Goal: Use online tool/utility: Utilize a website feature to perform a specific function

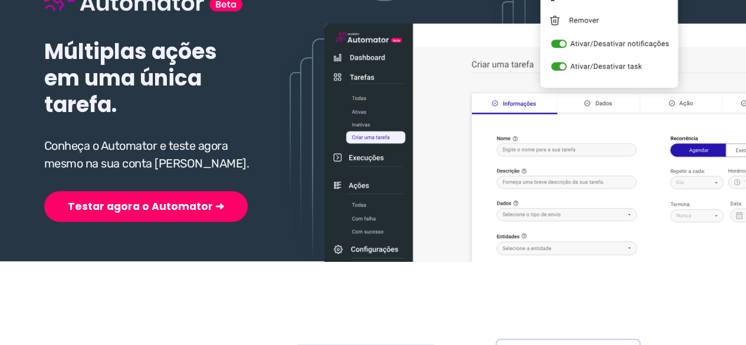
scroll to position [177, 0]
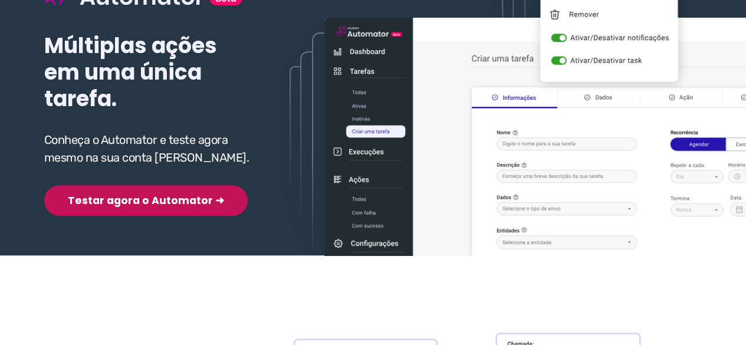
click at [111, 201] on button "Testar agora o Automator ➜" at bounding box center [146, 200] width 204 height 31
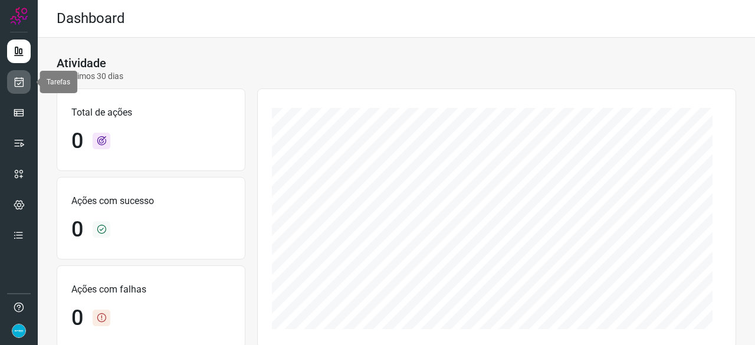
click at [22, 86] on icon at bounding box center [19, 82] width 12 height 12
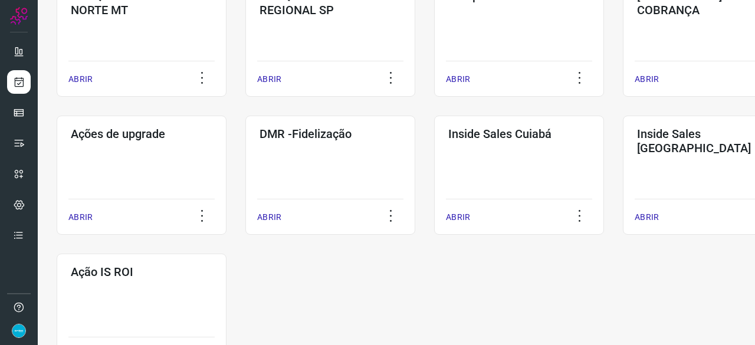
scroll to position [531, 0]
click at [268, 219] on p "ABRIR" at bounding box center [269, 217] width 24 height 12
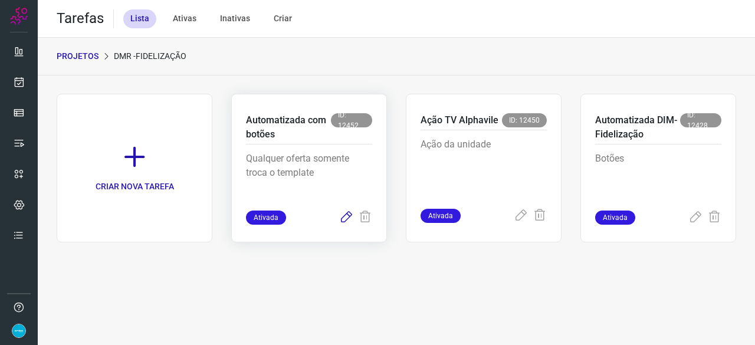
click at [346, 218] on icon at bounding box center [346, 218] width 14 height 14
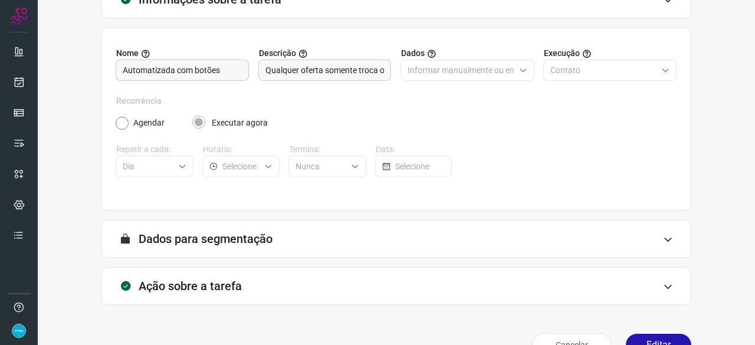
scroll to position [115, 0]
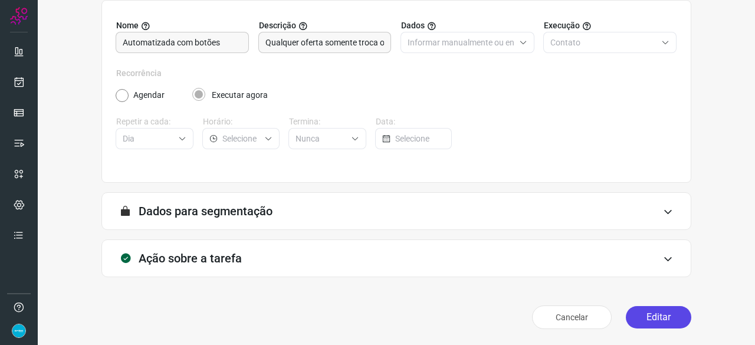
click at [638, 310] on button "Editar" at bounding box center [658, 317] width 65 height 22
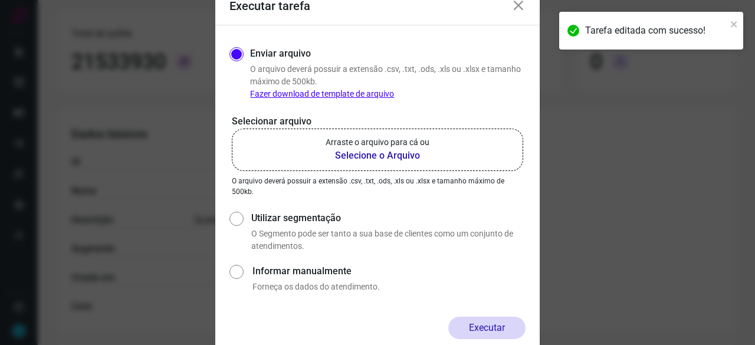
click at [360, 157] on b "Selecione o Arquivo" at bounding box center [378, 156] width 104 height 14
click at [0, 0] on input "Arraste o arquivo para cá ou Selecione o Arquivo" at bounding box center [0, 0] width 0 height 0
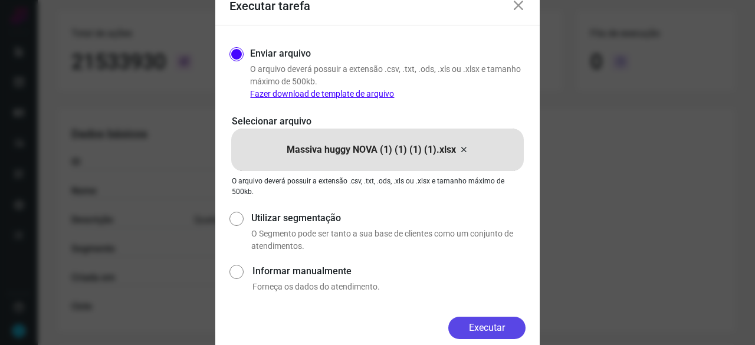
click at [490, 327] on button "Executar" at bounding box center [486, 328] width 77 height 22
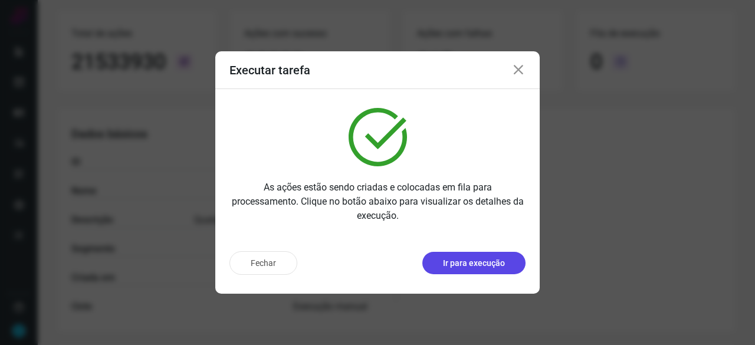
click at [505, 260] on button "Ir para execução" at bounding box center [473, 263] width 103 height 22
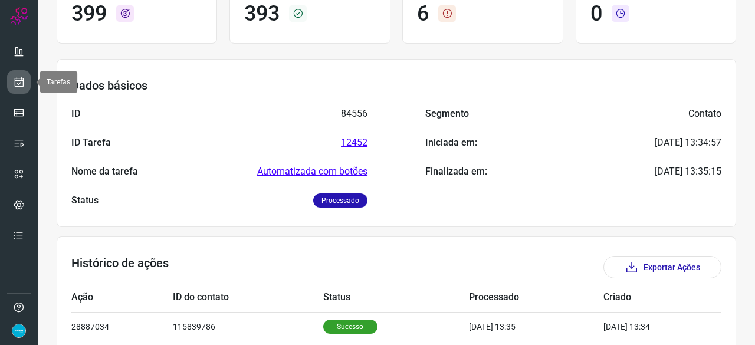
click at [17, 80] on icon at bounding box center [19, 82] width 12 height 12
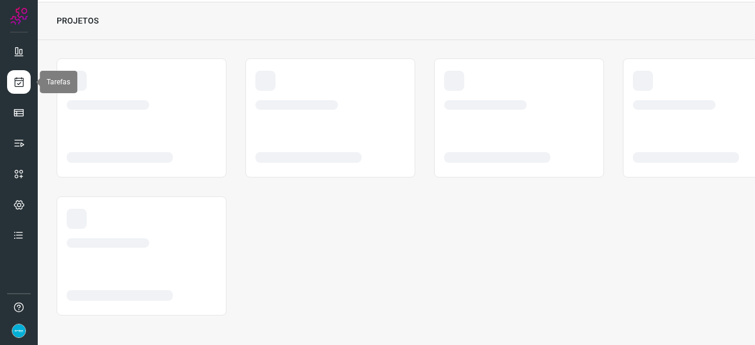
scroll to position [35, 0]
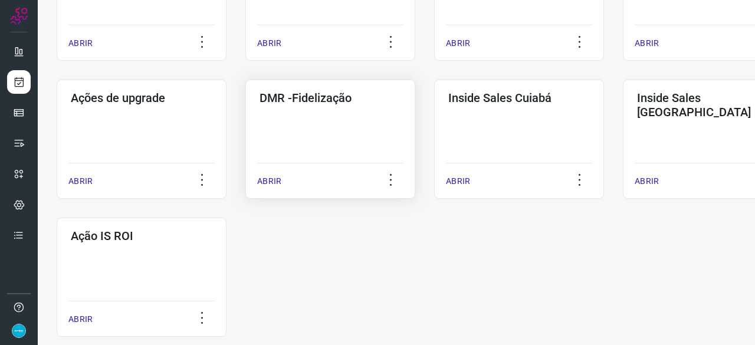
click at [267, 182] on p "ABRIR" at bounding box center [269, 181] width 24 height 12
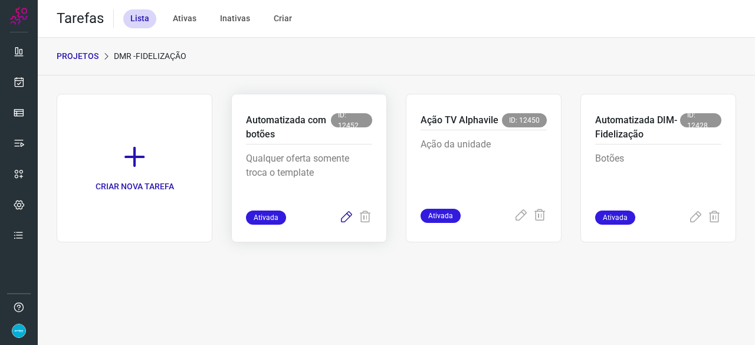
click at [349, 216] on icon at bounding box center [346, 218] width 14 height 14
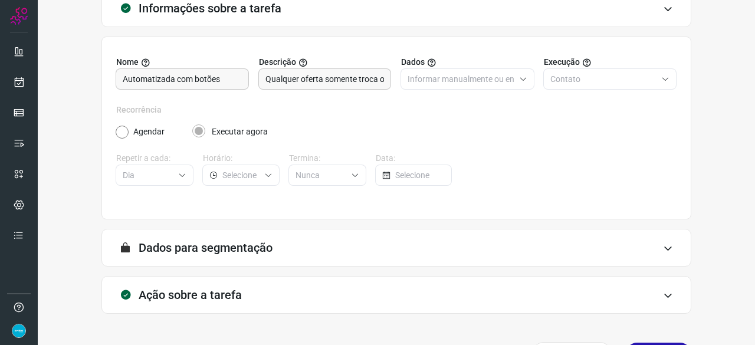
scroll to position [115, 0]
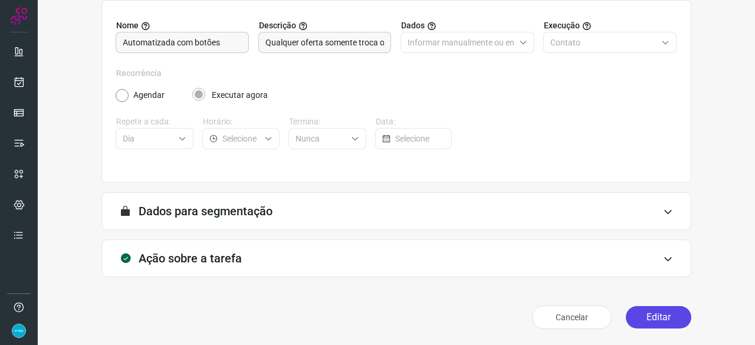
click at [646, 320] on button "Editar" at bounding box center [658, 317] width 65 height 22
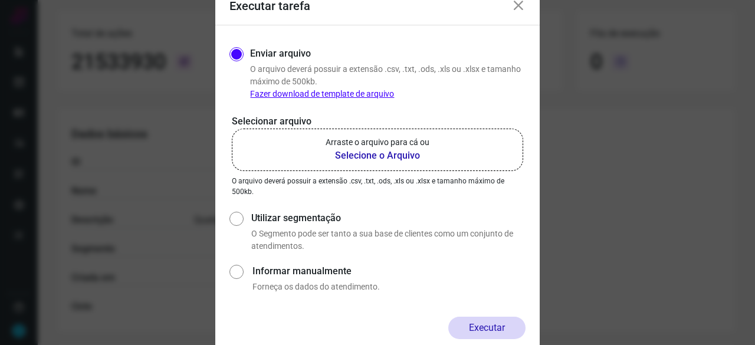
click at [387, 156] on b "Selecione o Arquivo" at bounding box center [378, 156] width 104 height 14
click at [0, 0] on input "Arraste o arquivo para cá ou Selecione o Arquivo" at bounding box center [0, 0] width 0 height 0
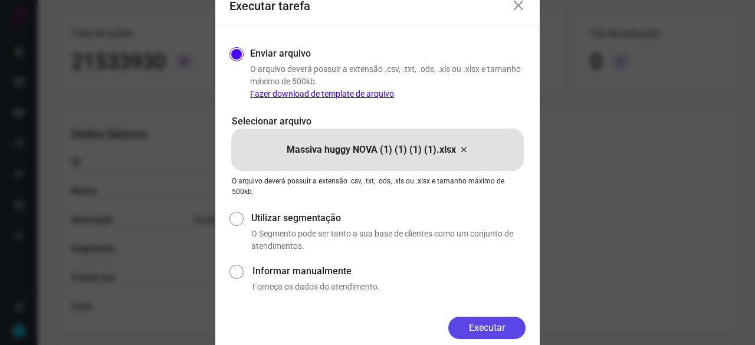
click at [482, 325] on button "Executar" at bounding box center [486, 328] width 77 height 22
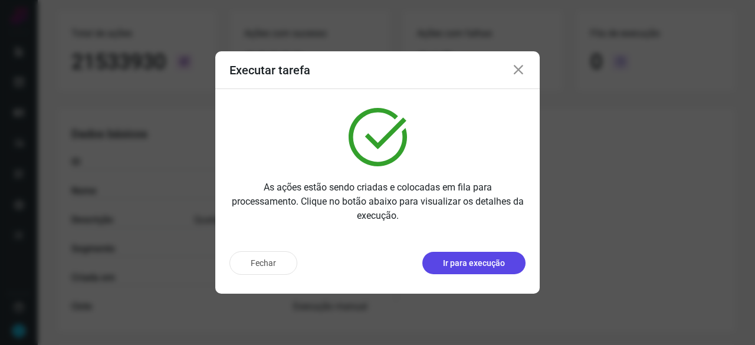
click at [481, 270] on button "Ir para execução" at bounding box center [473, 263] width 103 height 22
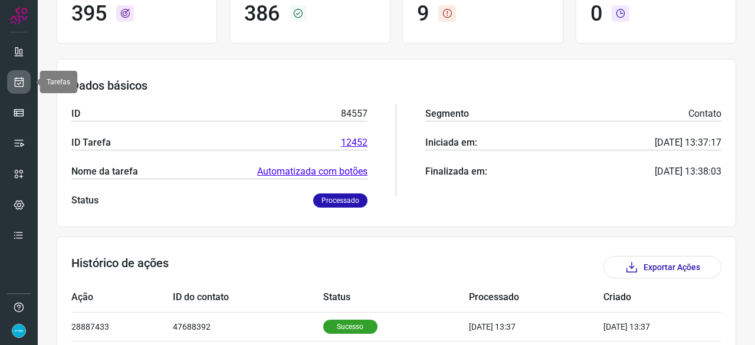
click at [18, 83] on icon at bounding box center [19, 82] width 12 height 12
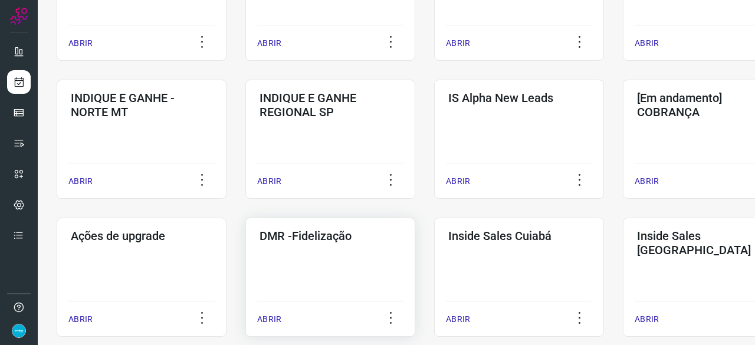
scroll to position [448, 0]
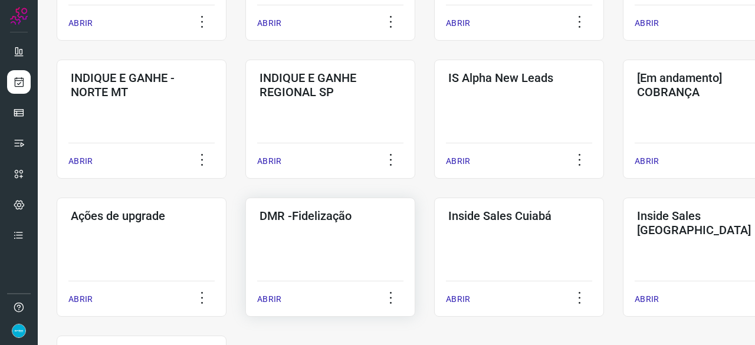
click at [274, 298] on p "ABRIR" at bounding box center [269, 299] width 24 height 12
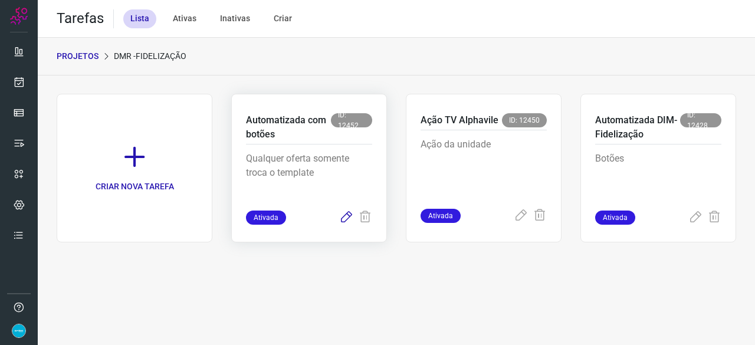
click at [347, 219] on icon at bounding box center [346, 218] width 14 height 14
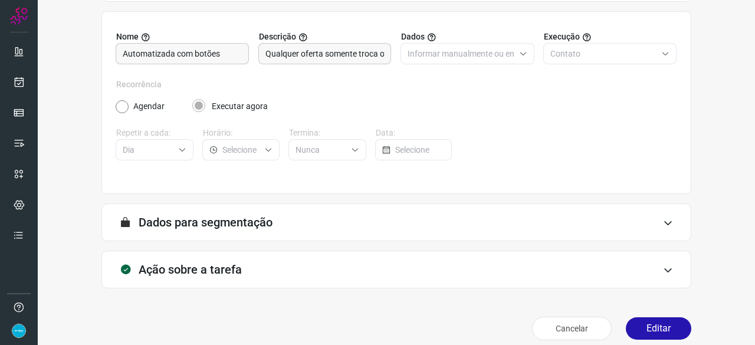
scroll to position [115, 0]
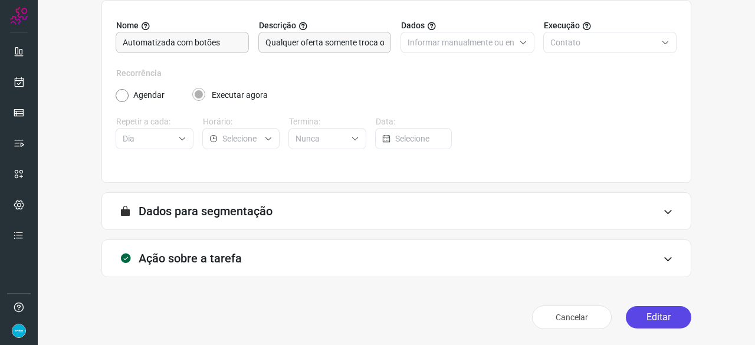
click at [650, 314] on button "Editar" at bounding box center [658, 317] width 65 height 22
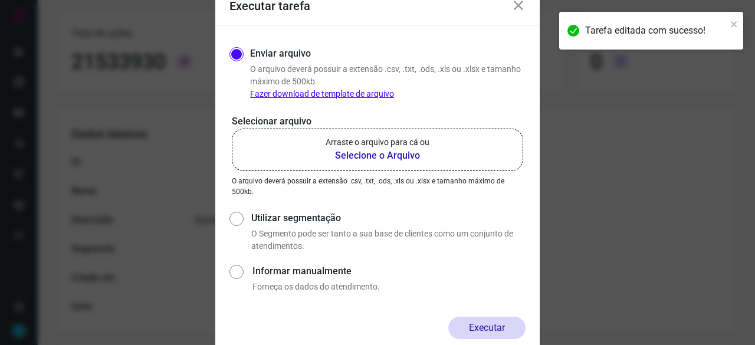
click at [392, 155] on b "Selecione o Arquivo" at bounding box center [378, 156] width 104 height 14
click at [0, 0] on input "Arraste o arquivo para cá ou Selecione o Arquivo" at bounding box center [0, 0] width 0 height 0
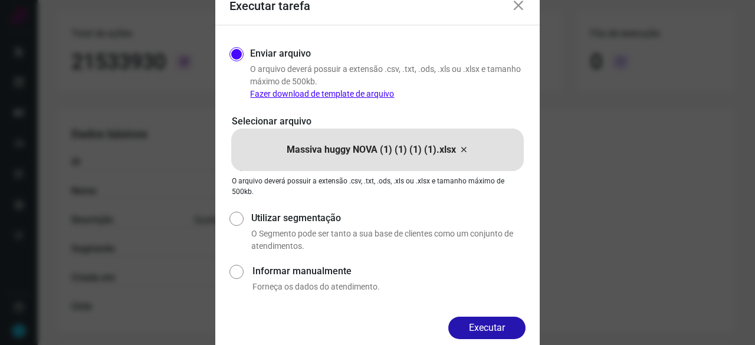
drag, startPoint x: 494, startPoint y: 324, endPoint x: 513, endPoint y: 333, distance: 21.1
click at [497, 326] on button "Executar" at bounding box center [486, 328] width 77 height 22
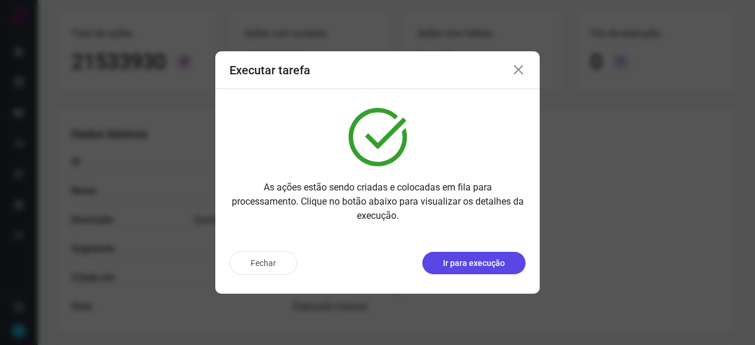
click at [486, 261] on p "Ir para execução" at bounding box center [474, 263] width 62 height 12
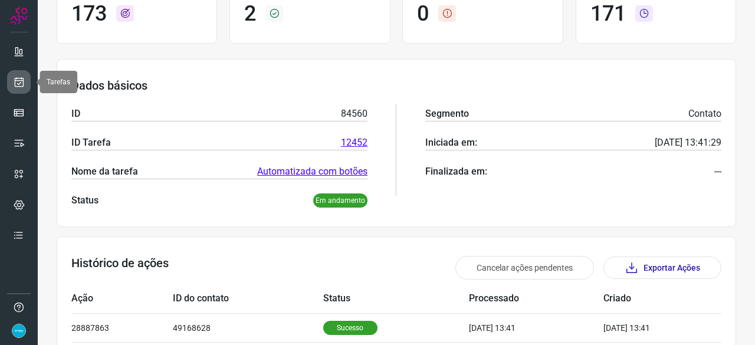
click at [13, 80] on icon at bounding box center [19, 82] width 12 height 12
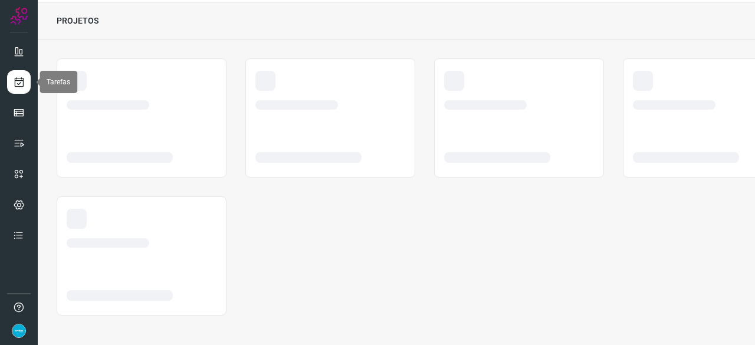
scroll to position [35, 0]
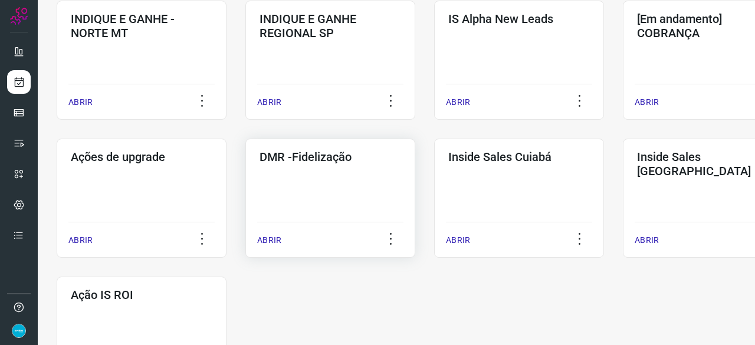
click at [277, 238] on p "ABRIR" at bounding box center [269, 240] width 24 height 12
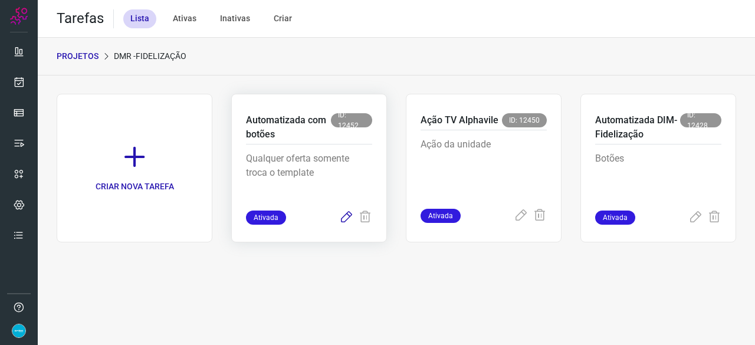
click at [344, 216] on icon at bounding box center [346, 218] width 14 height 14
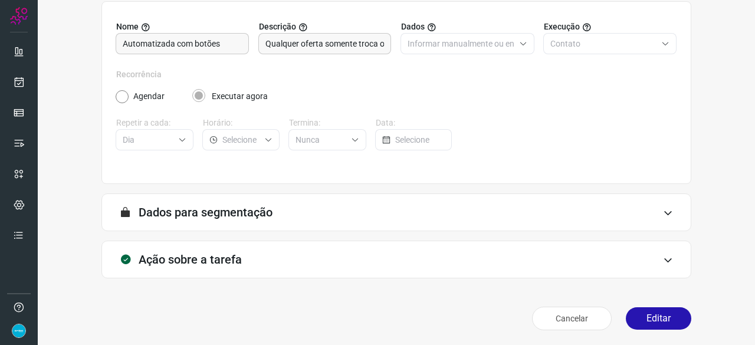
scroll to position [115, 0]
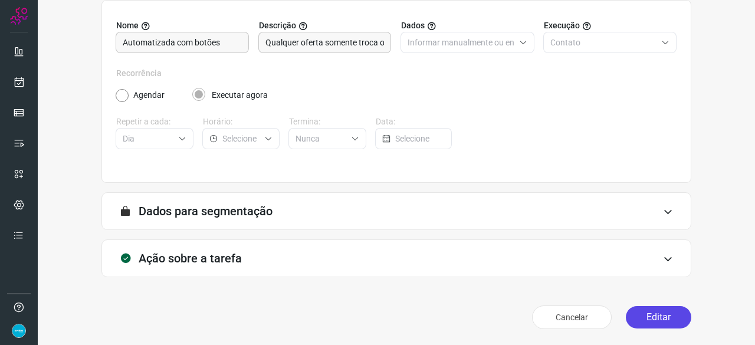
click at [658, 313] on button "Editar" at bounding box center [658, 317] width 65 height 22
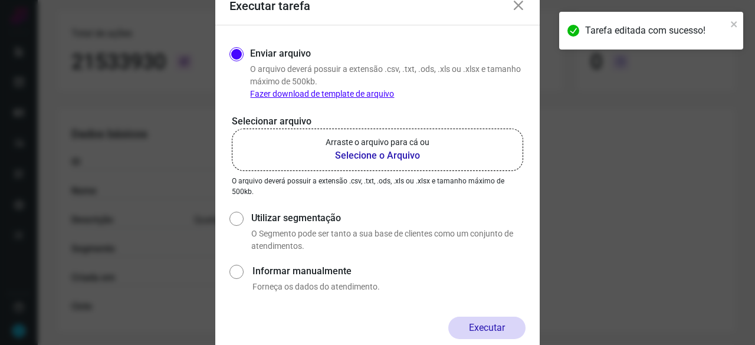
click at [386, 157] on b "Selecione o Arquivo" at bounding box center [378, 156] width 104 height 14
click at [0, 0] on input "Arraste o arquivo para cá ou Selecione o Arquivo" at bounding box center [0, 0] width 0 height 0
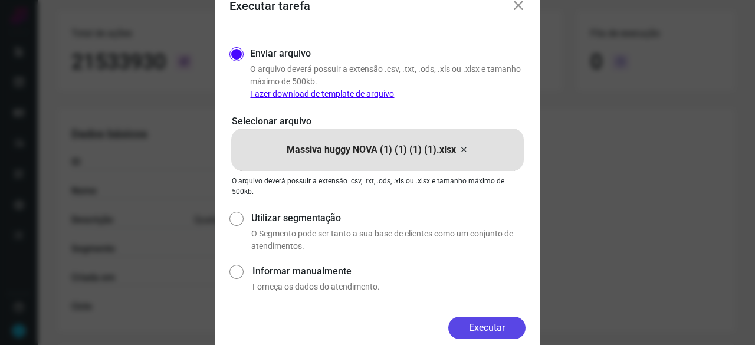
click at [514, 331] on button "Executar" at bounding box center [486, 328] width 77 height 22
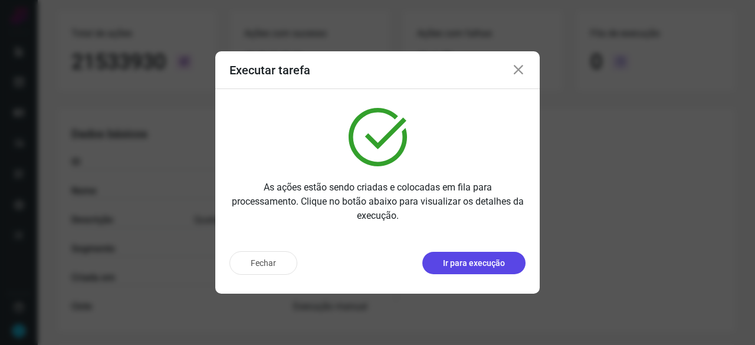
click at [458, 260] on p "Ir para execução" at bounding box center [474, 263] width 62 height 12
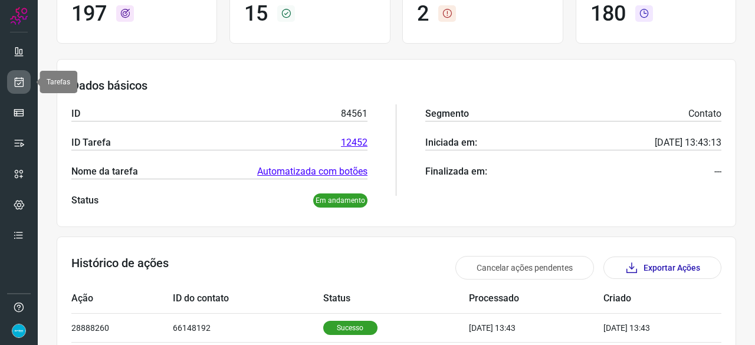
click at [18, 86] on icon at bounding box center [19, 82] width 12 height 12
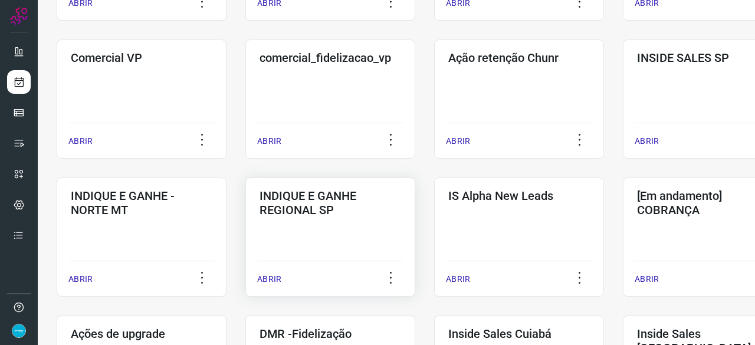
scroll to position [448, 0]
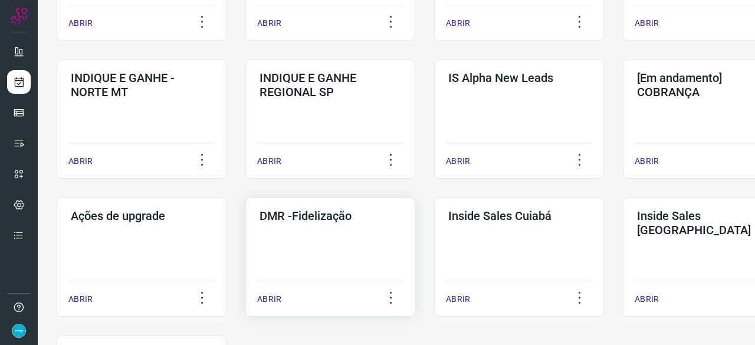
click at [273, 294] on p "ABRIR" at bounding box center [269, 299] width 24 height 12
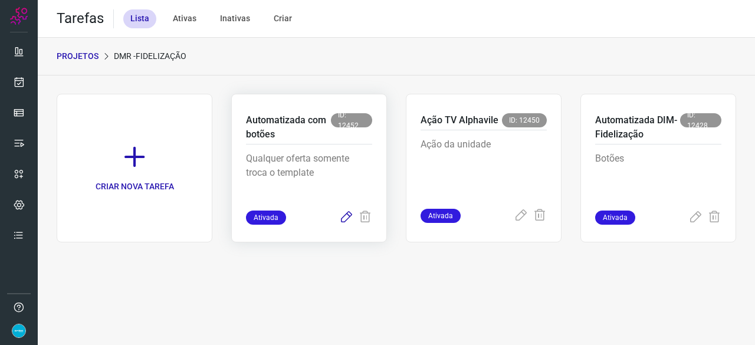
click at [344, 218] on icon at bounding box center [346, 218] width 14 height 14
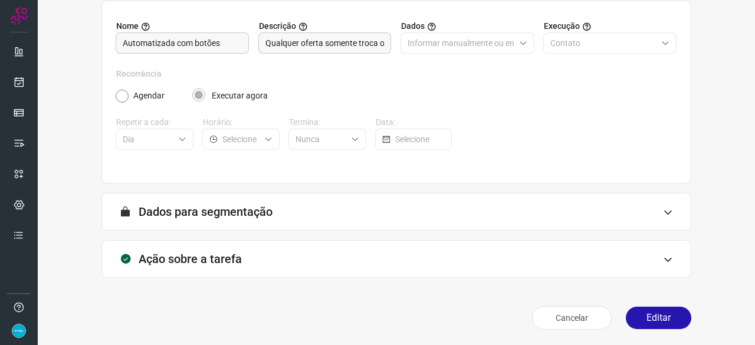
scroll to position [115, 0]
click at [641, 319] on button "Editar" at bounding box center [658, 317] width 65 height 22
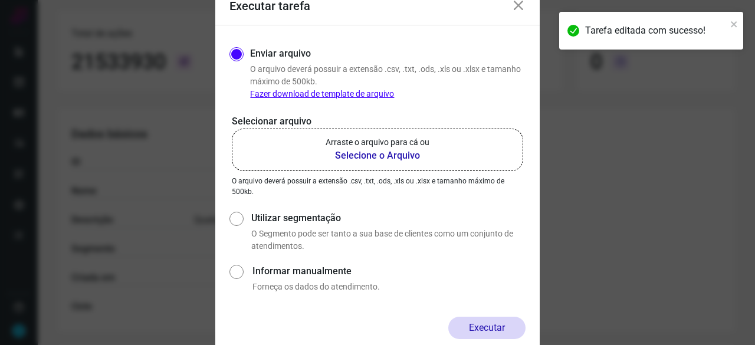
click at [377, 155] on b "Selecione o Arquivo" at bounding box center [378, 156] width 104 height 14
click at [0, 0] on input "Arraste o arquivo para cá ou Selecione o Arquivo" at bounding box center [0, 0] width 0 height 0
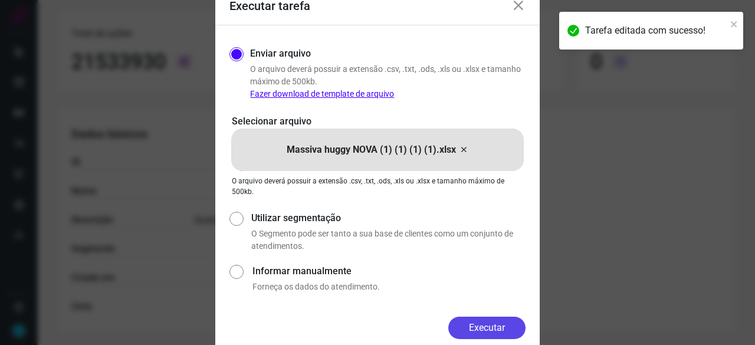
click at [510, 326] on button "Executar" at bounding box center [486, 328] width 77 height 22
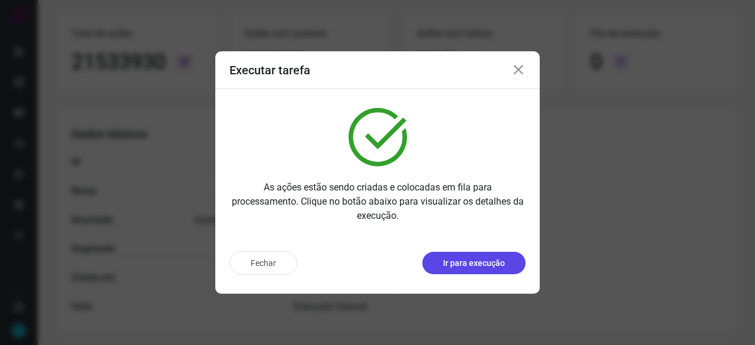
click at [449, 264] on p "Ir para execução" at bounding box center [474, 263] width 62 height 12
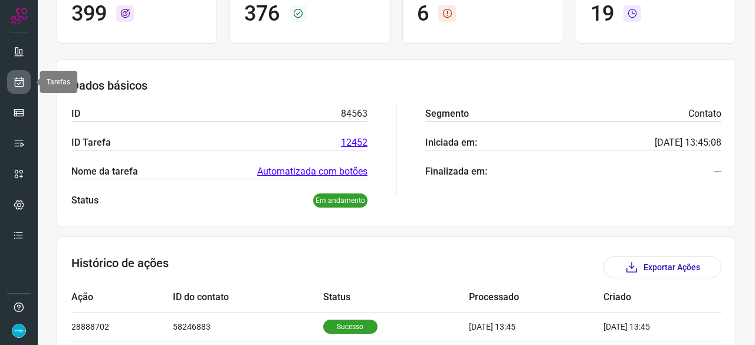
click at [19, 76] on icon at bounding box center [19, 82] width 12 height 12
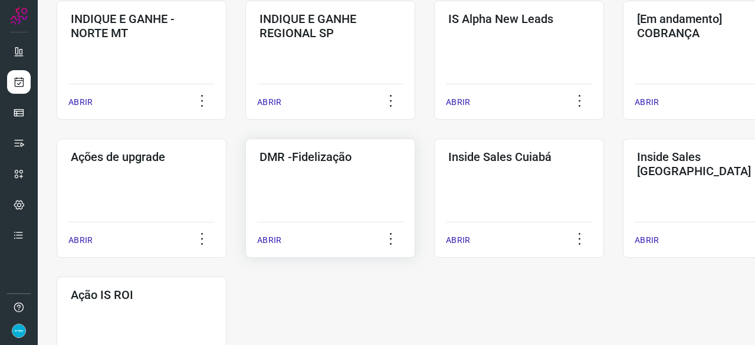
click at [257, 241] on p "ABRIR" at bounding box center [269, 240] width 24 height 12
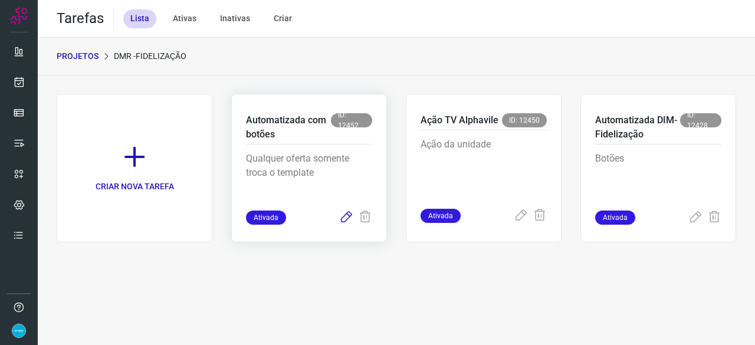
click at [350, 212] on icon at bounding box center [346, 218] width 14 height 14
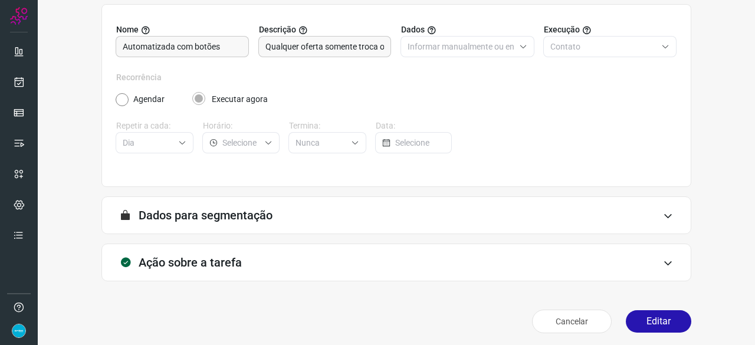
scroll to position [115, 0]
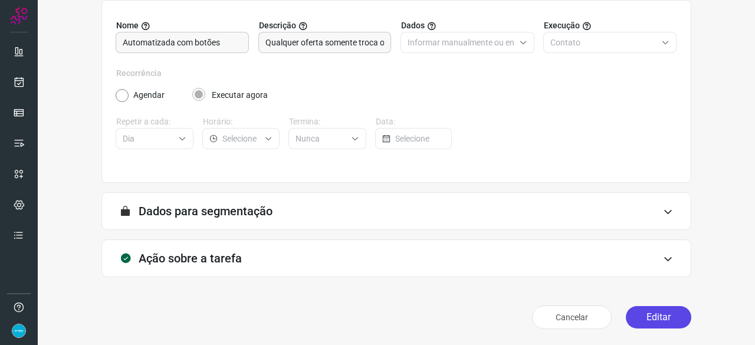
click at [651, 320] on button "Editar" at bounding box center [658, 317] width 65 height 22
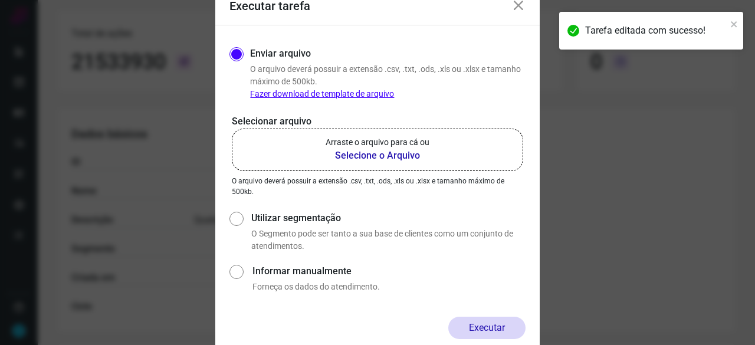
click at [363, 156] on b "Selecione o Arquivo" at bounding box center [378, 156] width 104 height 14
click at [0, 0] on input "Arraste o arquivo para cá ou Selecione o Arquivo" at bounding box center [0, 0] width 0 height 0
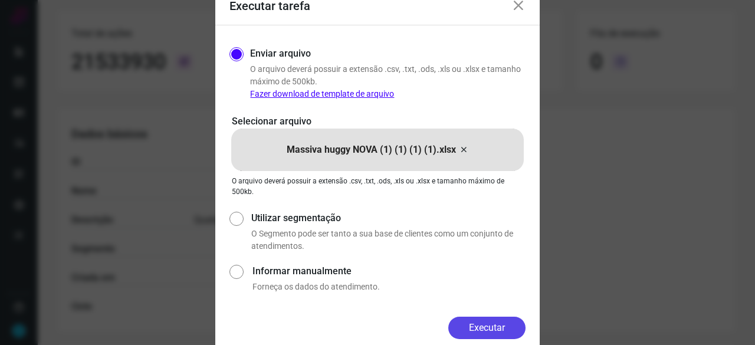
click at [477, 322] on button "Executar" at bounding box center [486, 328] width 77 height 22
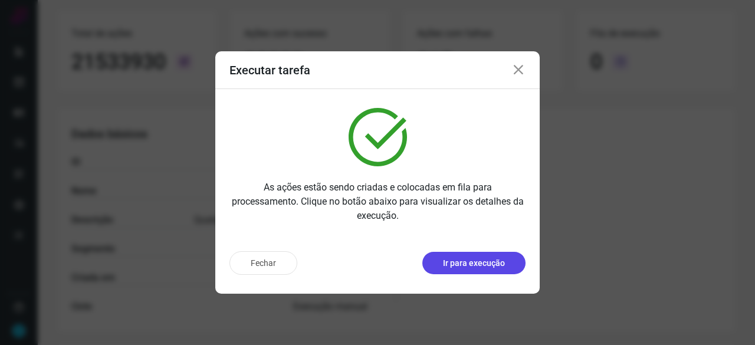
click at [481, 262] on p "Ir para execução" at bounding box center [474, 263] width 62 height 12
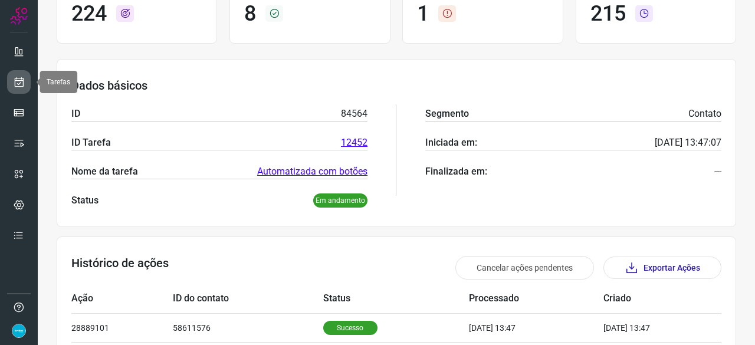
click at [15, 80] on icon at bounding box center [19, 82] width 12 height 12
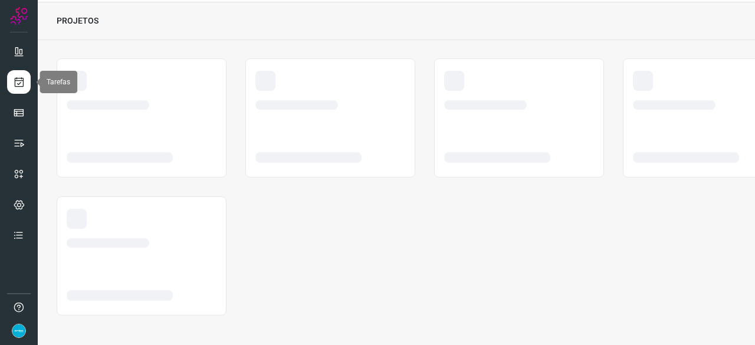
scroll to position [35, 0]
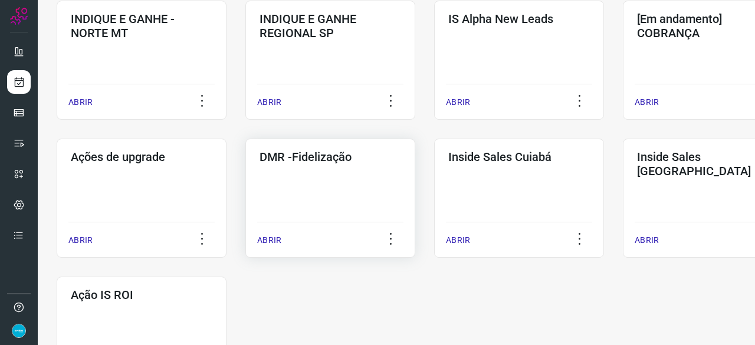
click at [275, 239] on p "ABRIR" at bounding box center [269, 240] width 24 height 12
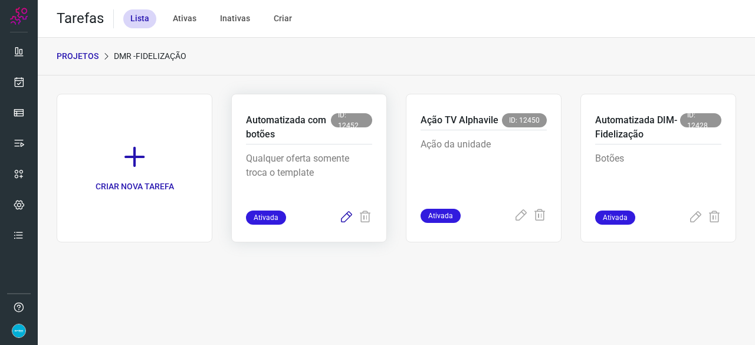
click at [348, 218] on icon at bounding box center [346, 218] width 14 height 14
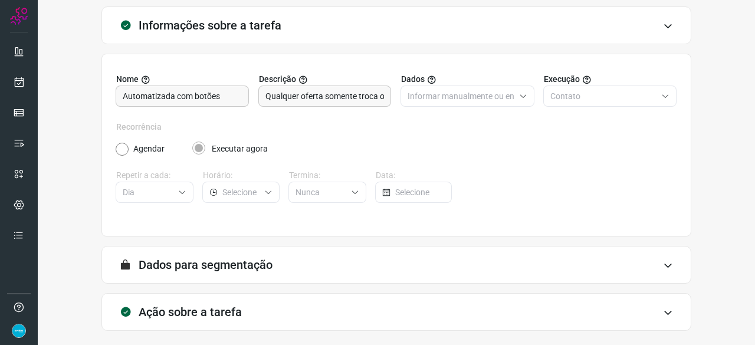
scroll to position [115, 0]
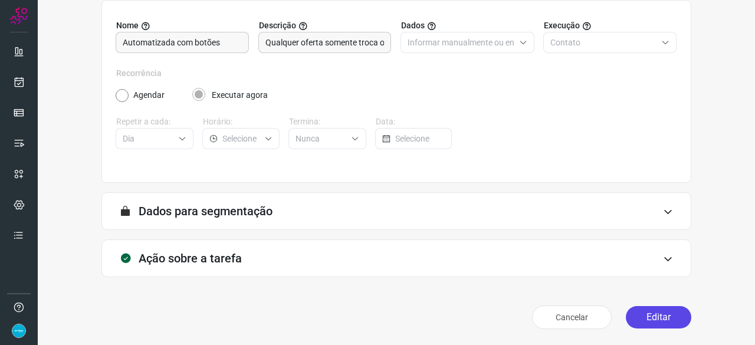
click at [641, 314] on button "Editar" at bounding box center [658, 317] width 65 height 22
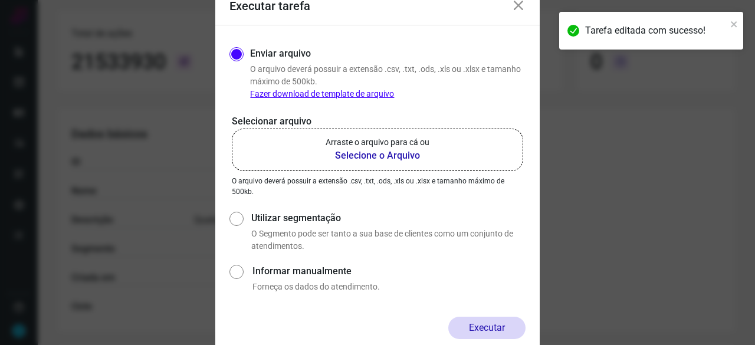
click at [346, 155] on b "Selecione o Arquivo" at bounding box center [378, 156] width 104 height 14
click at [0, 0] on input "Arraste o arquivo para cá ou Selecione o Arquivo" at bounding box center [0, 0] width 0 height 0
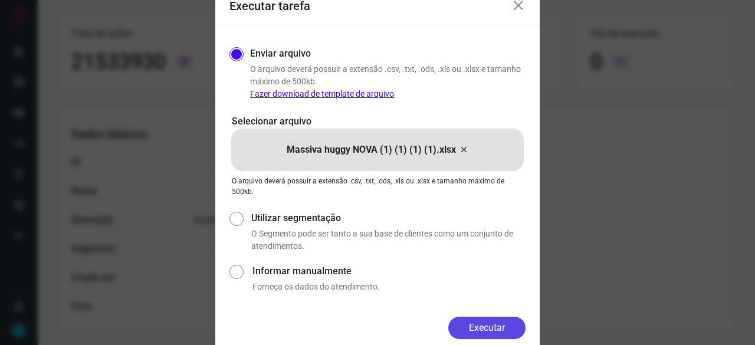
click at [495, 324] on button "Executar" at bounding box center [486, 328] width 77 height 22
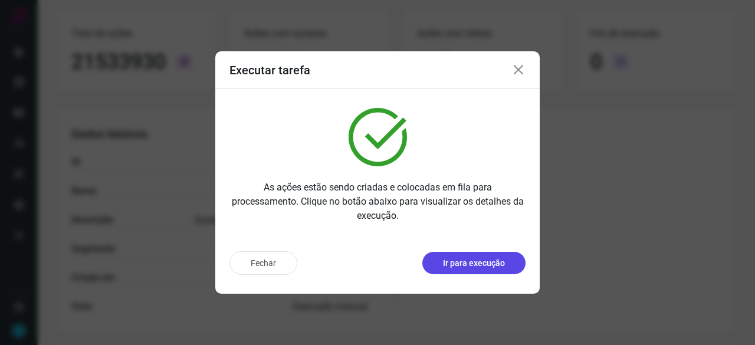
click at [485, 271] on button "Ir para execução" at bounding box center [473, 263] width 103 height 22
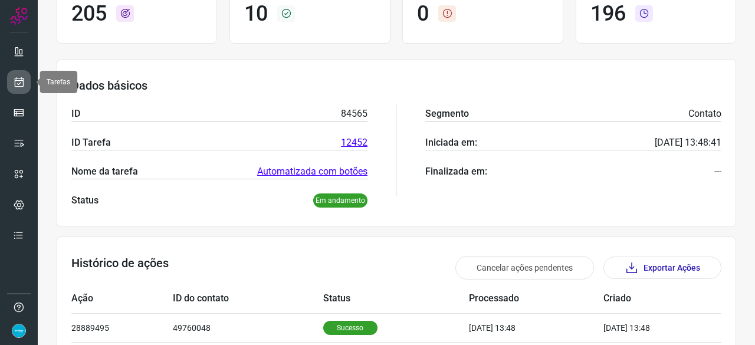
click at [25, 80] on link at bounding box center [19, 82] width 24 height 24
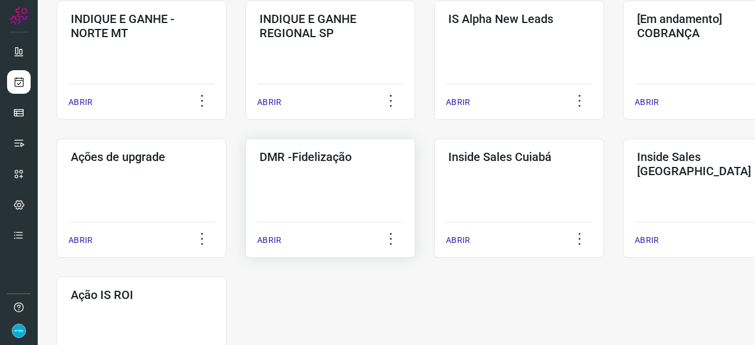
click at [275, 238] on p "ABRIR" at bounding box center [269, 240] width 24 height 12
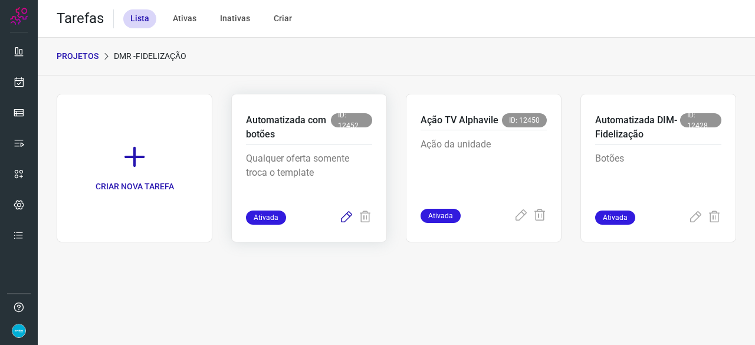
click at [344, 215] on icon at bounding box center [346, 218] width 14 height 14
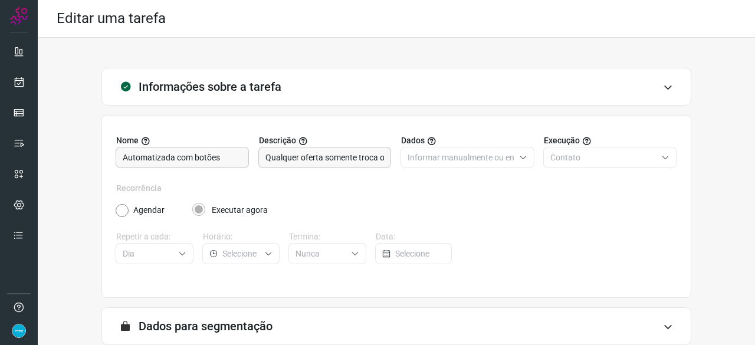
scroll to position [115, 0]
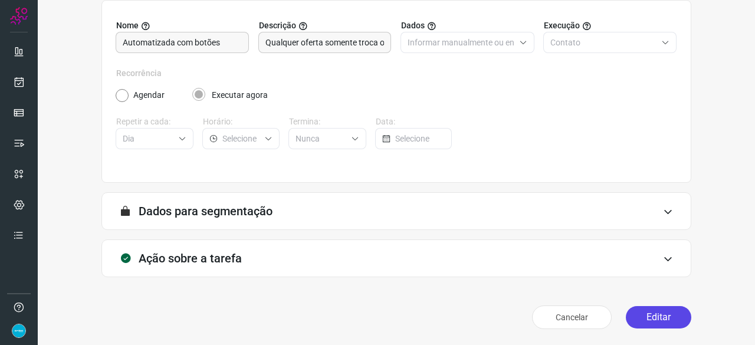
click at [645, 314] on button "Editar" at bounding box center [658, 317] width 65 height 22
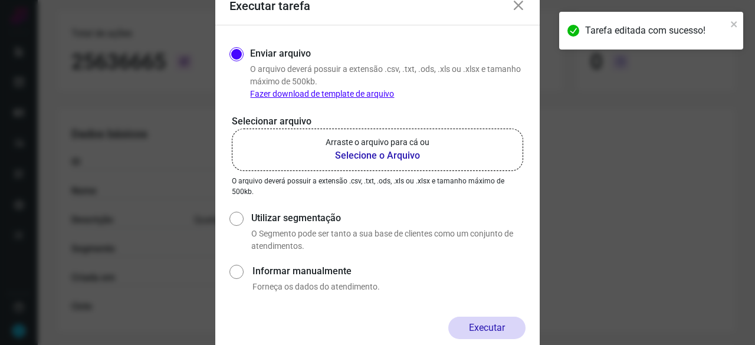
click at [371, 156] on b "Selecione o Arquivo" at bounding box center [378, 156] width 104 height 14
click at [0, 0] on input "Arraste o arquivo para cá ou Selecione o Arquivo" at bounding box center [0, 0] width 0 height 0
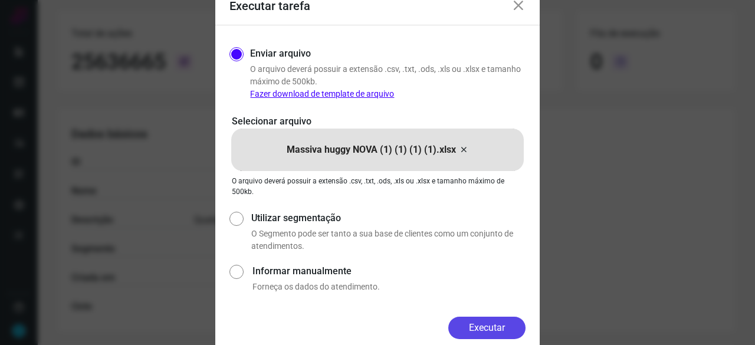
click at [484, 319] on button "Executar" at bounding box center [486, 328] width 77 height 22
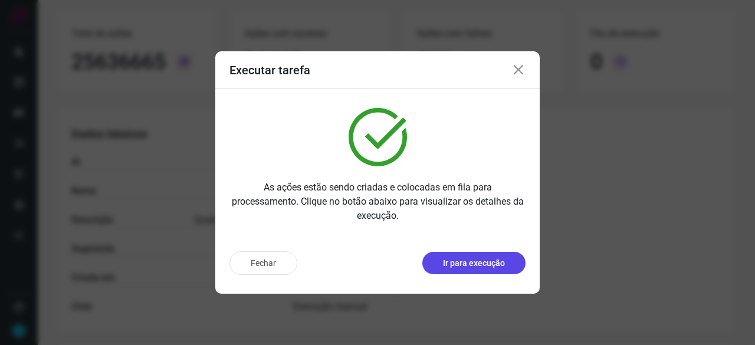
click at [485, 264] on p "Ir para execução" at bounding box center [474, 263] width 62 height 12
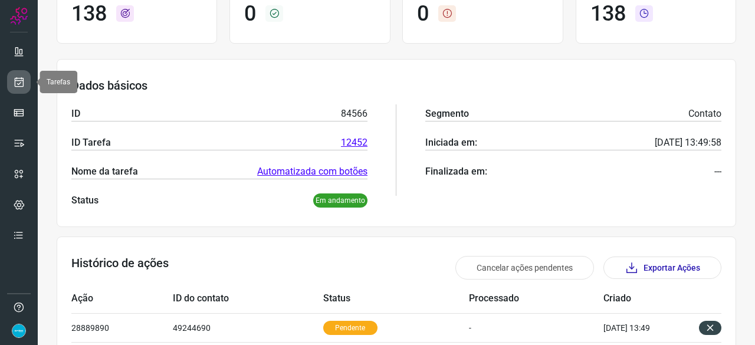
click at [22, 74] on link at bounding box center [19, 82] width 24 height 24
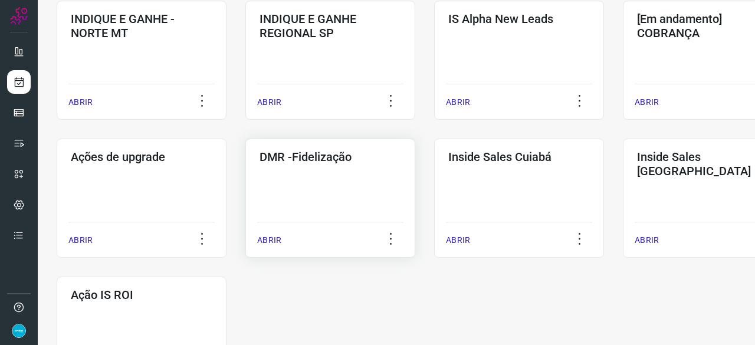
click at [274, 234] on p "ABRIR" at bounding box center [269, 240] width 24 height 12
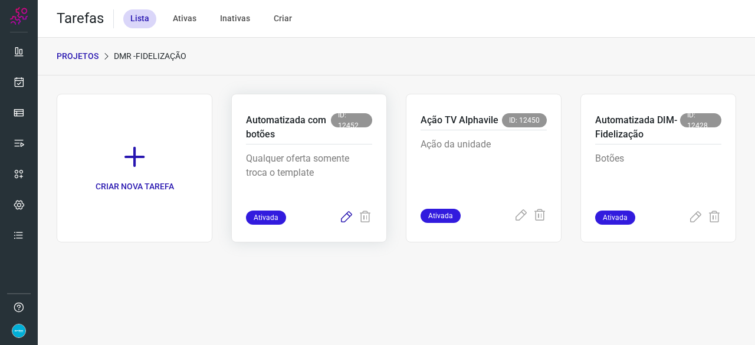
click at [343, 221] on icon at bounding box center [346, 218] width 14 height 14
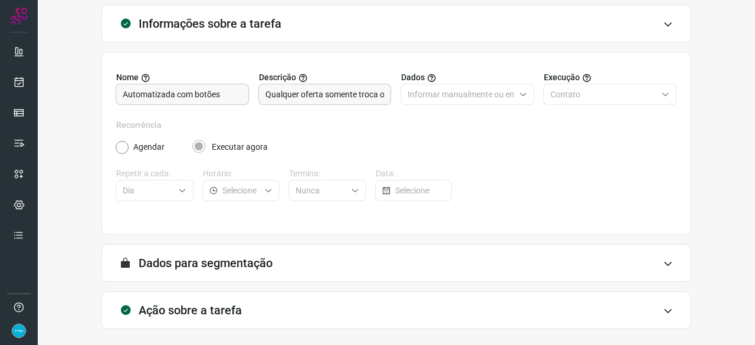
scroll to position [115, 0]
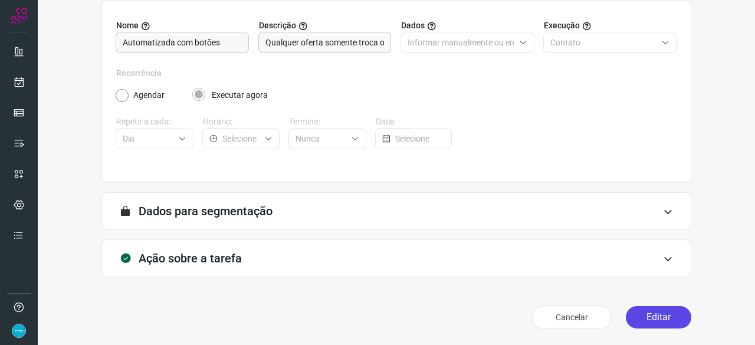
click at [648, 322] on button "Editar" at bounding box center [658, 317] width 65 height 22
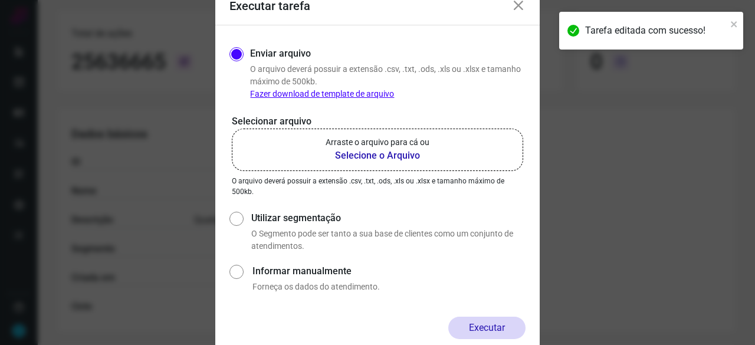
click at [381, 157] on b "Selecione o Arquivo" at bounding box center [378, 156] width 104 height 14
click at [0, 0] on input "Arraste o arquivo para cá ou Selecione o Arquivo" at bounding box center [0, 0] width 0 height 0
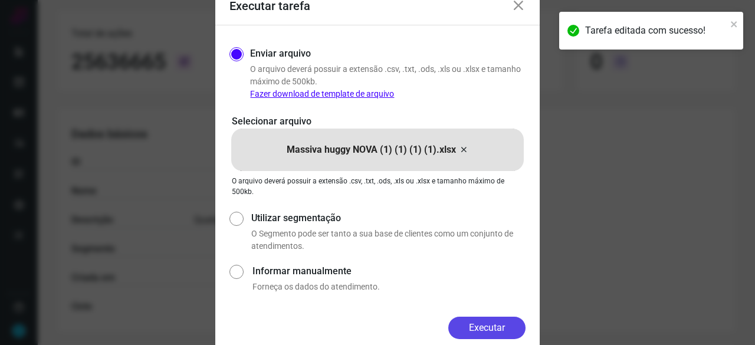
click at [507, 330] on button "Executar" at bounding box center [486, 328] width 77 height 22
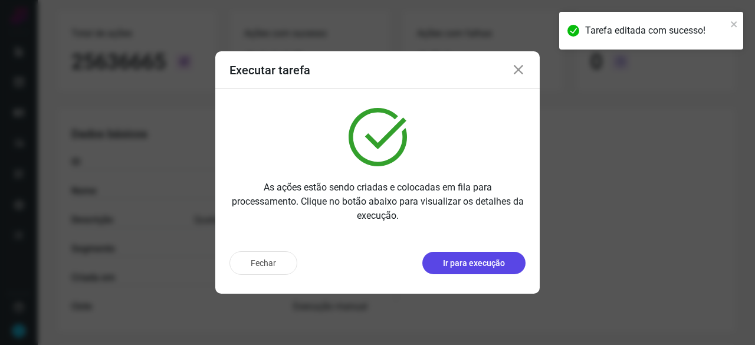
click at [490, 265] on p "Ir para execução" at bounding box center [474, 263] width 62 height 12
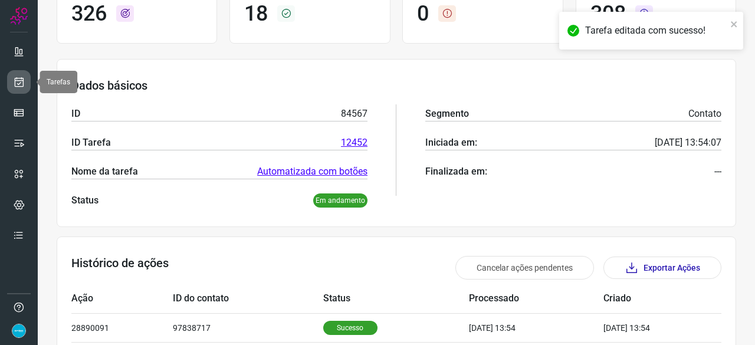
click at [18, 82] on icon at bounding box center [19, 82] width 12 height 12
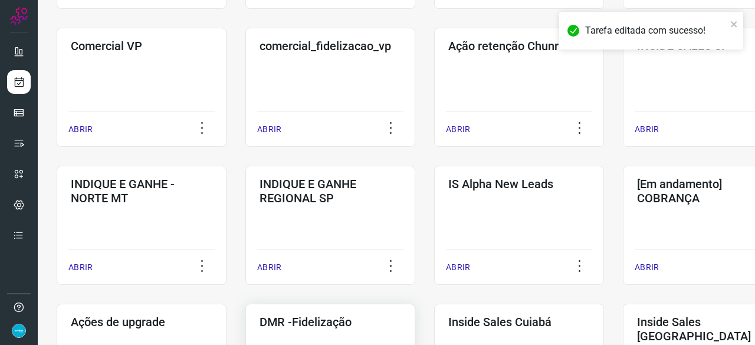
scroll to position [448, 0]
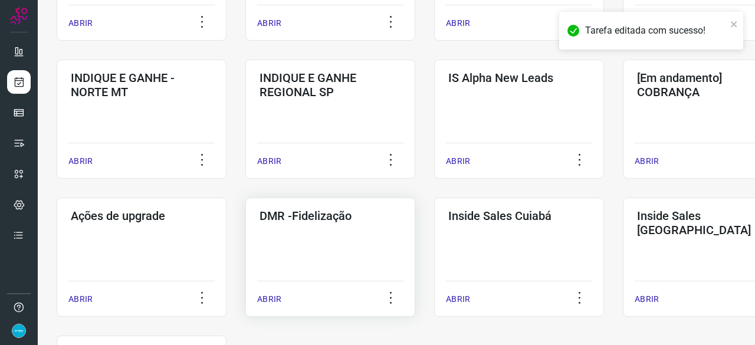
click at [265, 303] on p "ABRIR" at bounding box center [269, 299] width 24 height 12
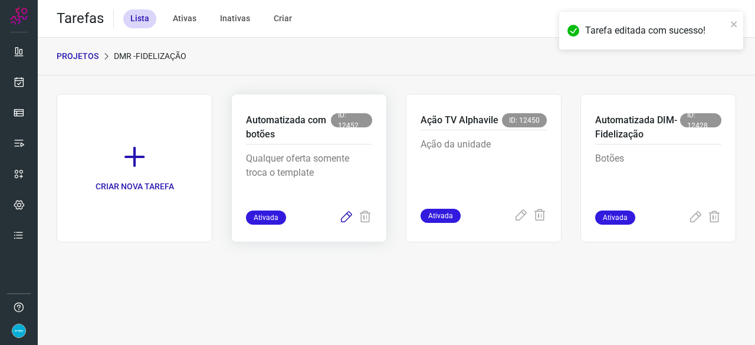
click at [344, 218] on icon at bounding box center [346, 218] width 14 height 14
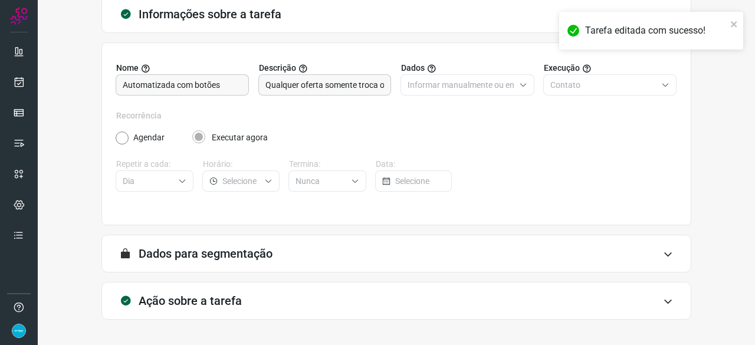
scroll to position [115, 0]
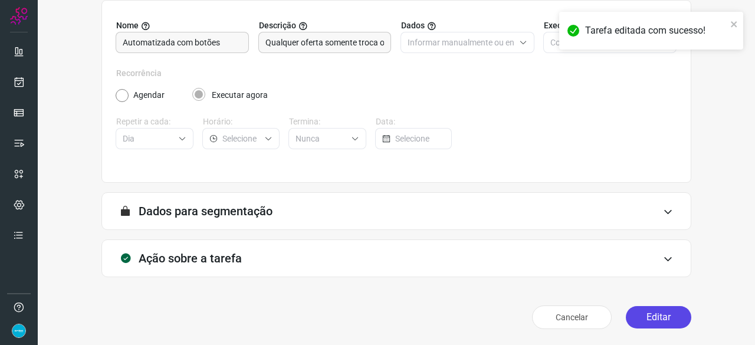
click at [638, 319] on button "Editar" at bounding box center [658, 317] width 65 height 22
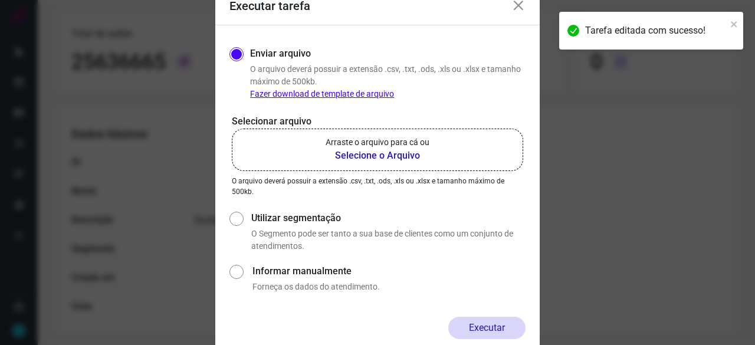
click at [347, 156] on b "Selecione o Arquivo" at bounding box center [378, 156] width 104 height 14
click at [0, 0] on input "Arraste o arquivo para cá ou Selecione o Arquivo" at bounding box center [0, 0] width 0 height 0
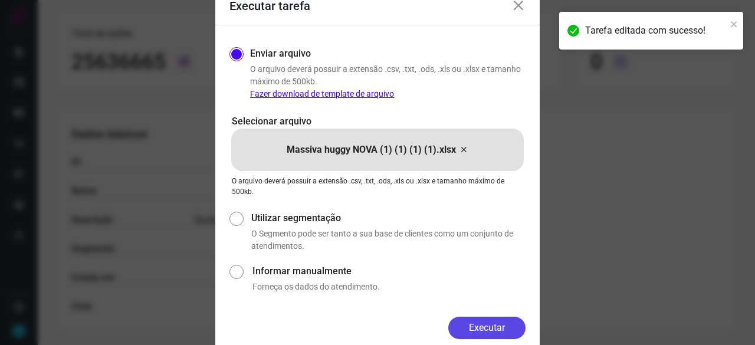
click at [508, 330] on button "Executar" at bounding box center [486, 328] width 77 height 22
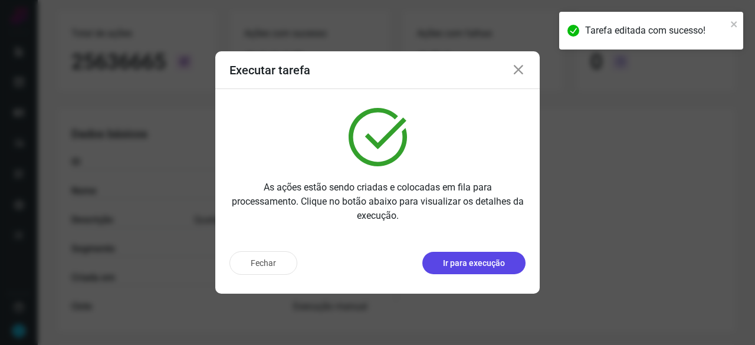
click at [490, 267] on p "Ir para execução" at bounding box center [474, 263] width 62 height 12
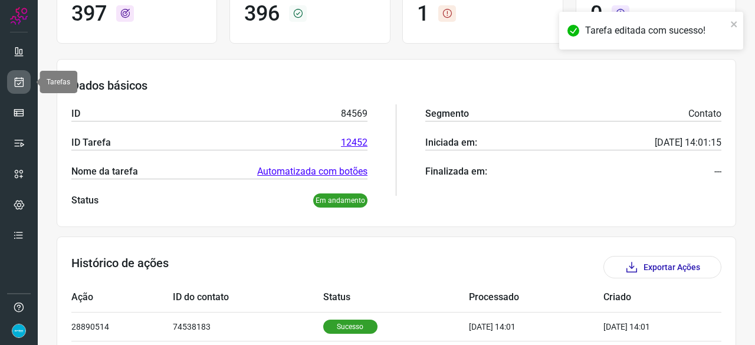
click at [14, 80] on icon at bounding box center [19, 82] width 12 height 12
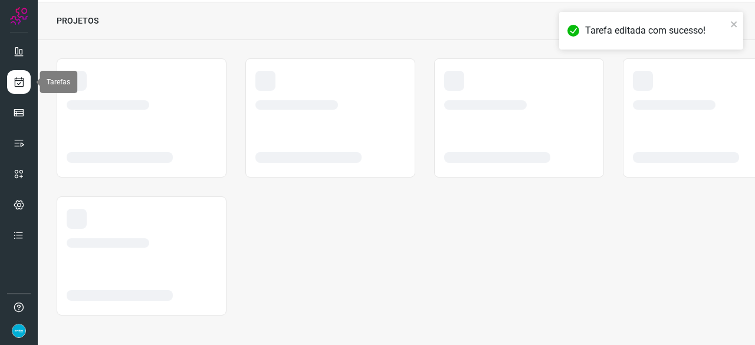
scroll to position [35, 0]
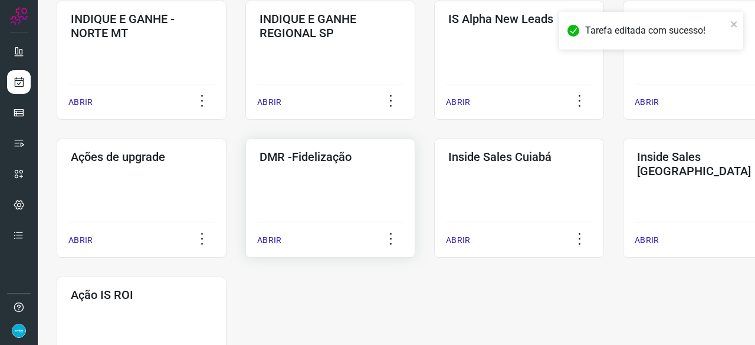
click at [275, 242] on p "ABRIR" at bounding box center [269, 240] width 24 height 12
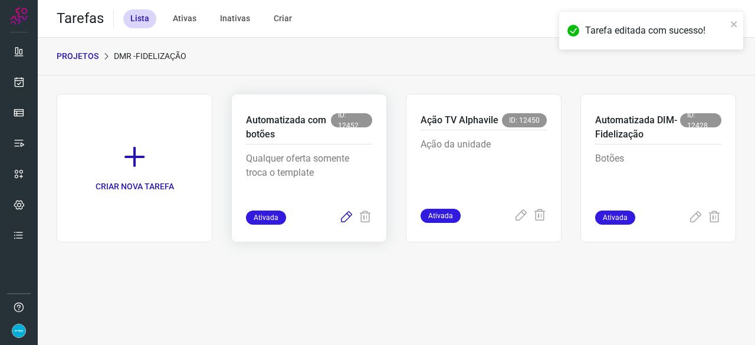
click at [342, 218] on icon at bounding box center [346, 218] width 14 height 14
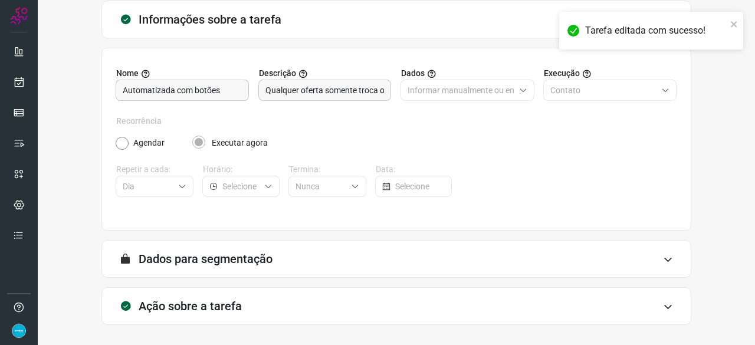
scroll to position [115, 0]
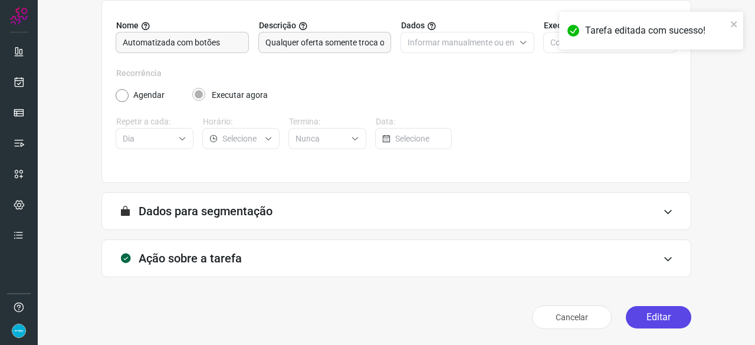
click at [649, 316] on button "Editar" at bounding box center [658, 317] width 65 height 22
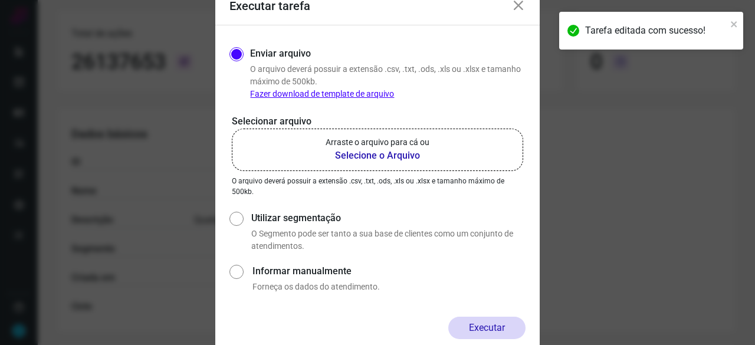
click at [395, 159] on b "Selecione o Arquivo" at bounding box center [378, 156] width 104 height 14
click at [0, 0] on input "Arraste o arquivo para cá ou Selecione o Arquivo" at bounding box center [0, 0] width 0 height 0
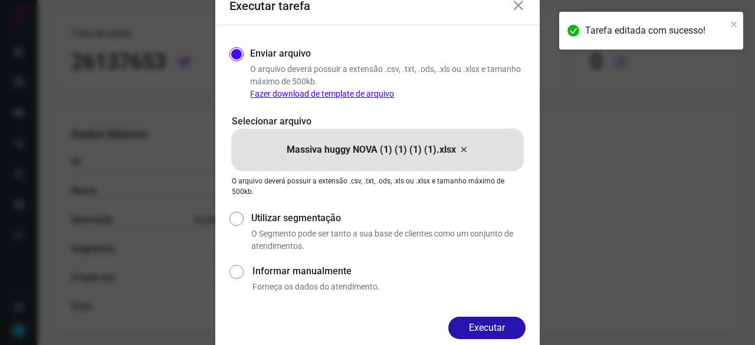
drag, startPoint x: 475, startPoint y: 325, endPoint x: 484, endPoint y: 325, distance: 9.4
click at [477, 325] on button "Executar" at bounding box center [486, 328] width 77 height 22
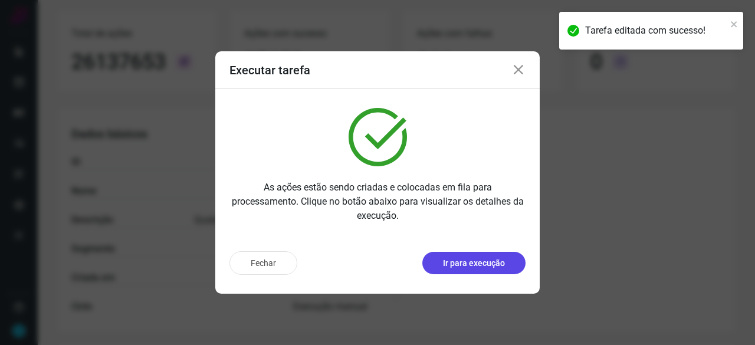
click at [483, 264] on p "Ir para execução" at bounding box center [474, 263] width 62 height 12
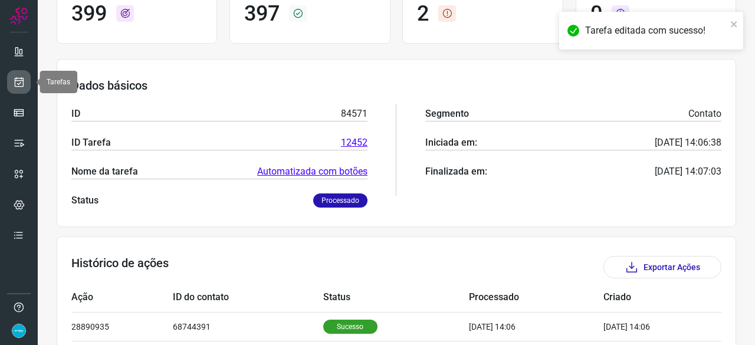
click at [16, 78] on icon at bounding box center [19, 82] width 12 height 12
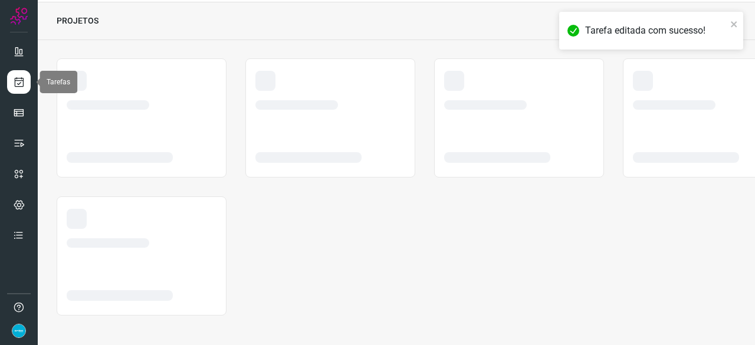
scroll to position [35, 0]
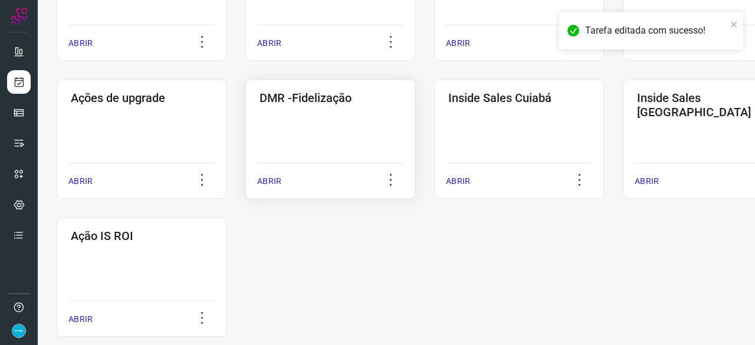
click at [279, 180] on p "ABRIR" at bounding box center [269, 181] width 24 height 12
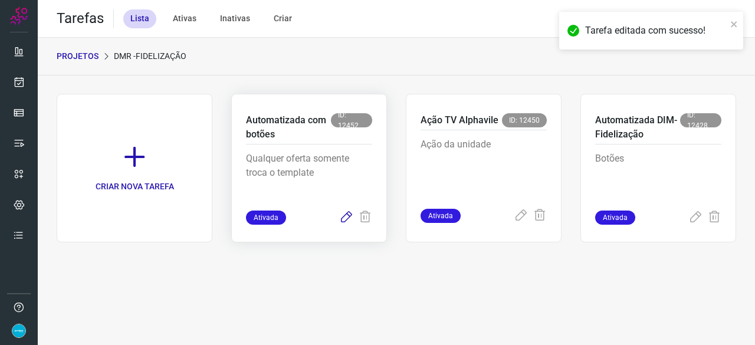
click at [344, 216] on icon at bounding box center [346, 218] width 14 height 14
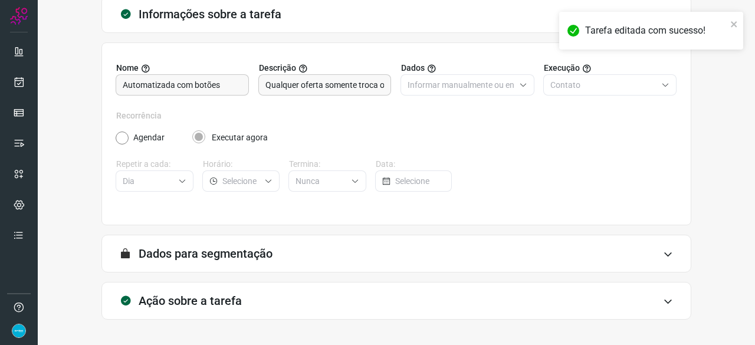
scroll to position [115, 0]
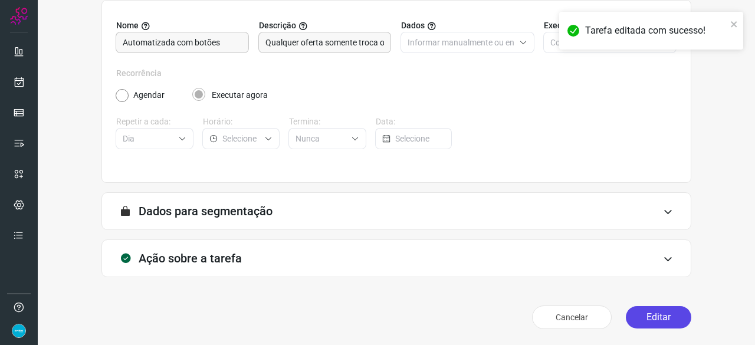
click at [651, 313] on button "Editar" at bounding box center [658, 317] width 65 height 22
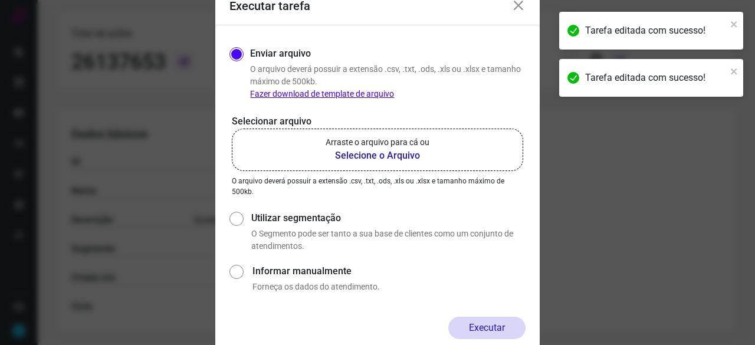
click at [353, 152] on b "Selecione o Arquivo" at bounding box center [378, 156] width 104 height 14
click at [0, 0] on input "Arraste o arquivo para cá ou Selecione o Arquivo" at bounding box center [0, 0] width 0 height 0
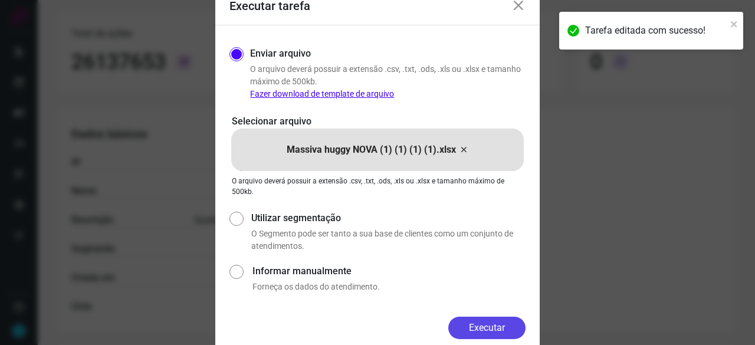
click at [493, 326] on button "Executar" at bounding box center [486, 328] width 77 height 22
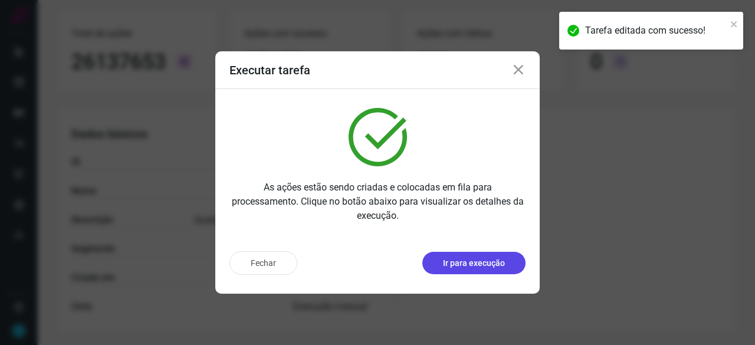
click at [453, 261] on p "Ir para execução" at bounding box center [474, 263] width 62 height 12
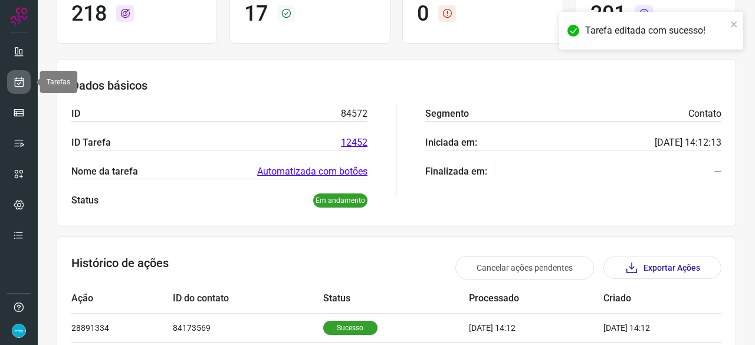
click at [15, 80] on icon at bounding box center [19, 82] width 12 height 12
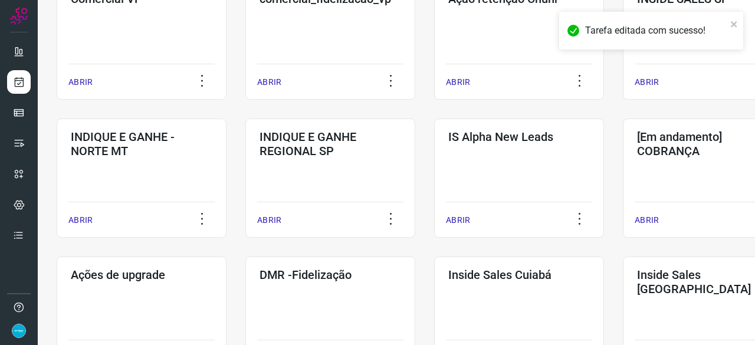
scroll to position [507, 0]
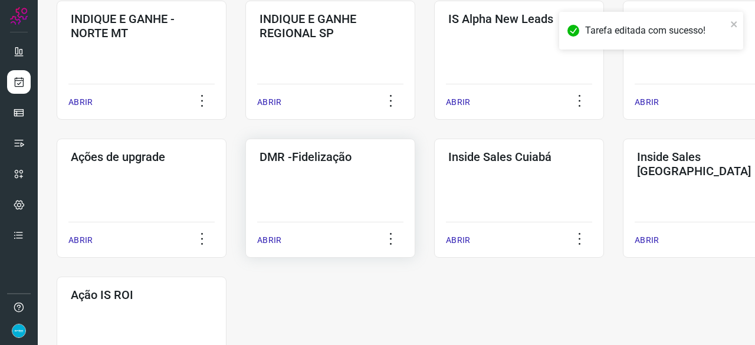
click at [278, 244] on p "ABRIR" at bounding box center [269, 240] width 24 height 12
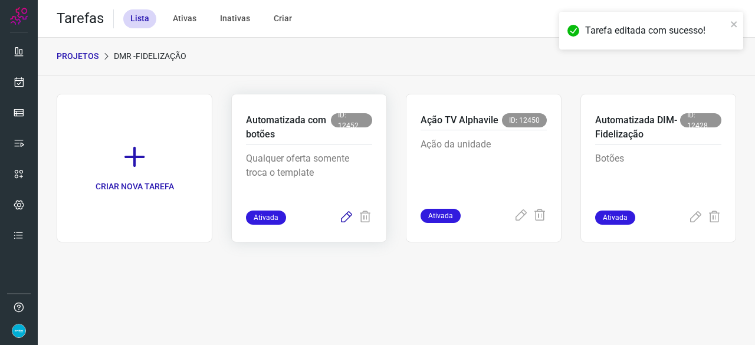
click at [346, 219] on icon at bounding box center [346, 218] width 14 height 14
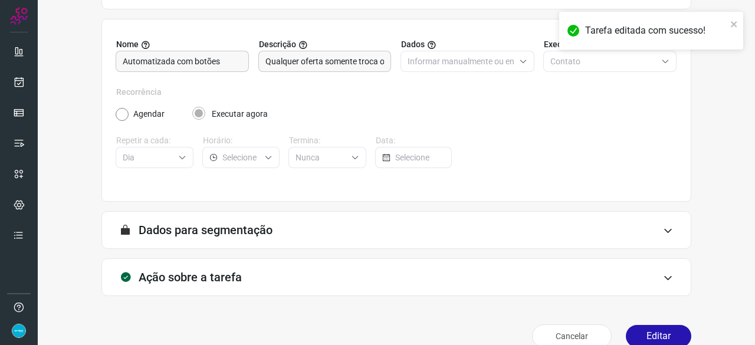
scroll to position [115, 0]
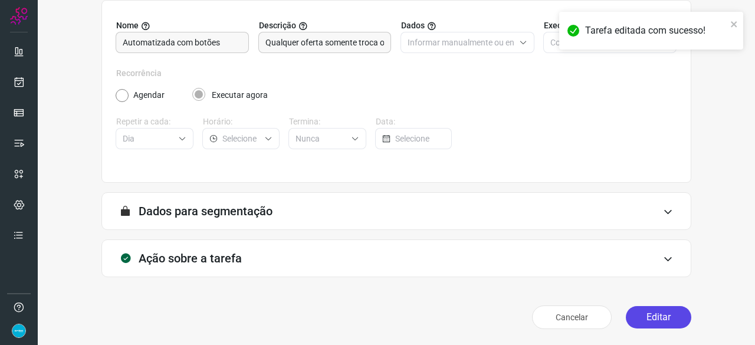
click at [648, 317] on button "Editar" at bounding box center [658, 317] width 65 height 22
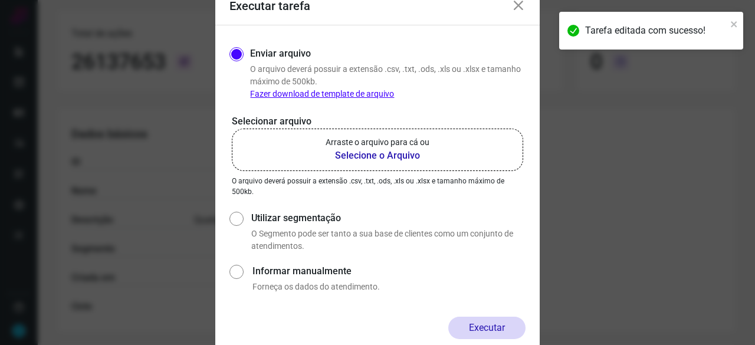
click at [379, 156] on b "Selecione o Arquivo" at bounding box center [378, 156] width 104 height 14
click at [0, 0] on input "Arraste o arquivo para cá ou Selecione o Arquivo" at bounding box center [0, 0] width 0 height 0
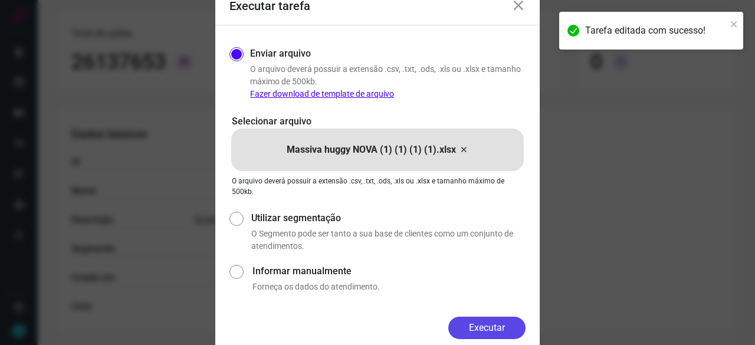
click at [520, 333] on button "Executar" at bounding box center [486, 328] width 77 height 22
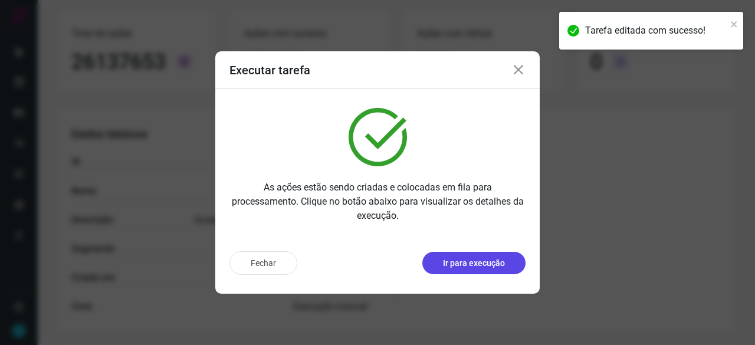
click at [474, 264] on p "Ir para execução" at bounding box center [474, 263] width 62 height 12
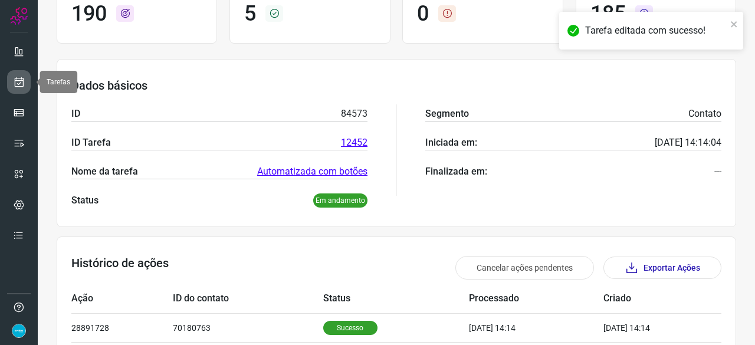
click at [25, 81] on link at bounding box center [19, 82] width 24 height 24
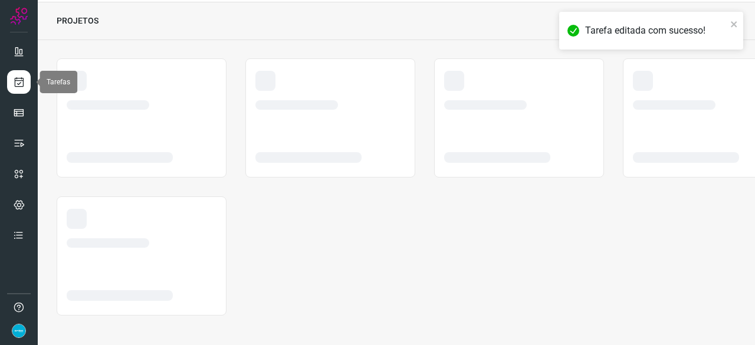
scroll to position [35, 0]
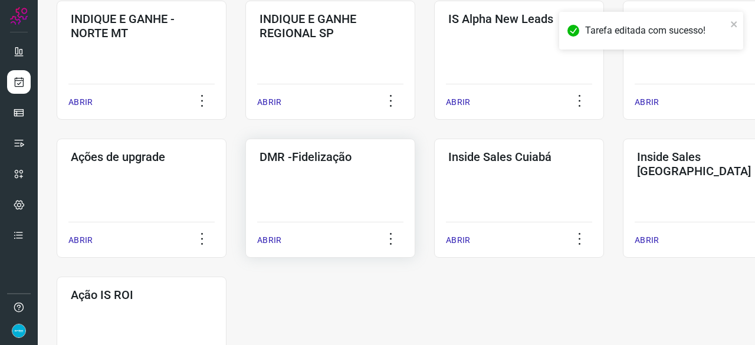
click at [267, 240] on p "ABRIR" at bounding box center [269, 240] width 24 height 12
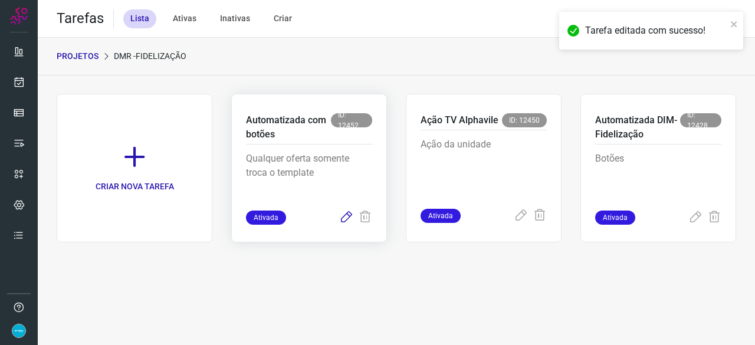
click at [342, 219] on icon at bounding box center [346, 218] width 14 height 14
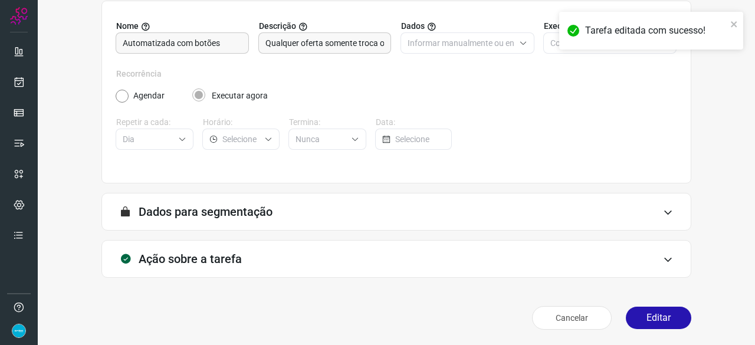
scroll to position [115, 0]
click at [648, 312] on button "Editar" at bounding box center [658, 317] width 65 height 22
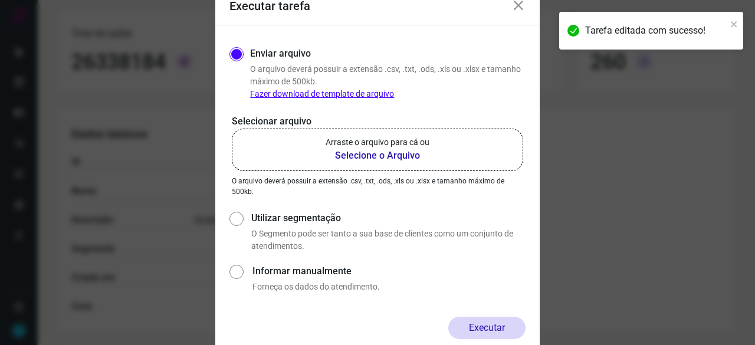
click at [362, 153] on b "Selecione o Arquivo" at bounding box center [378, 156] width 104 height 14
click at [0, 0] on input "Arraste o arquivo para cá ou Selecione o Arquivo" at bounding box center [0, 0] width 0 height 0
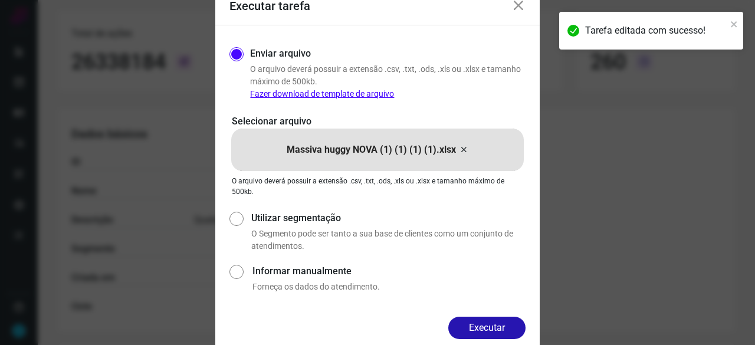
drag, startPoint x: 507, startPoint y: 316, endPoint x: 510, endPoint y: 323, distance: 8.4
click at [506, 316] on div "Enviar arquivo O arquivo deverá possuir a extensão .csv, .txt, .ods, .xls ou .x…" at bounding box center [377, 170] width 324 height 291
click at [511, 326] on button "Executar" at bounding box center [486, 328] width 77 height 22
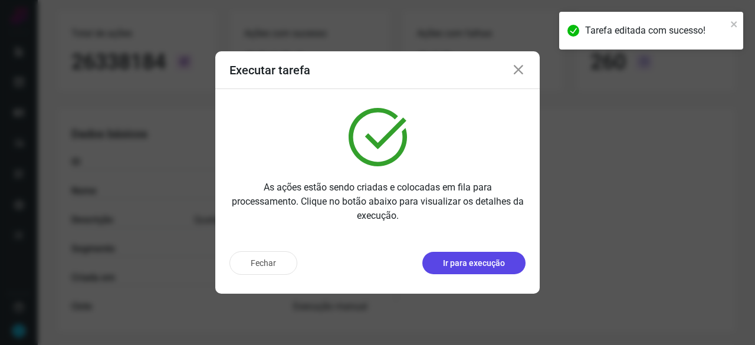
click at [477, 268] on p "Ir para execução" at bounding box center [474, 263] width 62 height 12
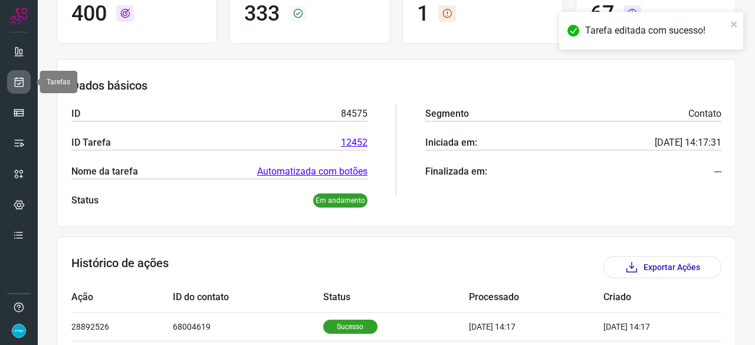
click at [22, 78] on icon at bounding box center [19, 82] width 12 height 12
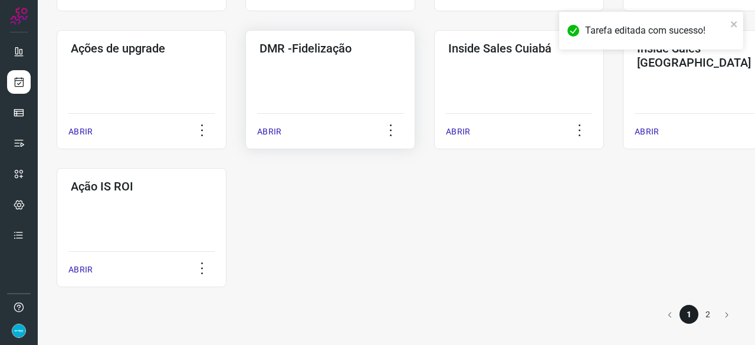
click at [263, 132] on p "ABRIR" at bounding box center [269, 132] width 24 height 12
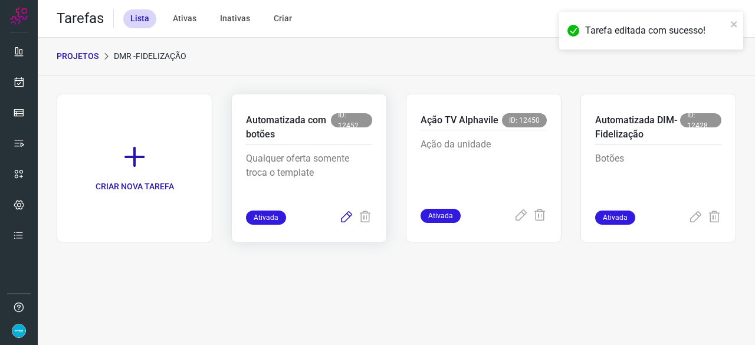
click at [350, 218] on icon at bounding box center [346, 218] width 14 height 14
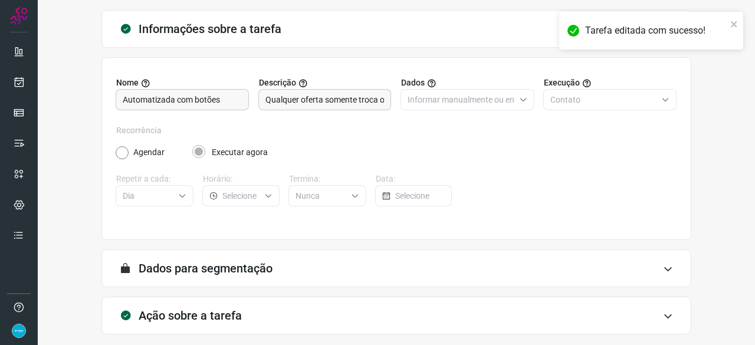
scroll to position [115, 0]
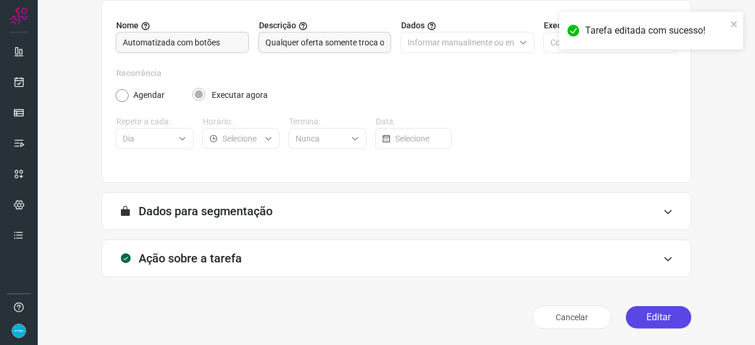
click at [651, 311] on button "Editar" at bounding box center [658, 317] width 65 height 22
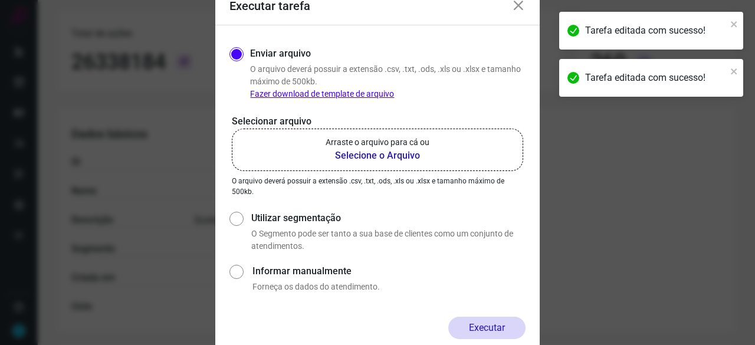
click at [368, 153] on b "Selecione o Arquivo" at bounding box center [378, 156] width 104 height 14
click at [0, 0] on input "Arraste o arquivo para cá ou Selecione o Arquivo" at bounding box center [0, 0] width 0 height 0
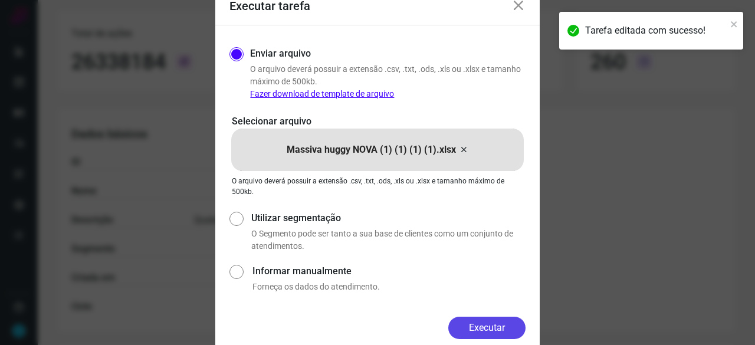
click at [497, 322] on button "Executar" at bounding box center [486, 328] width 77 height 22
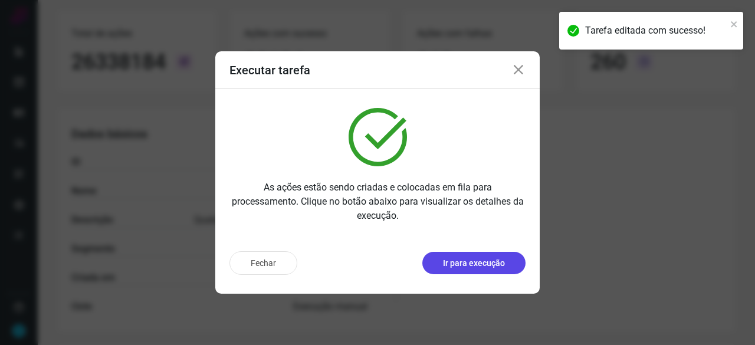
click at [459, 266] on p "Ir para execução" at bounding box center [474, 263] width 62 height 12
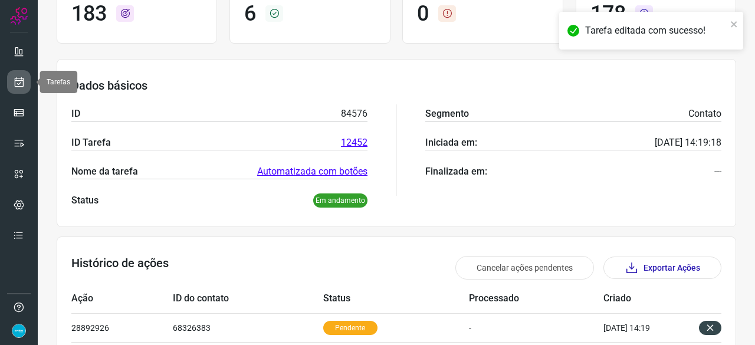
click at [25, 78] on link at bounding box center [19, 82] width 24 height 24
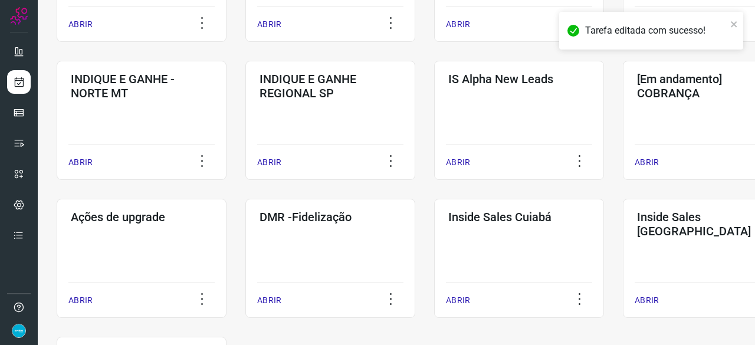
scroll to position [448, 0]
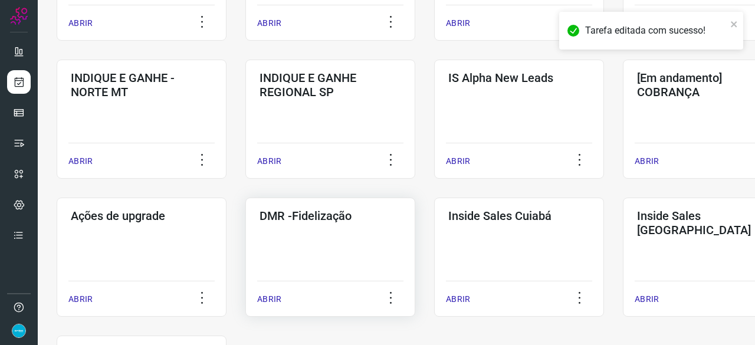
click at [267, 297] on p "ABRIR" at bounding box center [269, 299] width 24 height 12
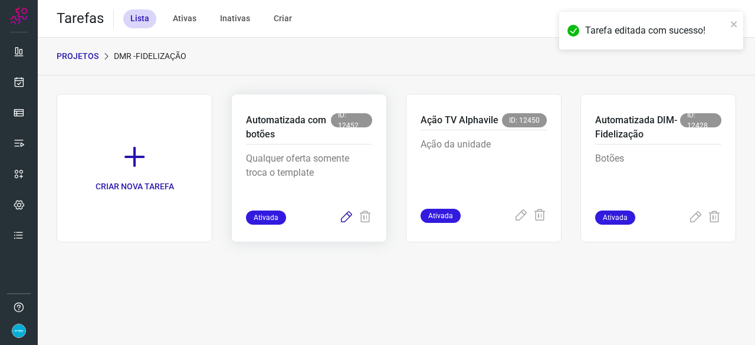
click at [348, 218] on icon at bounding box center [346, 218] width 14 height 14
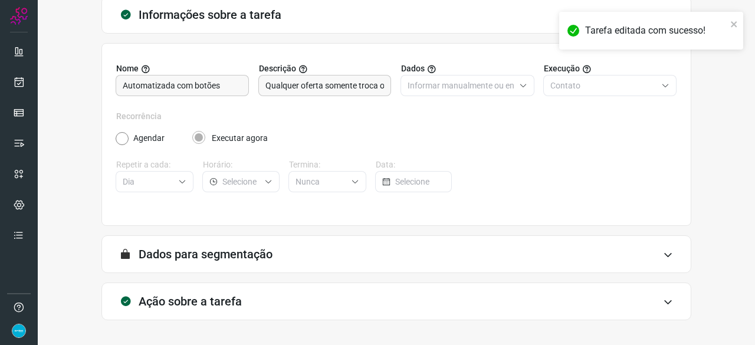
scroll to position [115, 0]
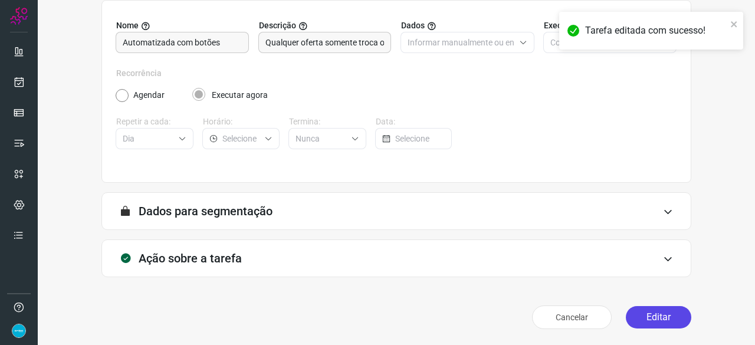
click at [662, 318] on button "Editar" at bounding box center [658, 317] width 65 height 22
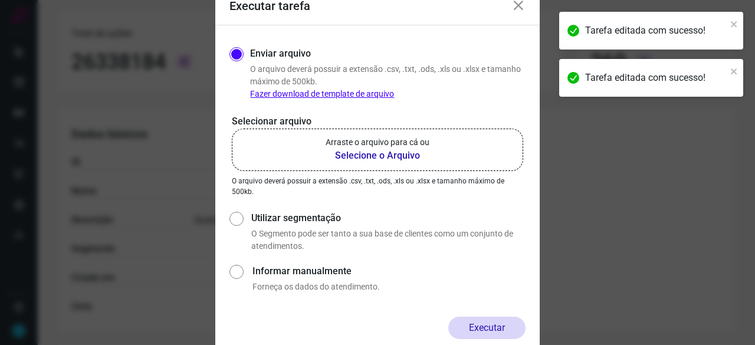
click at [346, 154] on b "Selecione o Arquivo" at bounding box center [378, 156] width 104 height 14
click at [0, 0] on input "Arraste o arquivo para cá ou Selecione o Arquivo" at bounding box center [0, 0] width 0 height 0
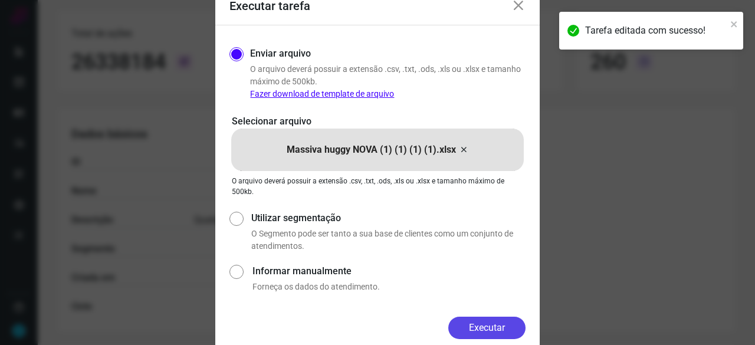
click at [506, 329] on button "Executar" at bounding box center [486, 328] width 77 height 22
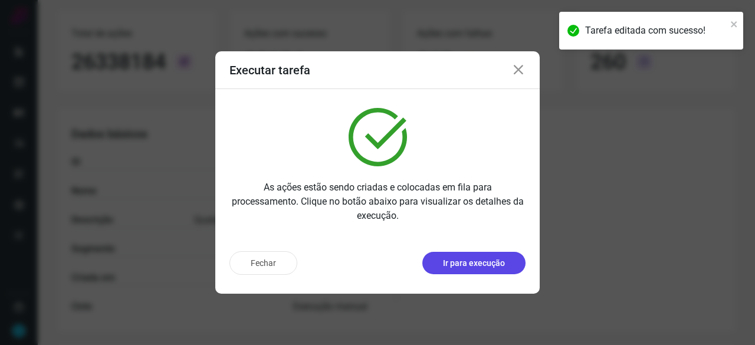
click at [479, 260] on p "Ir para execução" at bounding box center [474, 263] width 62 height 12
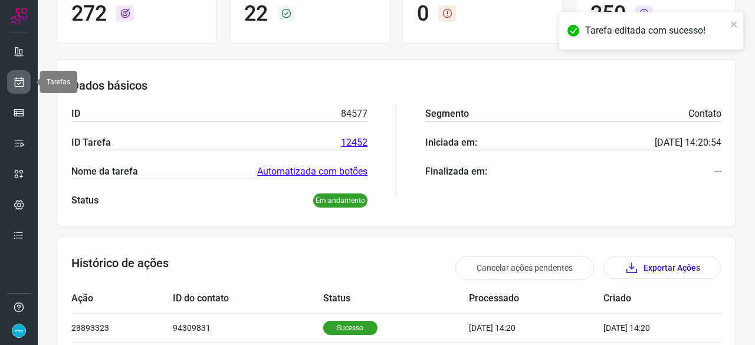
click at [17, 78] on icon at bounding box center [19, 82] width 12 height 12
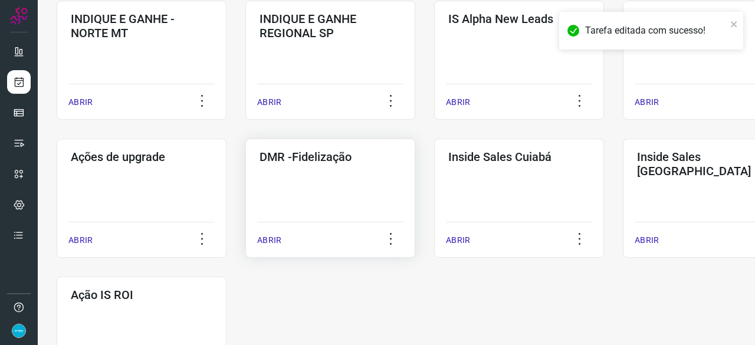
click at [268, 244] on p "ABRIR" at bounding box center [269, 240] width 24 height 12
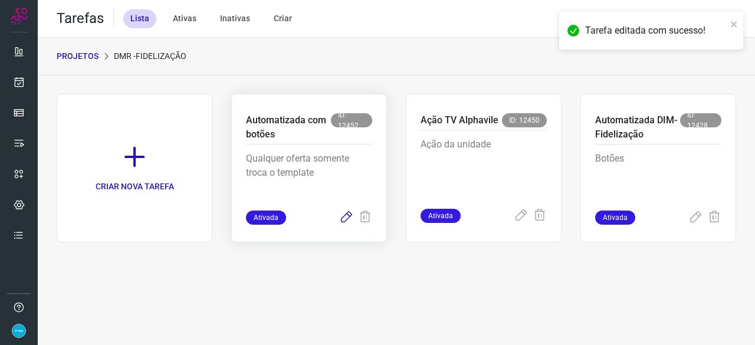
click at [347, 215] on icon at bounding box center [346, 218] width 14 height 14
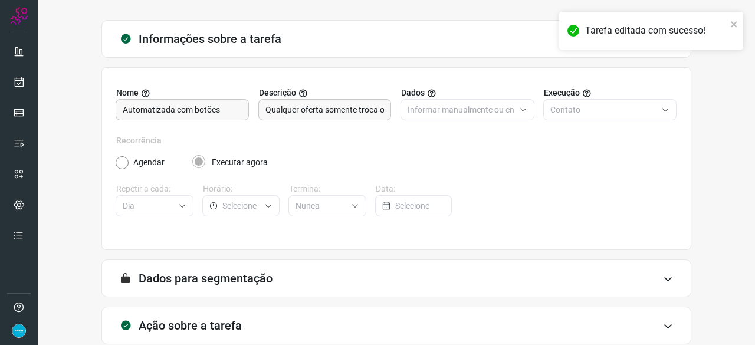
scroll to position [115, 0]
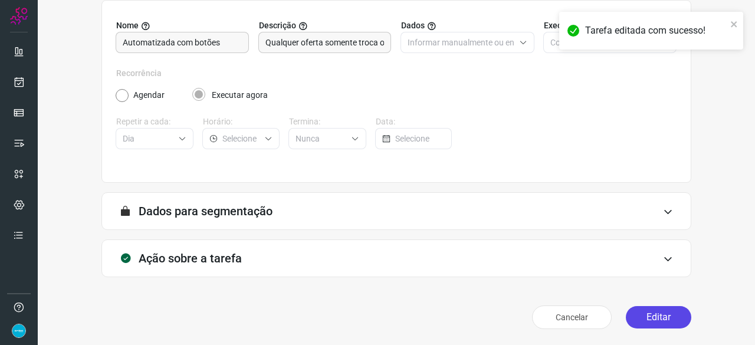
click at [646, 306] on button "Editar" at bounding box center [658, 317] width 65 height 22
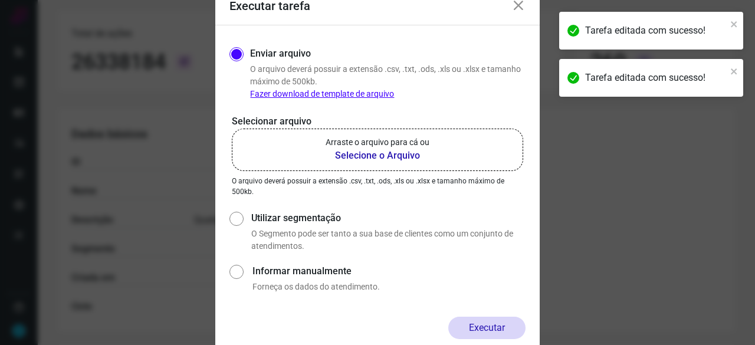
click at [355, 155] on b "Selecione o Arquivo" at bounding box center [378, 156] width 104 height 14
click at [0, 0] on input "Arraste o arquivo para cá ou Selecione o Arquivo" at bounding box center [0, 0] width 0 height 0
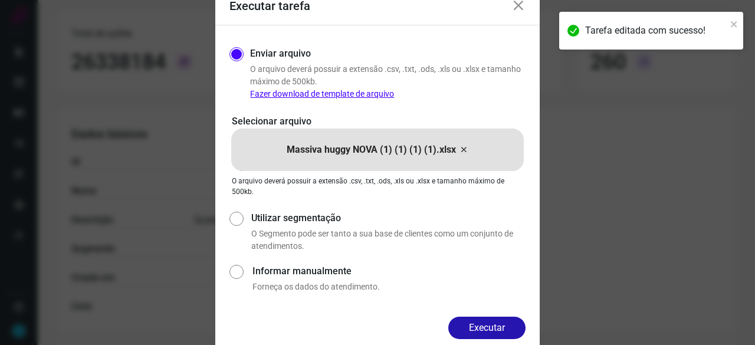
click at [512, 321] on button "Executar" at bounding box center [486, 328] width 77 height 22
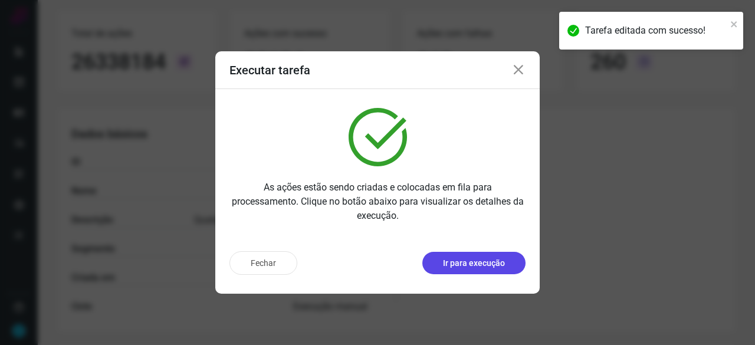
click at [461, 267] on p "Ir para execução" at bounding box center [474, 263] width 62 height 12
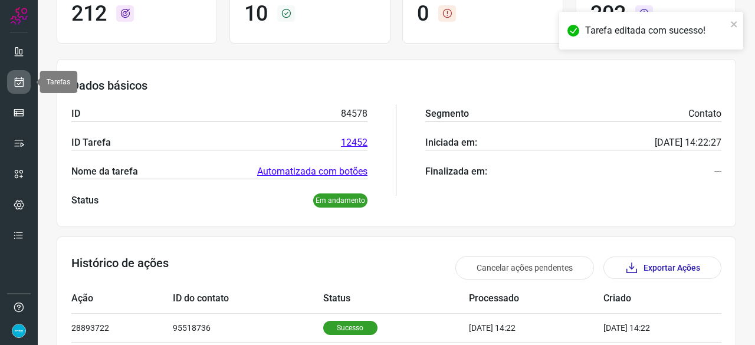
click at [19, 80] on icon at bounding box center [19, 82] width 12 height 12
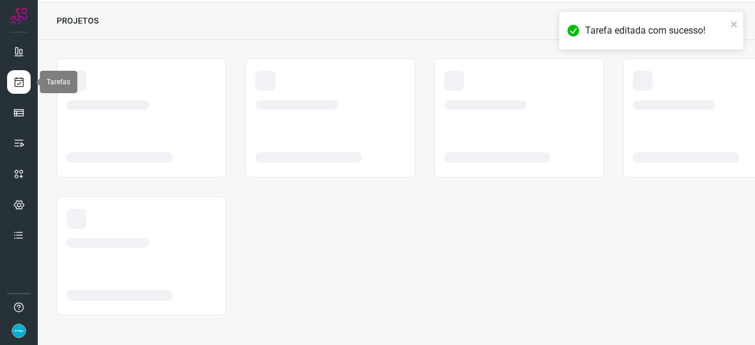
scroll to position [35, 0]
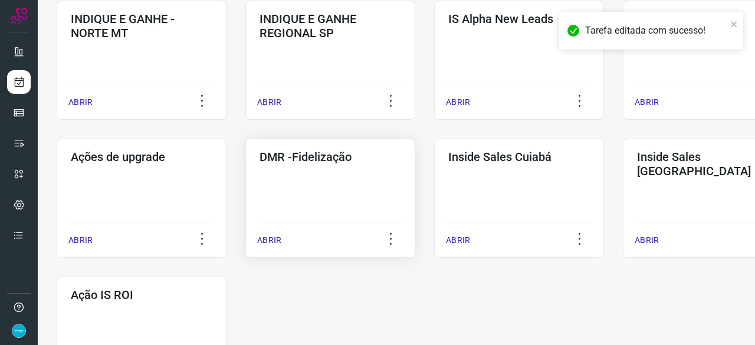
click at [270, 241] on p "ABRIR" at bounding box center [269, 240] width 24 height 12
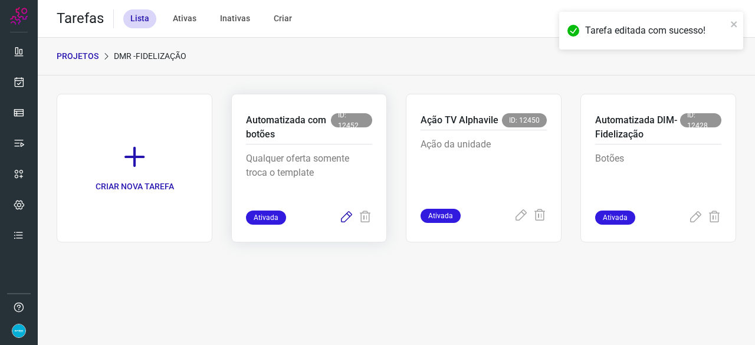
click at [348, 215] on icon at bounding box center [346, 218] width 14 height 14
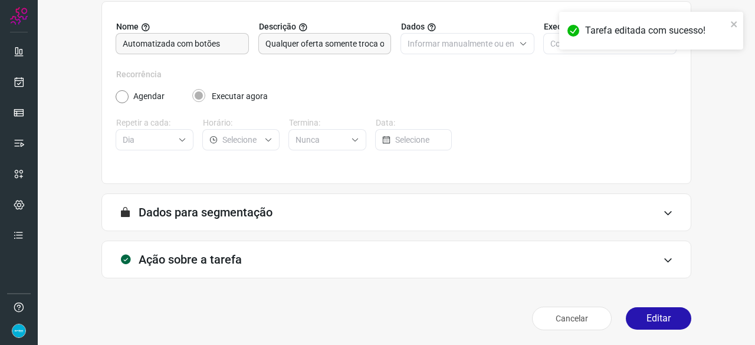
scroll to position [115, 0]
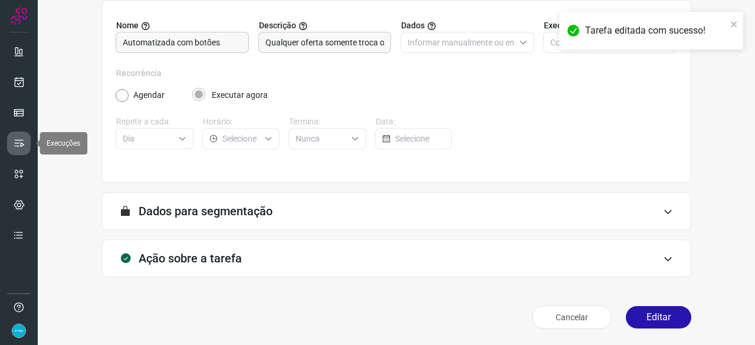
click at [13, 141] on icon at bounding box center [19, 143] width 12 height 12
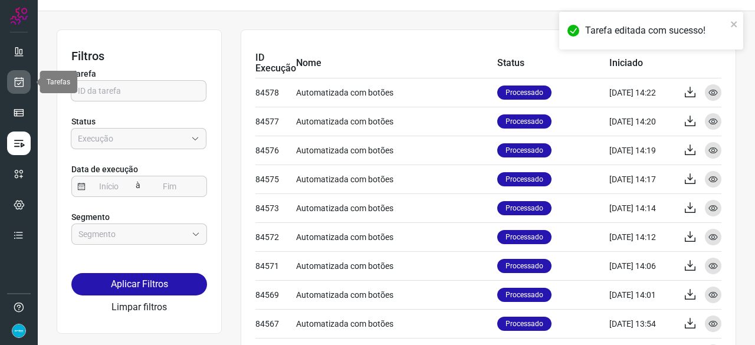
click at [18, 78] on icon at bounding box center [19, 82] width 12 height 12
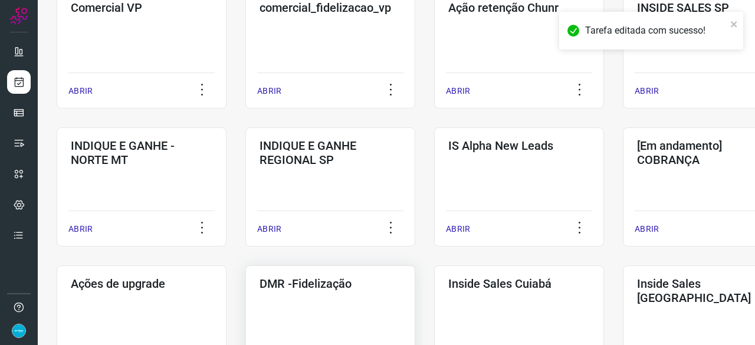
scroll to position [439, 0]
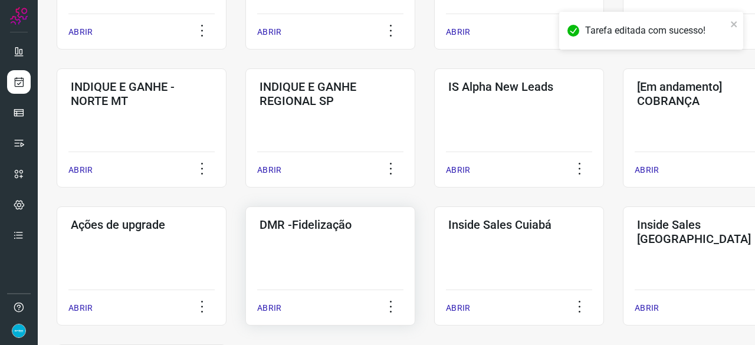
click at [274, 305] on p "ABRIR" at bounding box center [269, 308] width 24 height 12
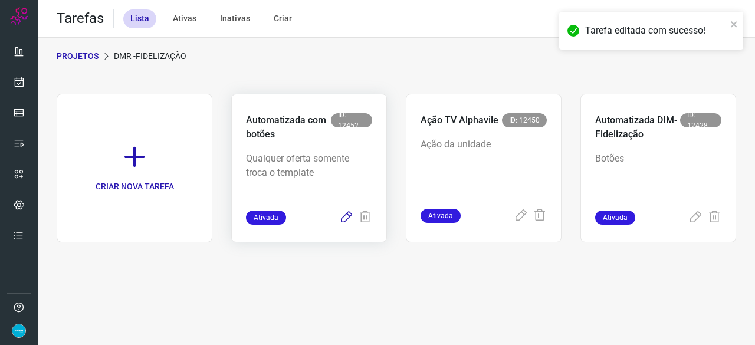
click at [347, 218] on icon at bounding box center [346, 218] width 14 height 14
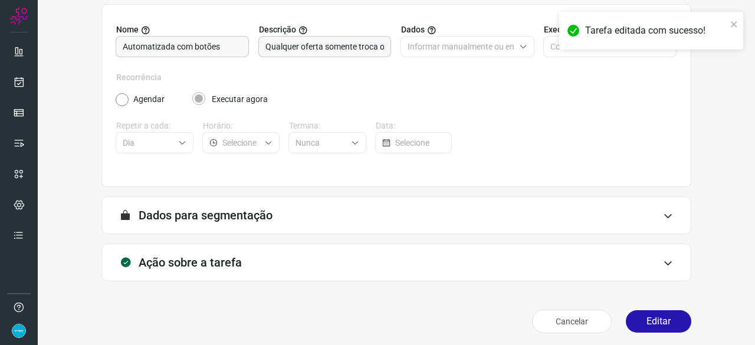
scroll to position [115, 0]
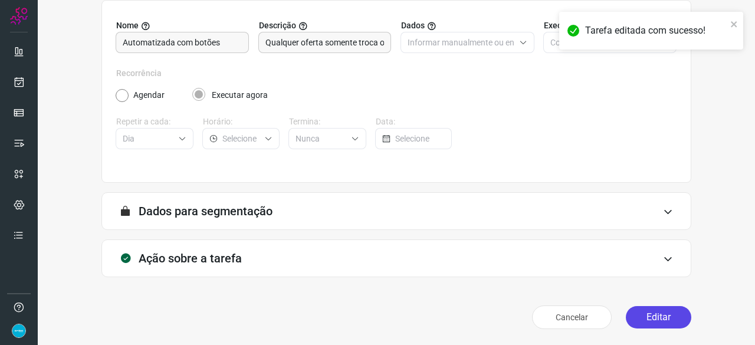
click at [668, 314] on button "Editar" at bounding box center [658, 317] width 65 height 22
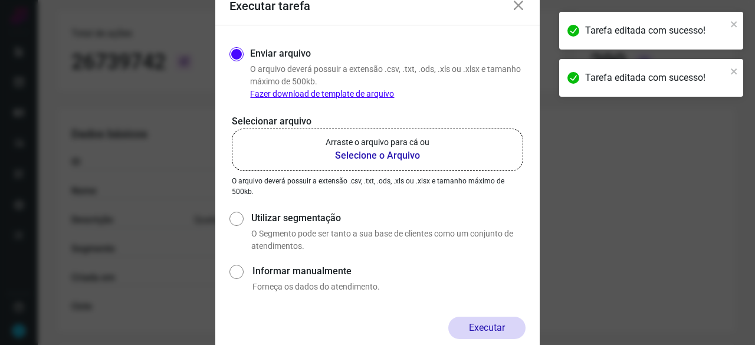
click at [344, 157] on b "Selecione o Arquivo" at bounding box center [378, 156] width 104 height 14
click at [0, 0] on input "Arraste o arquivo para cá ou Selecione o Arquivo" at bounding box center [0, 0] width 0 height 0
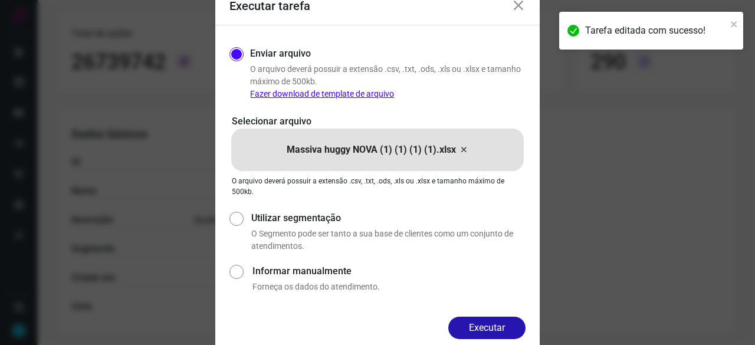
drag, startPoint x: 499, startPoint y: 325, endPoint x: 516, endPoint y: 332, distance: 18.0
click at [499, 326] on button "Executar" at bounding box center [486, 328] width 77 height 22
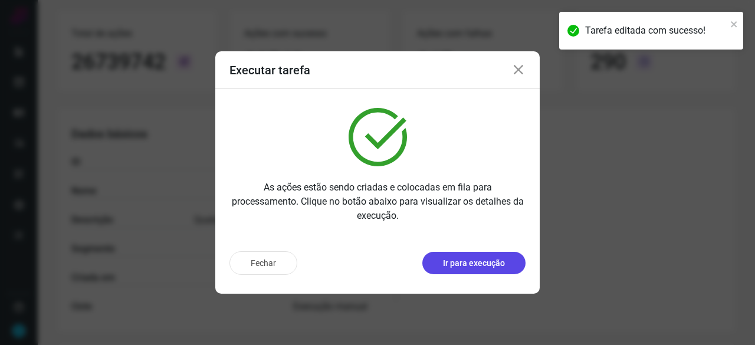
click at [480, 260] on p "Ir para execução" at bounding box center [474, 263] width 62 height 12
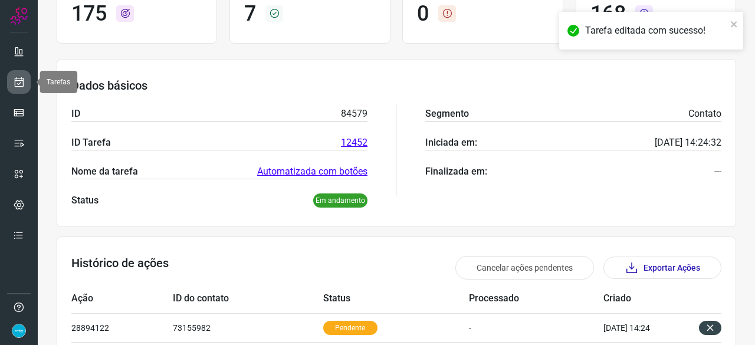
click at [18, 81] on icon at bounding box center [19, 82] width 12 height 12
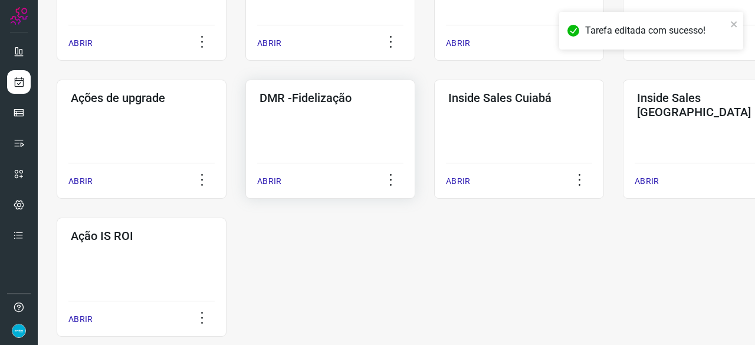
click at [272, 181] on p "ABRIR" at bounding box center [269, 181] width 24 height 12
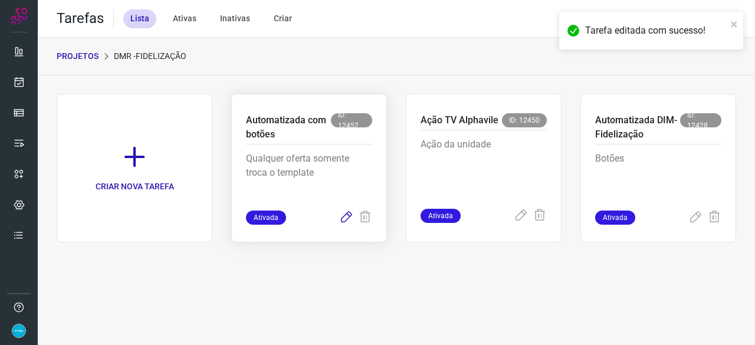
click at [342, 216] on icon at bounding box center [346, 218] width 14 height 14
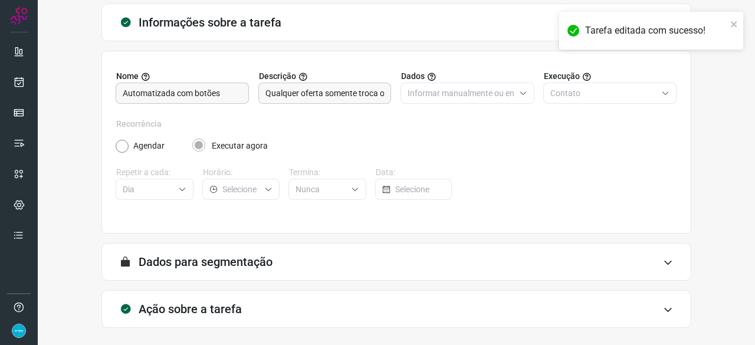
scroll to position [115, 0]
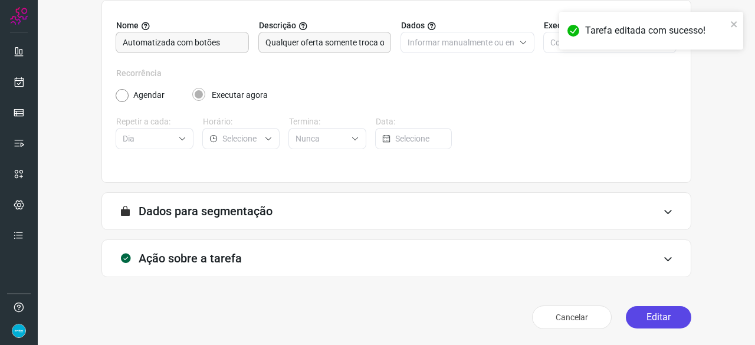
click at [645, 317] on button "Editar" at bounding box center [658, 317] width 65 height 22
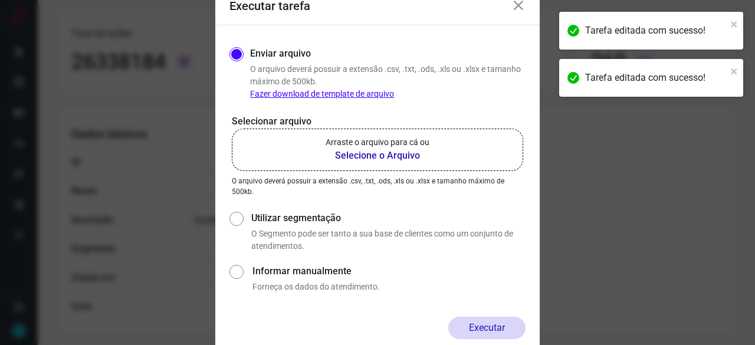
click at [364, 157] on b "Selecione o Arquivo" at bounding box center [378, 156] width 104 height 14
click at [0, 0] on input "Arraste o arquivo para cá ou Selecione o Arquivo" at bounding box center [0, 0] width 0 height 0
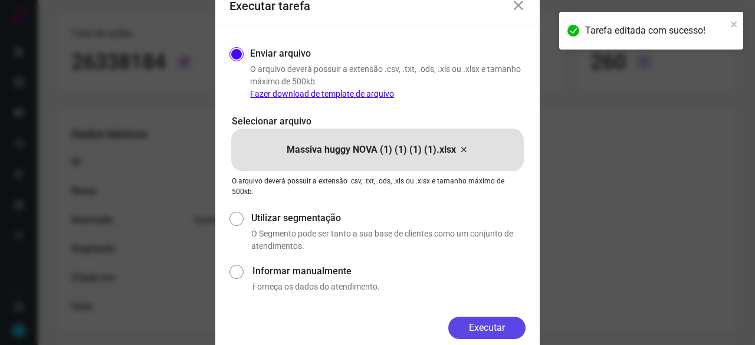
click at [497, 323] on button "Executar" at bounding box center [486, 328] width 77 height 22
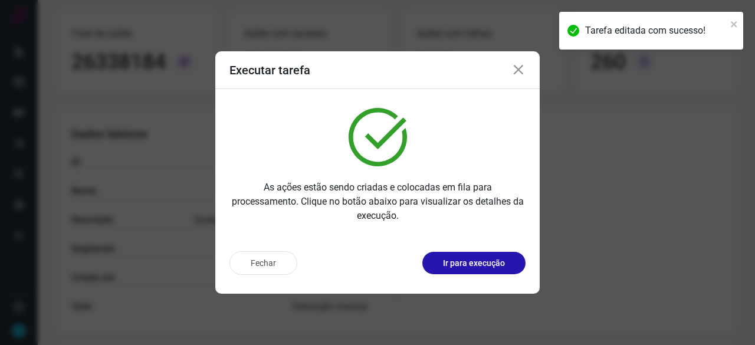
click at [459, 261] on p "Ir para execução" at bounding box center [474, 263] width 62 height 12
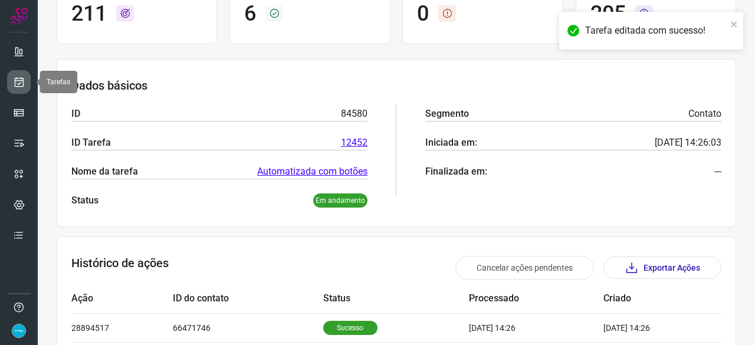
click at [19, 80] on icon at bounding box center [19, 82] width 12 height 12
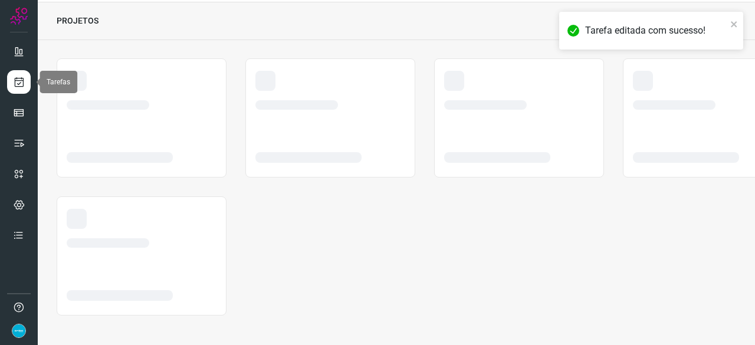
scroll to position [35, 0]
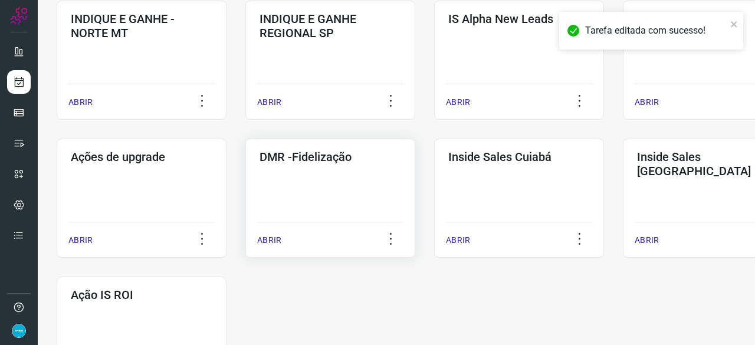
click at [275, 241] on p "ABRIR" at bounding box center [269, 240] width 24 height 12
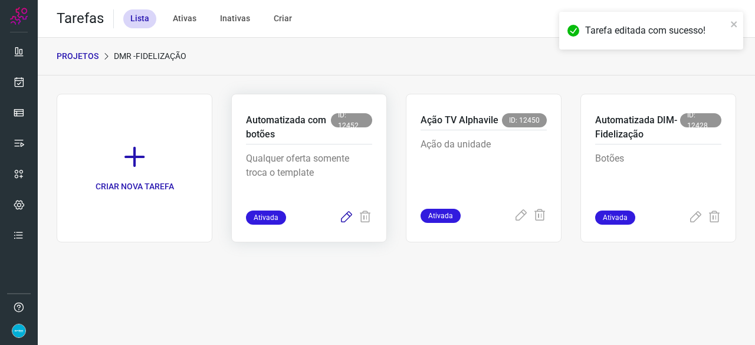
click at [346, 218] on icon at bounding box center [346, 218] width 14 height 14
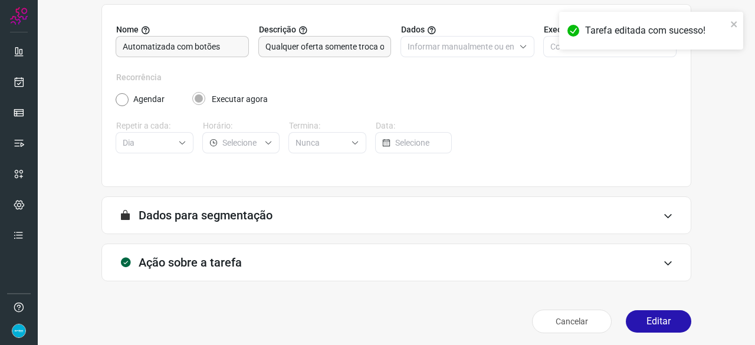
scroll to position [115, 0]
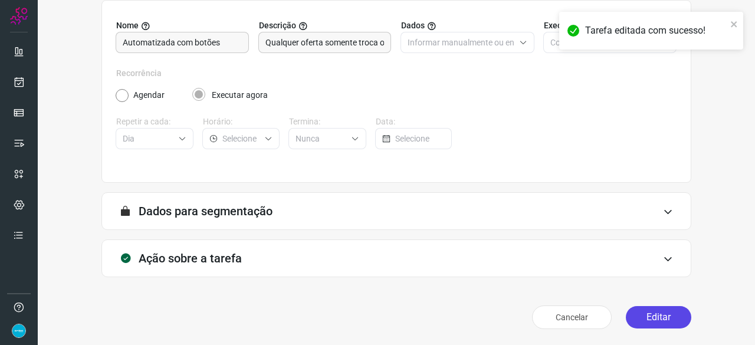
click at [642, 314] on button "Editar" at bounding box center [658, 317] width 65 height 22
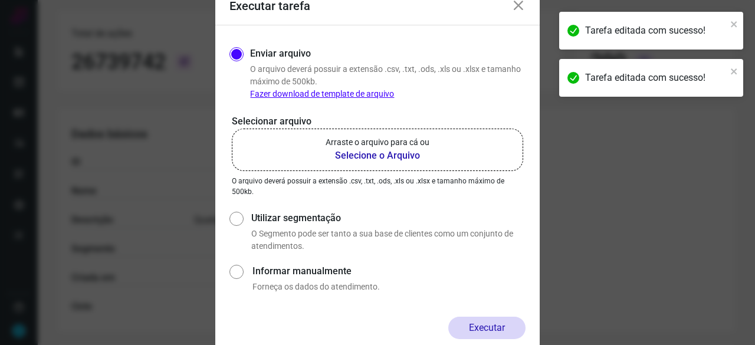
click at [355, 154] on b "Selecione o Arquivo" at bounding box center [378, 156] width 104 height 14
click at [0, 0] on input "Arraste o arquivo para cá ou Selecione o Arquivo" at bounding box center [0, 0] width 0 height 0
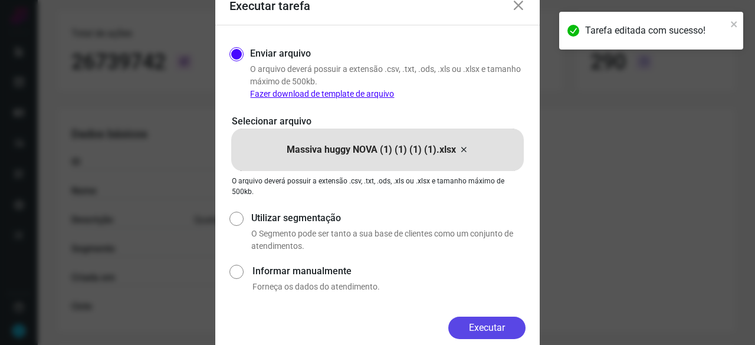
click at [476, 319] on button "Executar" at bounding box center [486, 328] width 77 height 22
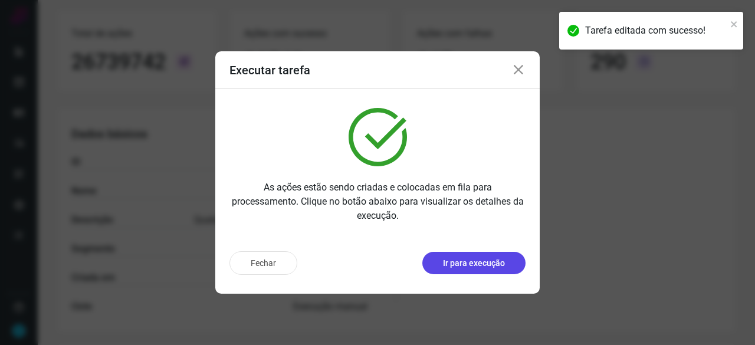
click at [468, 258] on p "Ir para execução" at bounding box center [474, 263] width 62 height 12
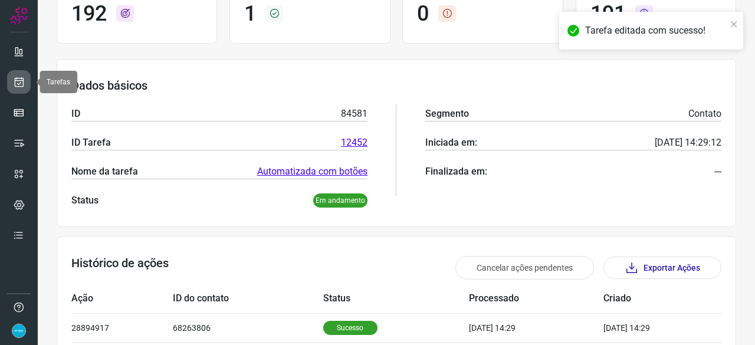
click at [18, 82] on icon at bounding box center [19, 82] width 12 height 12
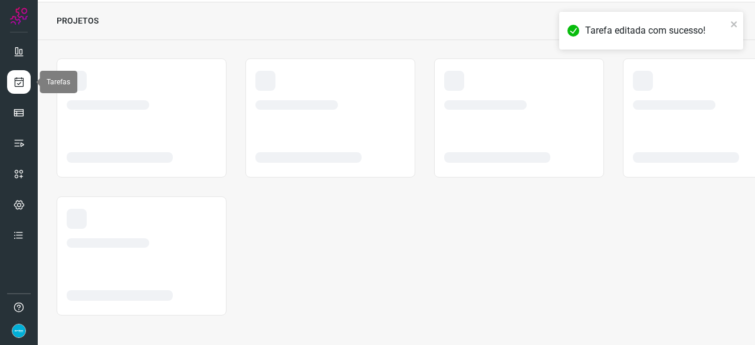
scroll to position [35, 0]
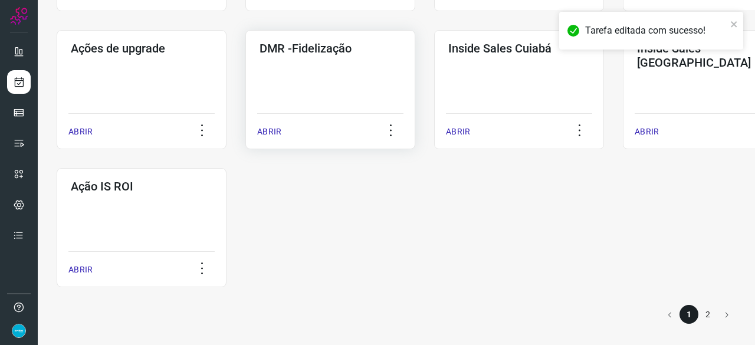
click at [270, 134] on p "ABRIR" at bounding box center [269, 132] width 24 height 12
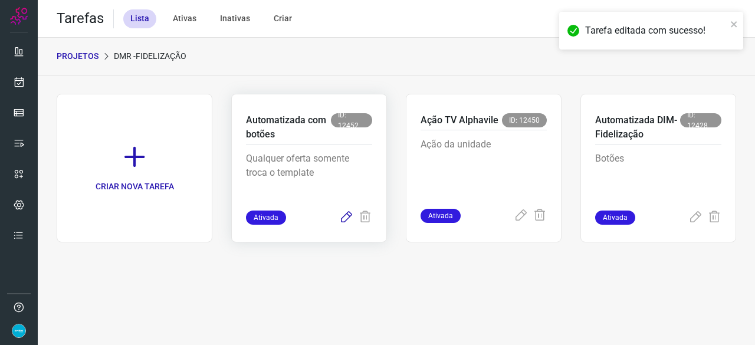
click at [346, 215] on icon at bounding box center [346, 218] width 14 height 14
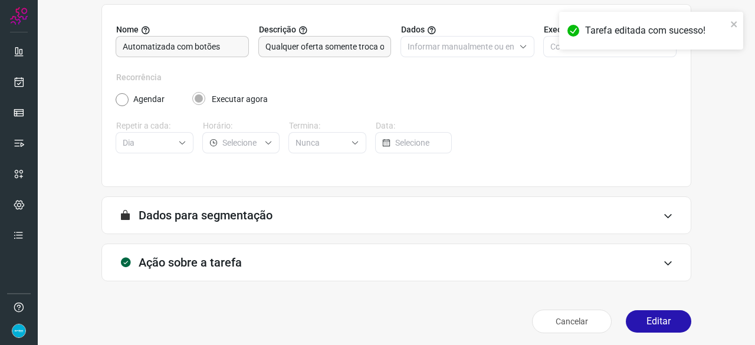
scroll to position [115, 0]
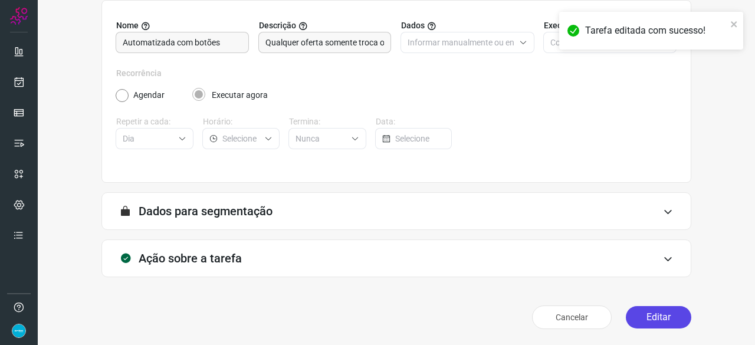
click at [662, 313] on button "Editar" at bounding box center [658, 317] width 65 height 22
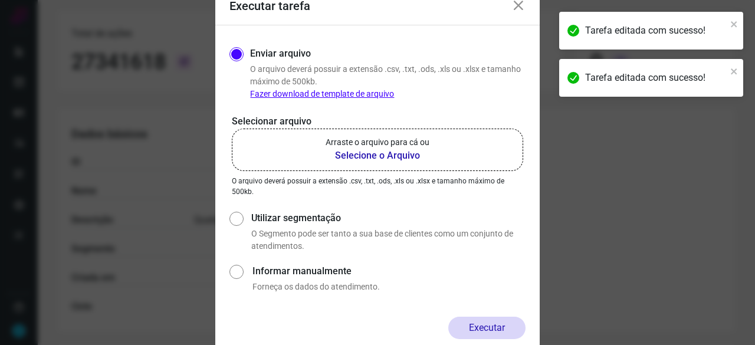
click at [368, 155] on b "Selecione o Arquivo" at bounding box center [378, 156] width 104 height 14
click at [0, 0] on input "Arraste o arquivo para cá ou Selecione o Arquivo" at bounding box center [0, 0] width 0 height 0
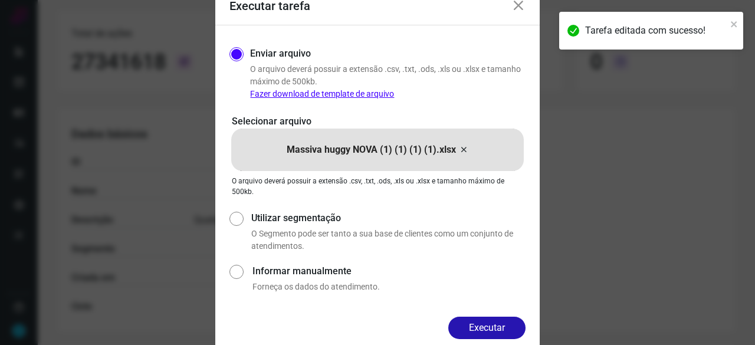
drag, startPoint x: 477, startPoint y: 330, endPoint x: 483, endPoint y: 332, distance: 6.2
click at [477, 330] on button "Executar" at bounding box center [486, 328] width 77 height 22
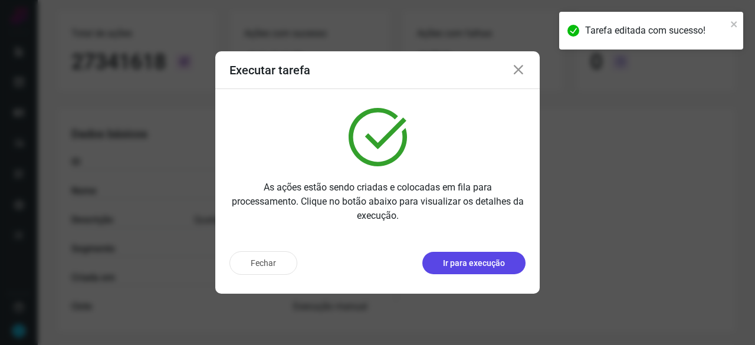
click at [464, 259] on p "Ir para execução" at bounding box center [474, 263] width 62 height 12
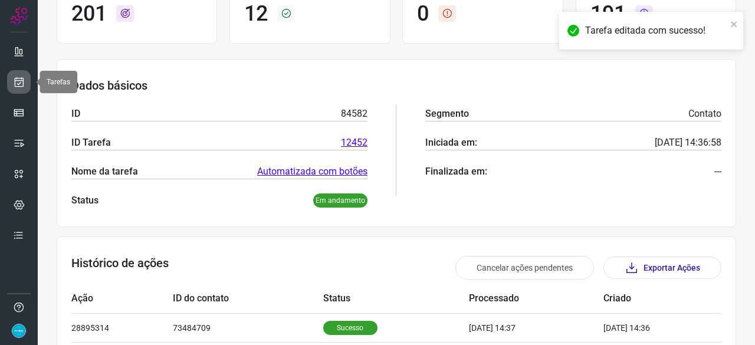
click at [17, 86] on icon at bounding box center [19, 82] width 12 height 12
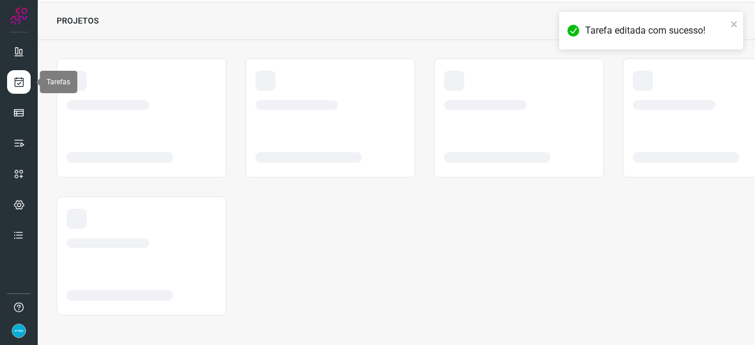
scroll to position [35, 0]
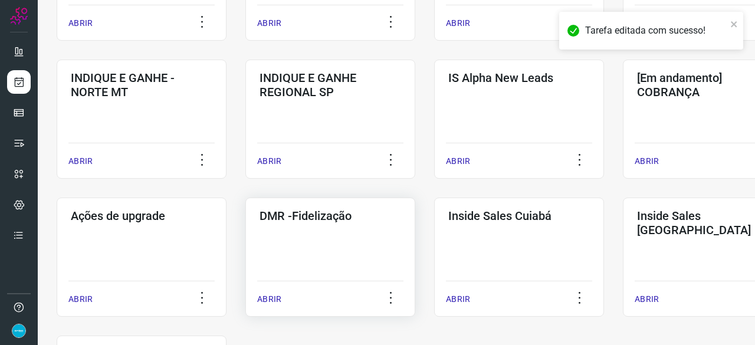
click at [270, 303] on p "ABRIR" at bounding box center [269, 299] width 24 height 12
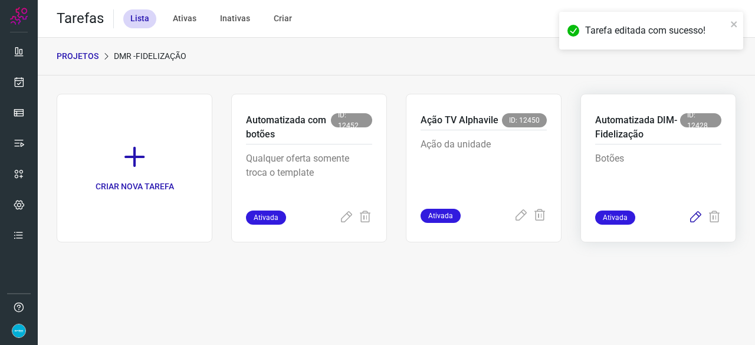
click at [695, 213] on icon at bounding box center [695, 218] width 14 height 14
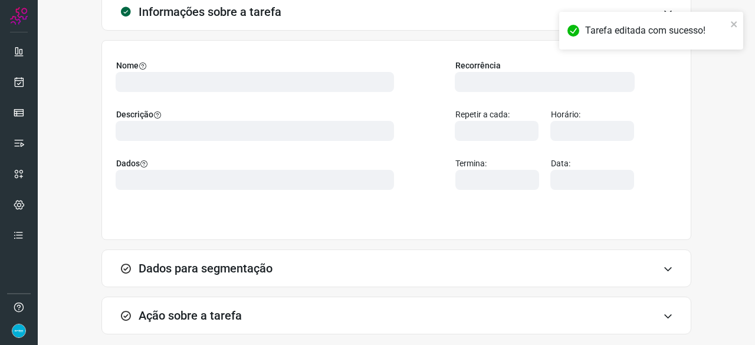
scroll to position [118, 0]
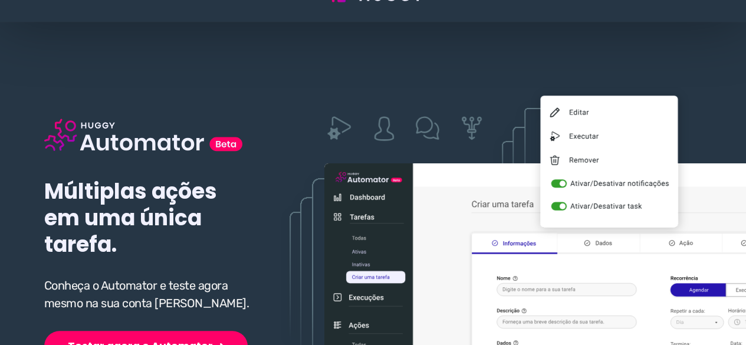
scroll to position [177, 0]
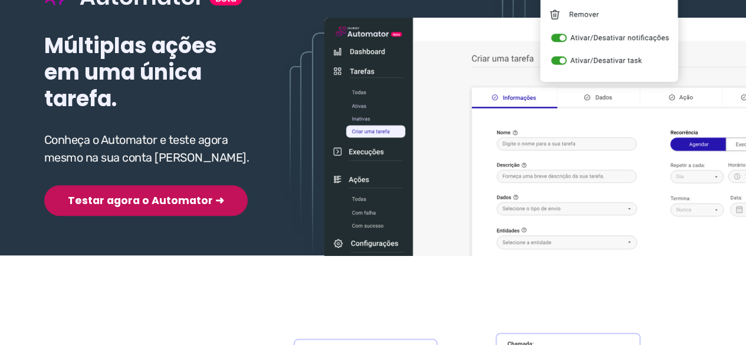
click at [132, 206] on button "Testar agora o Automator ➜" at bounding box center [146, 200] width 204 height 31
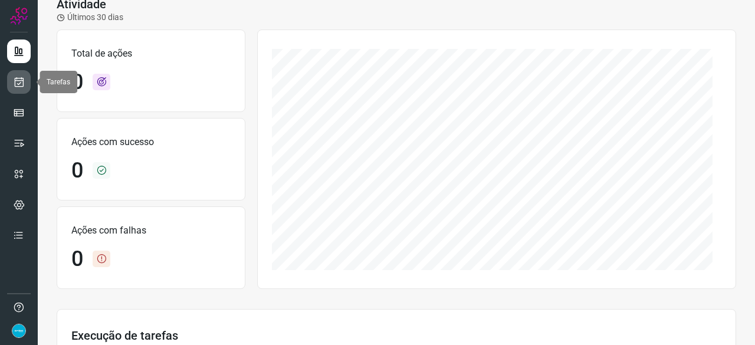
click at [22, 83] on icon at bounding box center [19, 82] width 12 height 12
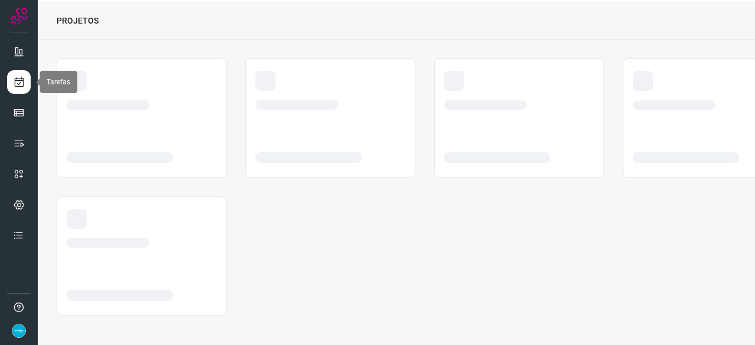
scroll to position [35, 0]
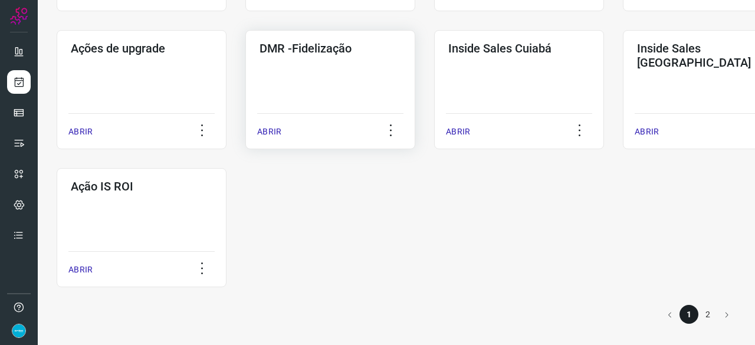
click at [270, 132] on p "ABRIR" at bounding box center [269, 132] width 24 height 12
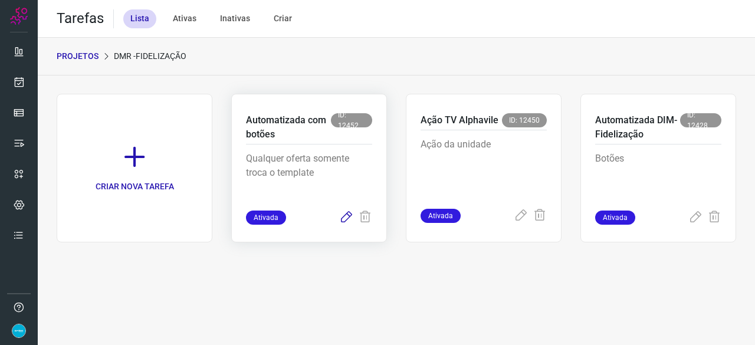
click at [342, 218] on icon at bounding box center [346, 218] width 14 height 14
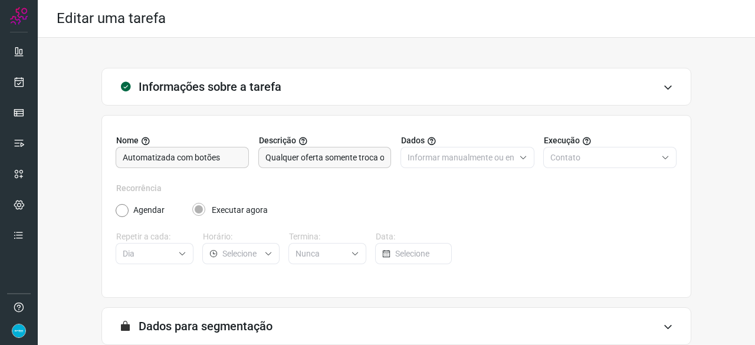
scroll to position [115, 0]
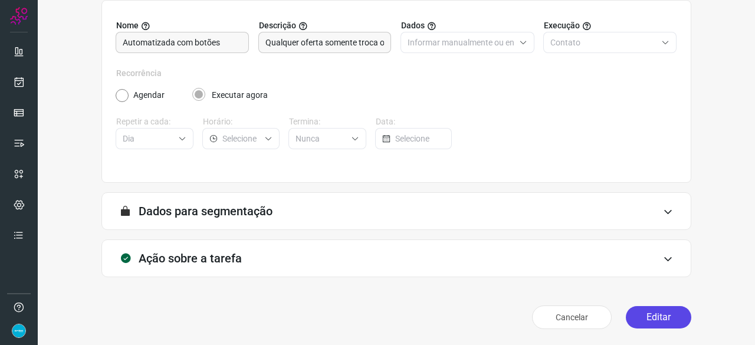
click at [655, 317] on button "Editar" at bounding box center [658, 317] width 65 height 22
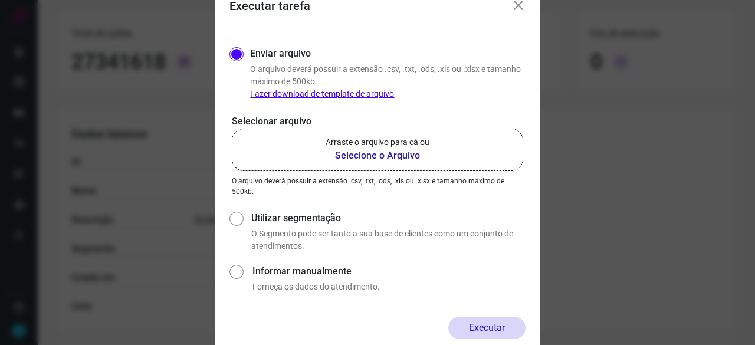
click at [359, 156] on b "Selecione o Arquivo" at bounding box center [378, 156] width 104 height 14
click at [0, 0] on input "Arraste o arquivo para cá ou Selecione o Arquivo" at bounding box center [0, 0] width 0 height 0
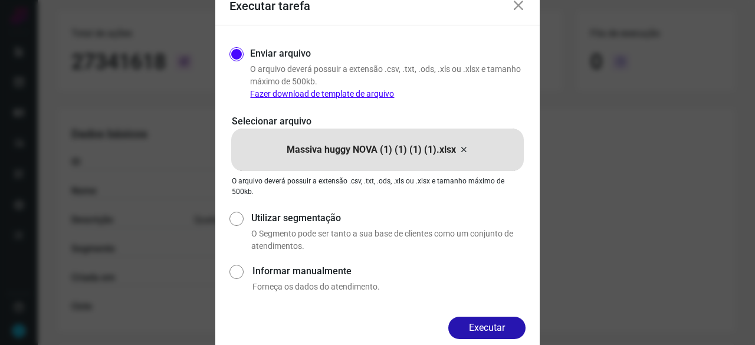
drag, startPoint x: 493, startPoint y: 326, endPoint x: 532, endPoint y: 334, distance: 39.9
click at [494, 325] on button "Executar" at bounding box center [486, 328] width 77 height 22
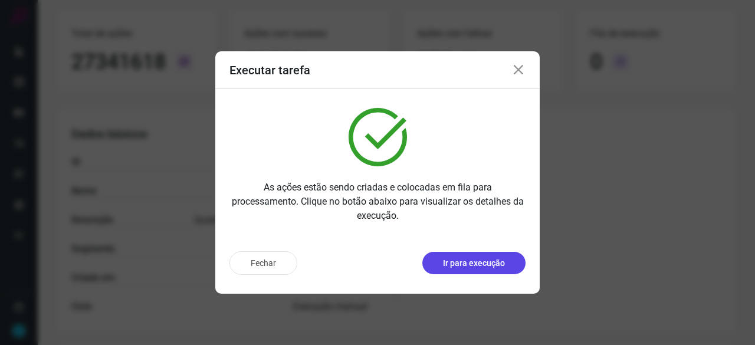
click at [481, 264] on p "Ir para execução" at bounding box center [474, 263] width 62 height 12
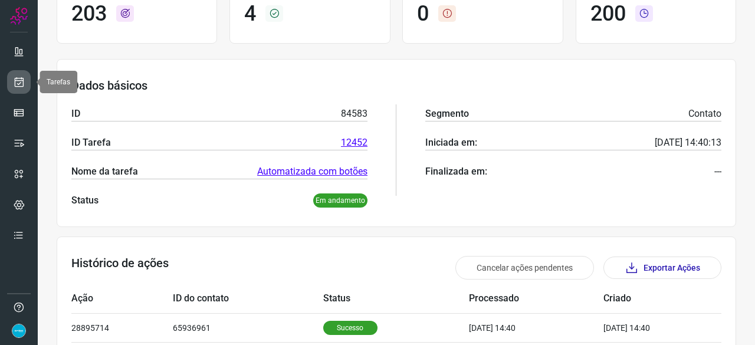
click at [26, 84] on link at bounding box center [19, 82] width 24 height 24
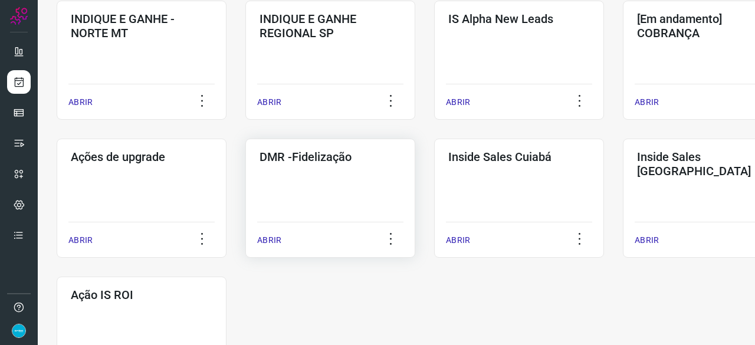
click at [270, 242] on p "ABRIR" at bounding box center [269, 240] width 24 height 12
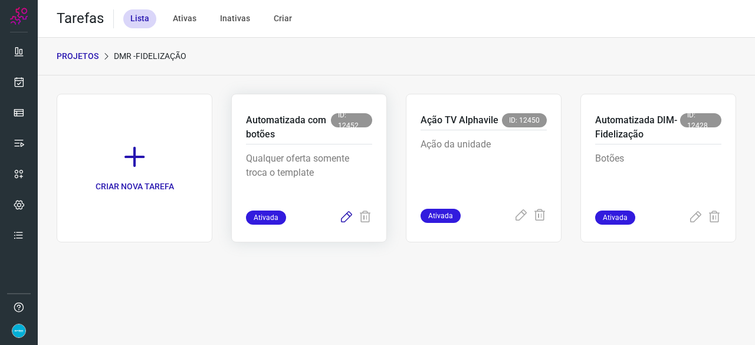
click at [342, 219] on icon at bounding box center [346, 218] width 14 height 14
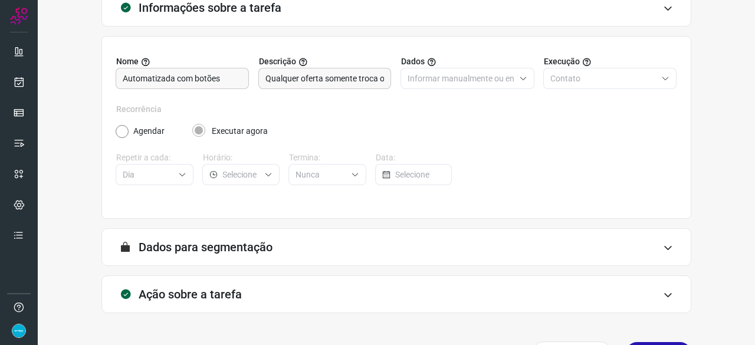
scroll to position [115, 0]
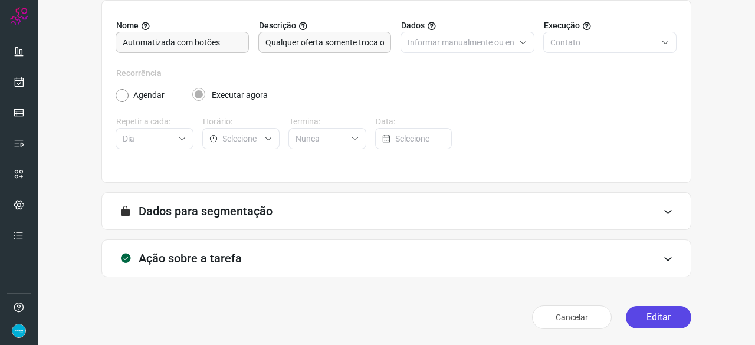
click at [639, 320] on button "Editar" at bounding box center [658, 317] width 65 height 22
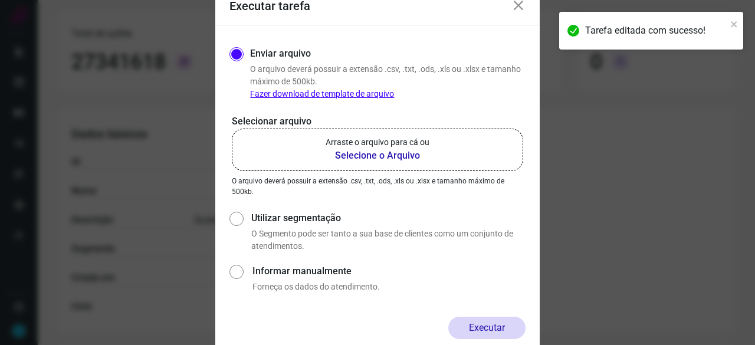
click at [375, 157] on b "Selecione o Arquivo" at bounding box center [378, 156] width 104 height 14
click at [0, 0] on input "Arraste o arquivo para cá ou Selecione o Arquivo" at bounding box center [0, 0] width 0 height 0
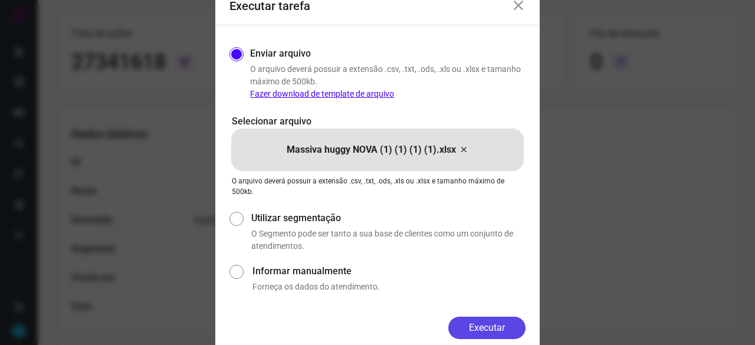
click at [488, 329] on button "Executar" at bounding box center [486, 328] width 77 height 22
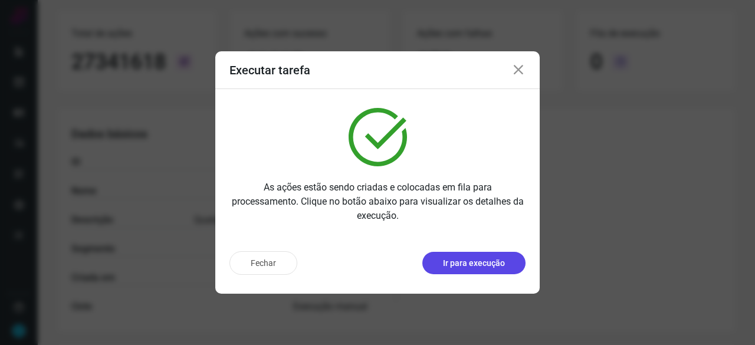
click at [464, 259] on p "Ir para execução" at bounding box center [474, 263] width 62 height 12
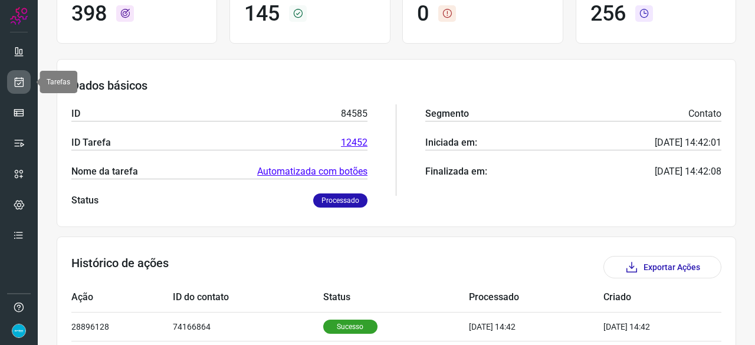
click at [23, 82] on icon at bounding box center [19, 82] width 12 height 12
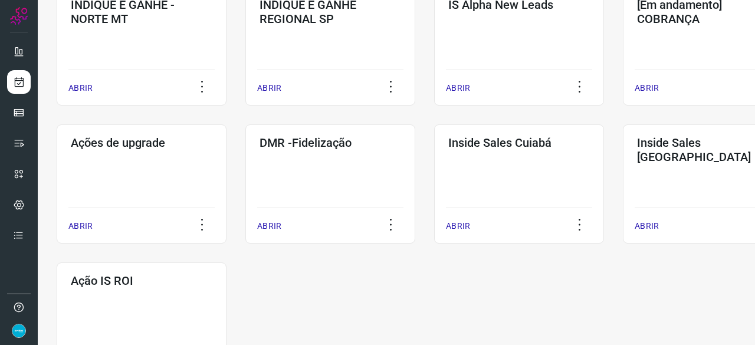
scroll to position [566, 0]
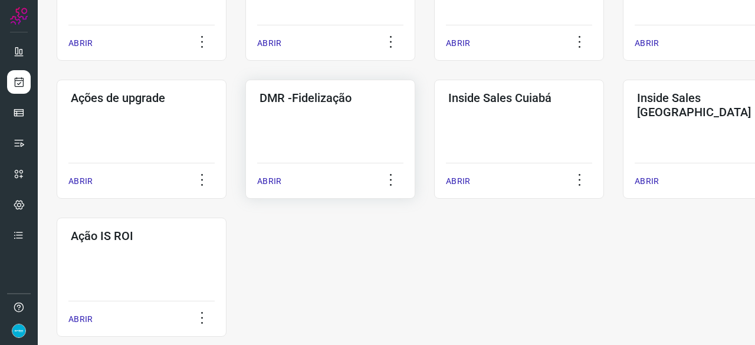
click at [277, 178] on p "ABRIR" at bounding box center [269, 181] width 24 height 12
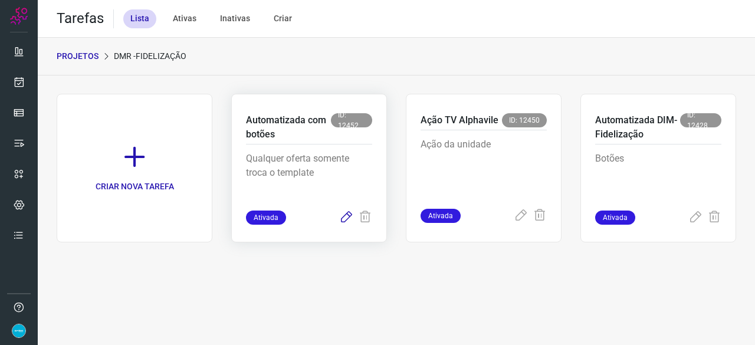
click at [343, 215] on icon at bounding box center [346, 218] width 14 height 14
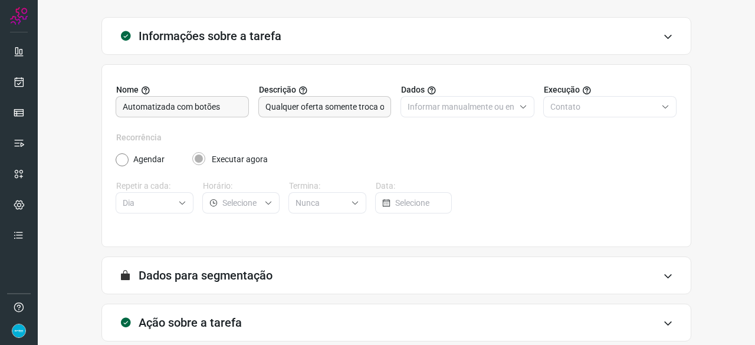
scroll to position [115, 0]
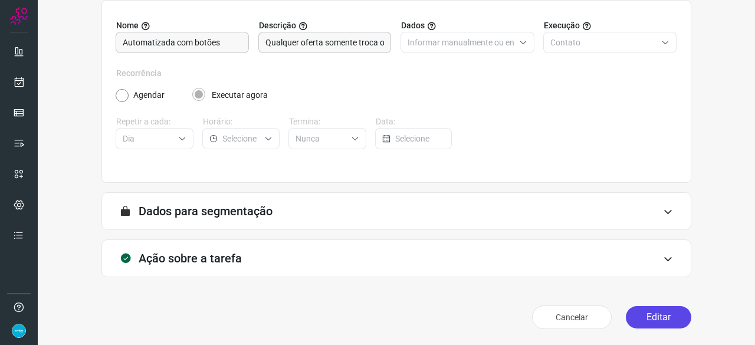
click at [651, 317] on button "Editar" at bounding box center [658, 317] width 65 height 22
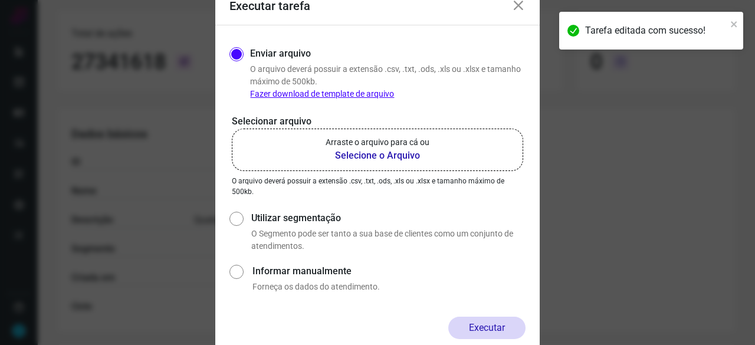
click at [365, 156] on b "Selecione o Arquivo" at bounding box center [378, 156] width 104 height 14
click at [0, 0] on input "Arraste o arquivo para cá ou Selecione o Arquivo" at bounding box center [0, 0] width 0 height 0
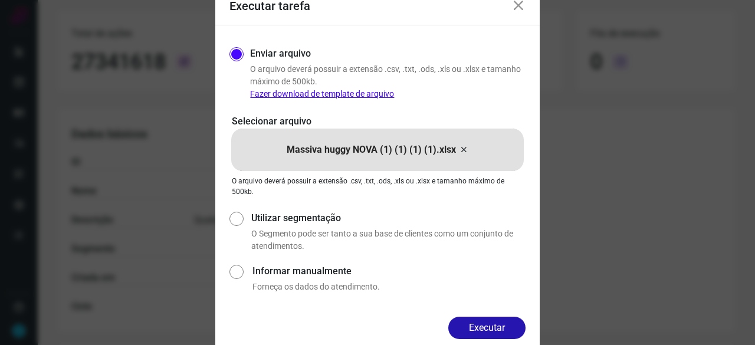
click at [480, 329] on button "Executar" at bounding box center [486, 328] width 77 height 22
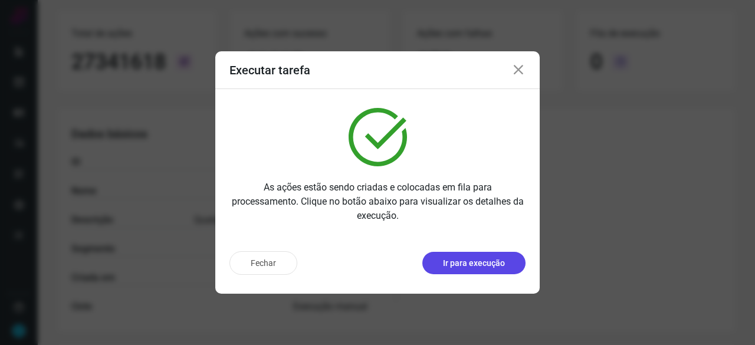
click at [477, 261] on p "Ir para execução" at bounding box center [474, 263] width 62 height 12
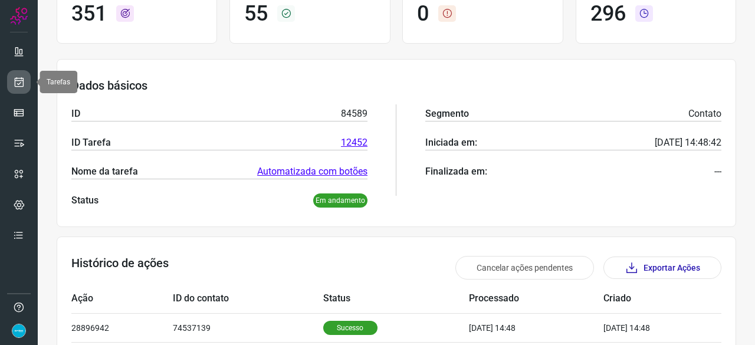
click at [21, 78] on icon at bounding box center [19, 82] width 12 height 12
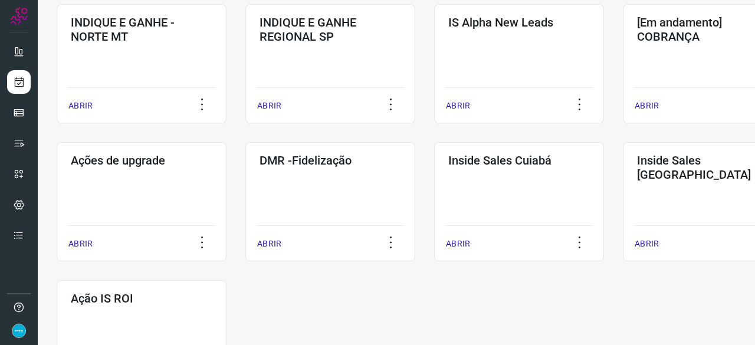
scroll to position [616, 0]
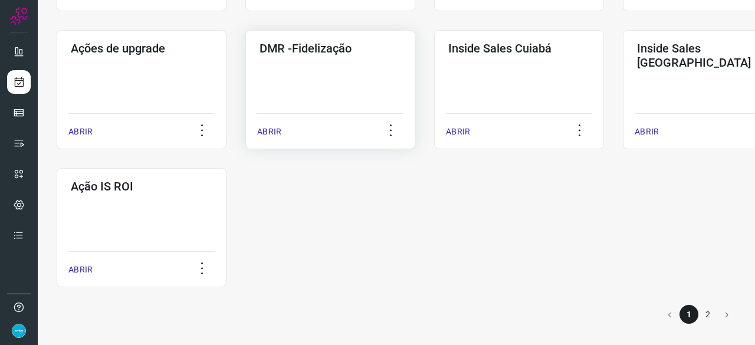
click at [267, 129] on p "ABRIR" at bounding box center [269, 132] width 24 height 12
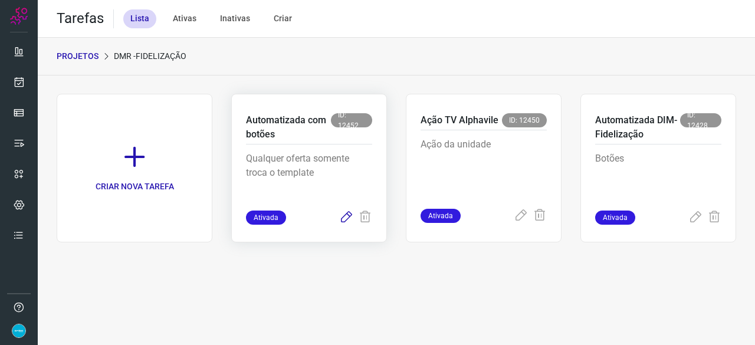
click at [346, 216] on icon at bounding box center [346, 218] width 14 height 14
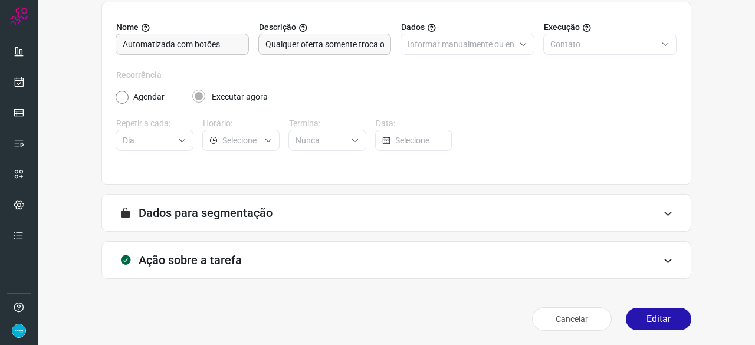
scroll to position [115, 0]
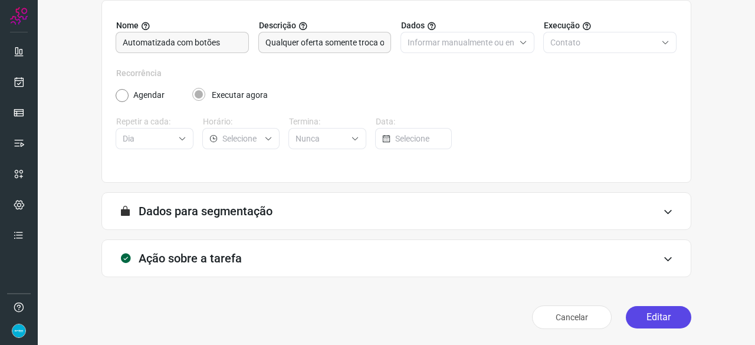
click at [663, 320] on button "Editar" at bounding box center [658, 317] width 65 height 22
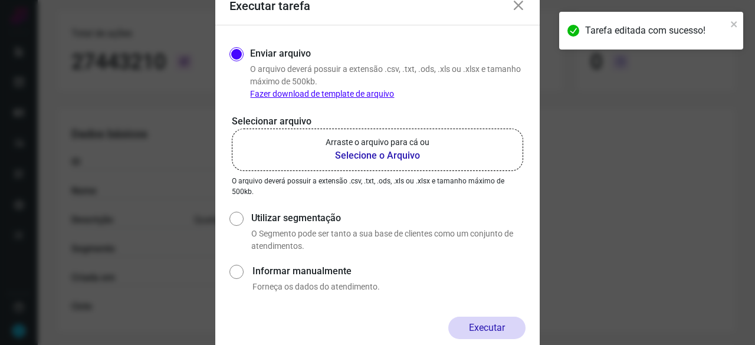
click at [371, 157] on b "Selecione o Arquivo" at bounding box center [378, 156] width 104 height 14
click at [0, 0] on input "Arraste o arquivo para cá ou Selecione o Arquivo" at bounding box center [0, 0] width 0 height 0
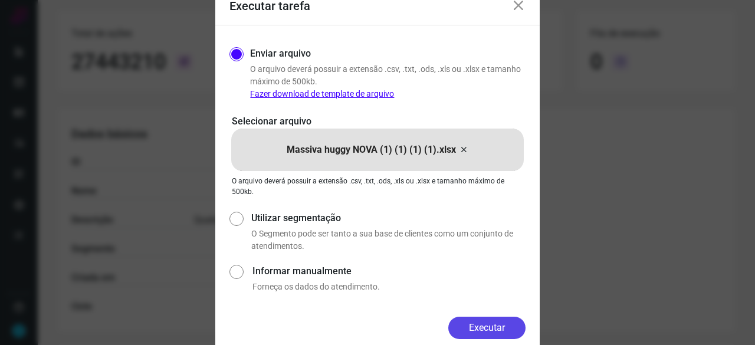
click at [467, 327] on button "Executar" at bounding box center [486, 328] width 77 height 22
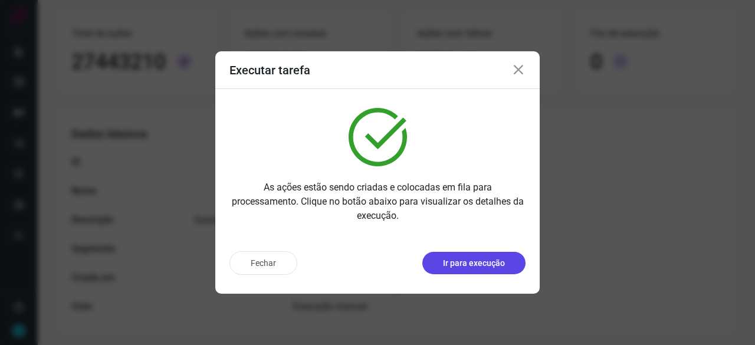
click at [472, 265] on p "Ir para execução" at bounding box center [474, 263] width 62 height 12
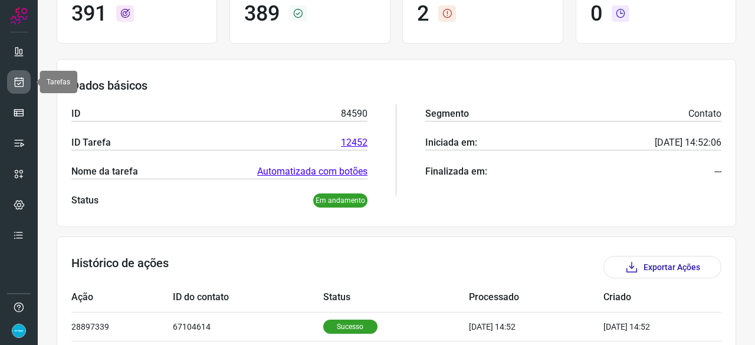
click at [24, 80] on icon at bounding box center [19, 82] width 12 height 12
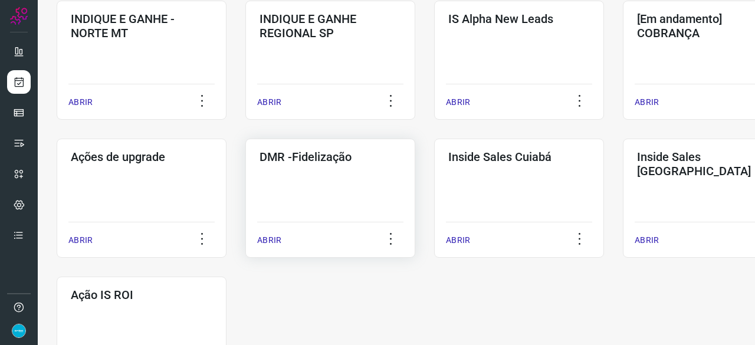
click at [270, 239] on p "ABRIR" at bounding box center [269, 240] width 24 height 12
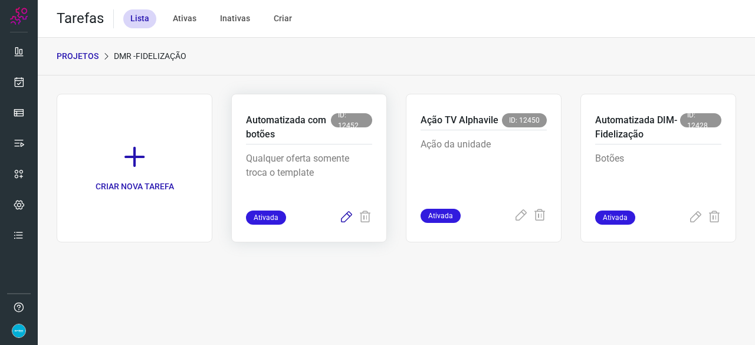
click at [343, 218] on icon at bounding box center [346, 218] width 14 height 14
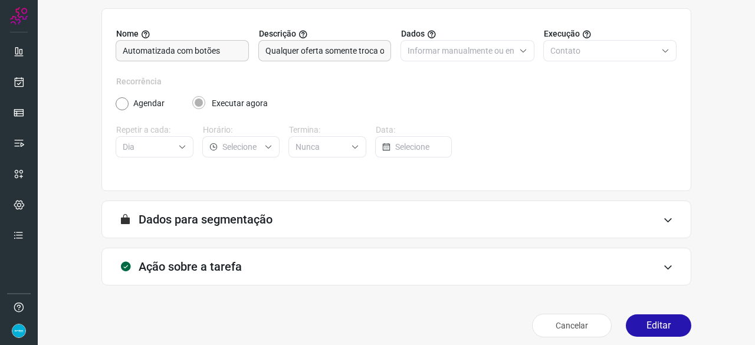
scroll to position [115, 0]
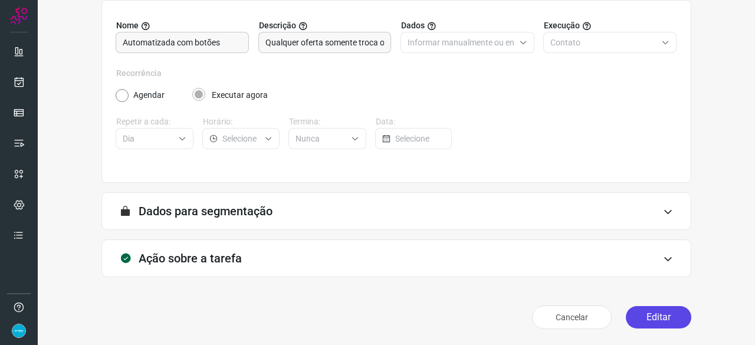
click at [671, 320] on button "Editar" at bounding box center [658, 317] width 65 height 22
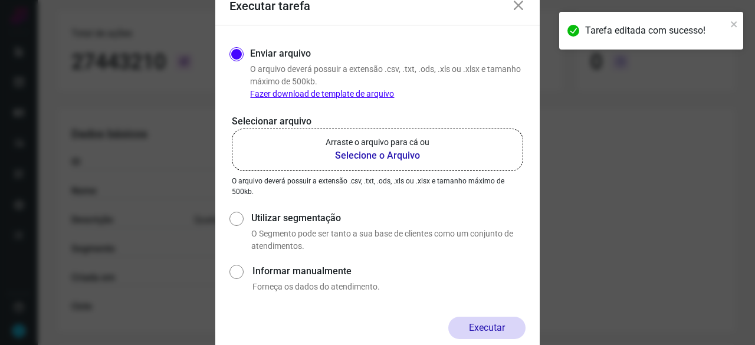
click at [352, 153] on b "Selecione o Arquivo" at bounding box center [378, 156] width 104 height 14
click at [0, 0] on input "Arraste o arquivo para cá ou Selecione o Arquivo" at bounding box center [0, 0] width 0 height 0
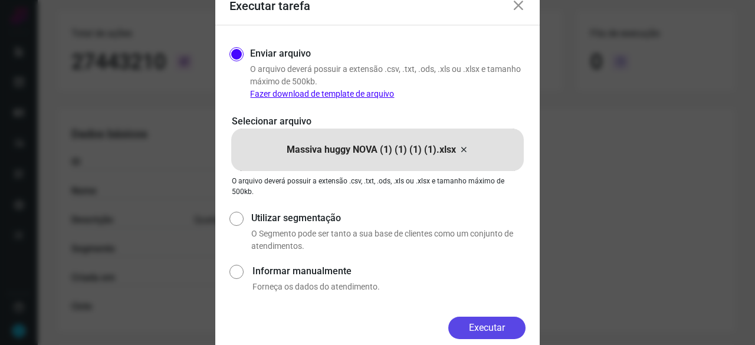
click at [503, 324] on button "Executar" at bounding box center [486, 328] width 77 height 22
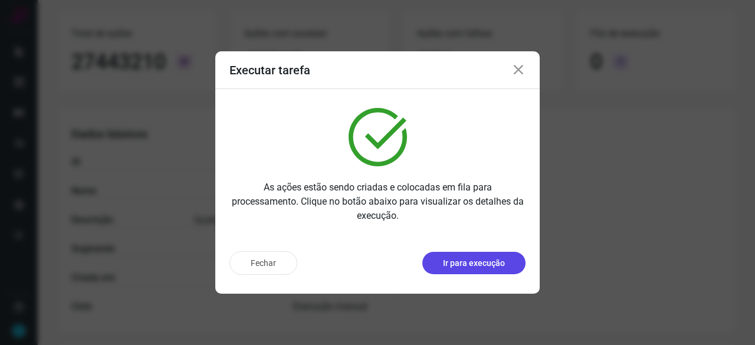
click at [490, 265] on p "Ir para execução" at bounding box center [474, 263] width 62 height 12
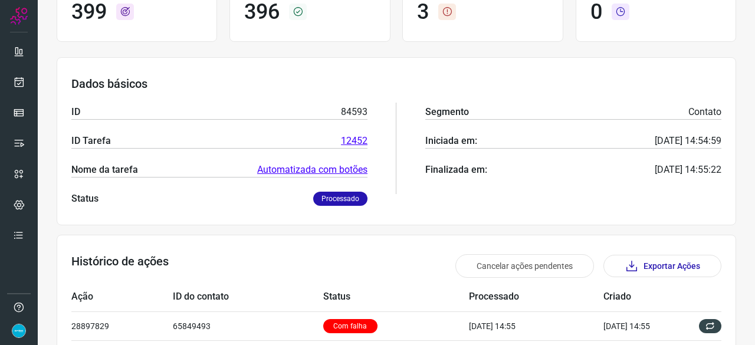
scroll to position [115, 0]
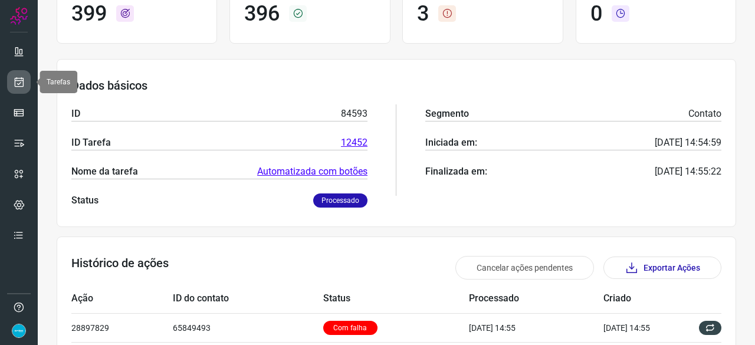
click at [17, 81] on icon at bounding box center [19, 82] width 12 height 12
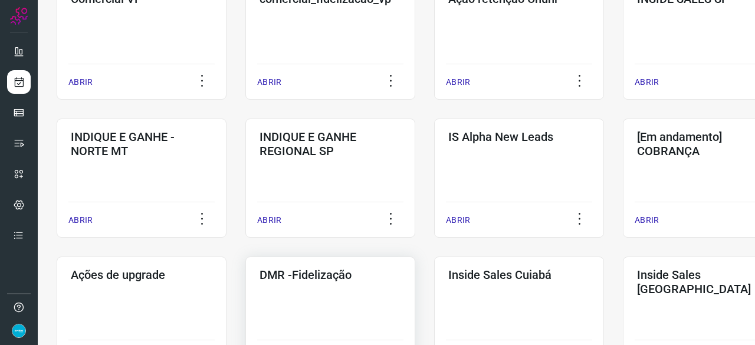
scroll to position [448, 0]
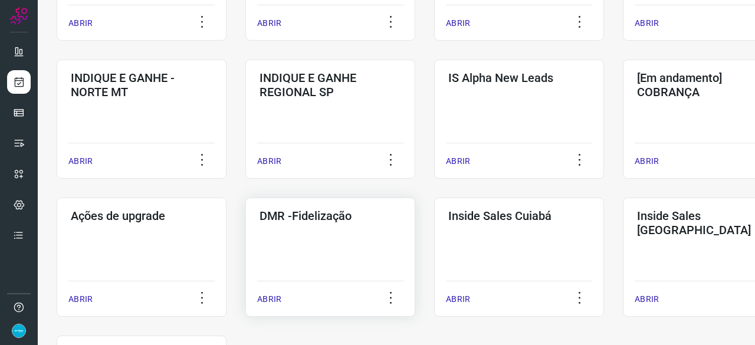
click at [271, 299] on p "ABRIR" at bounding box center [269, 299] width 24 height 12
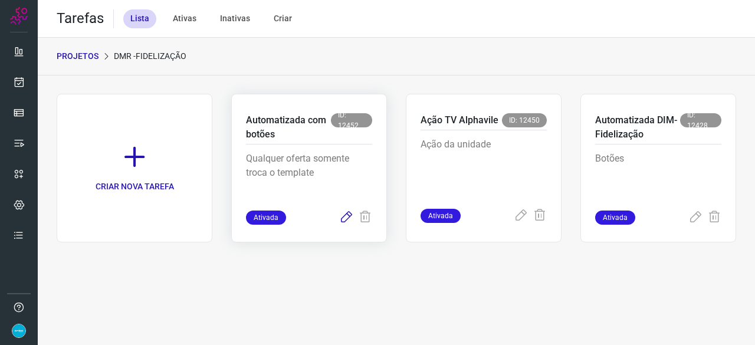
click at [349, 214] on icon at bounding box center [346, 218] width 14 height 14
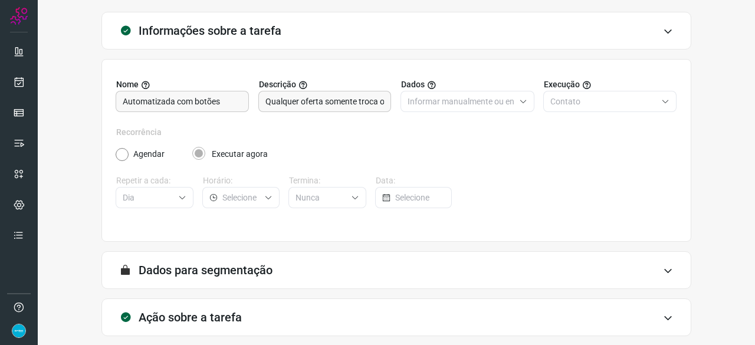
scroll to position [115, 0]
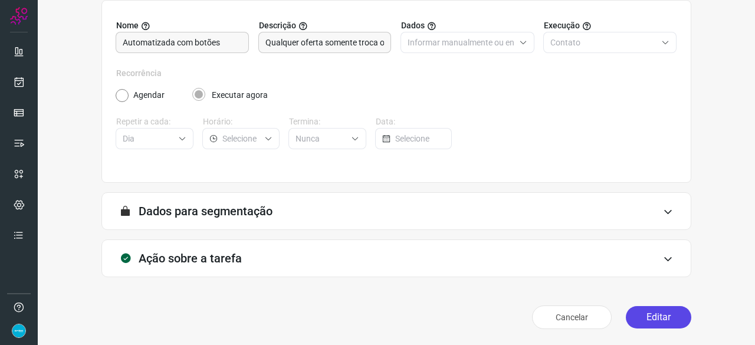
click at [628, 313] on button "Editar" at bounding box center [658, 317] width 65 height 22
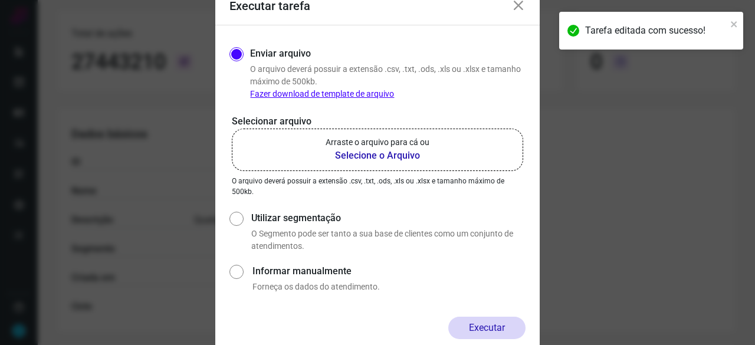
click at [359, 154] on b "Selecione o Arquivo" at bounding box center [378, 156] width 104 height 14
click at [0, 0] on input "Arraste o arquivo para cá ou Selecione o Arquivo" at bounding box center [0, 0] width 0 height 0
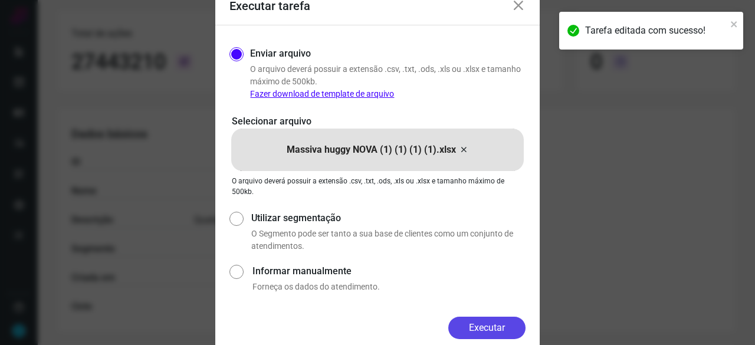
click at [518, 327] on button "Executar" at bounding box center [486, 328] width 77 height 22
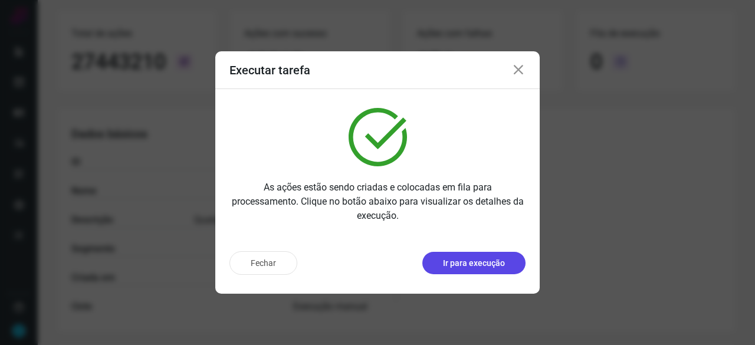
click at [447, 262] on p "Ir para execução" at bounding box center [474, 263] width 62 height 12
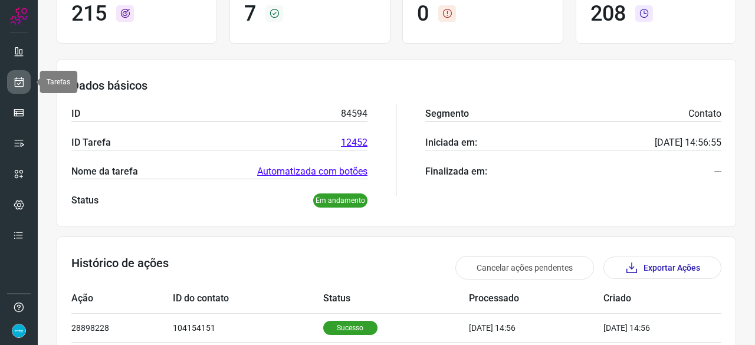
click at [14, 77] on icon at bounding box center [19, 82] width 12 height 12
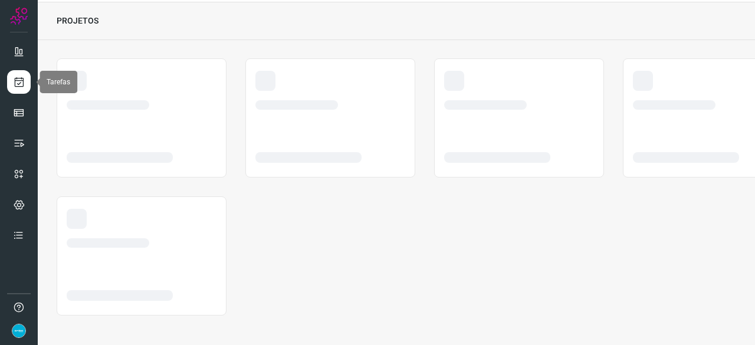
scroll to position [35, 0]
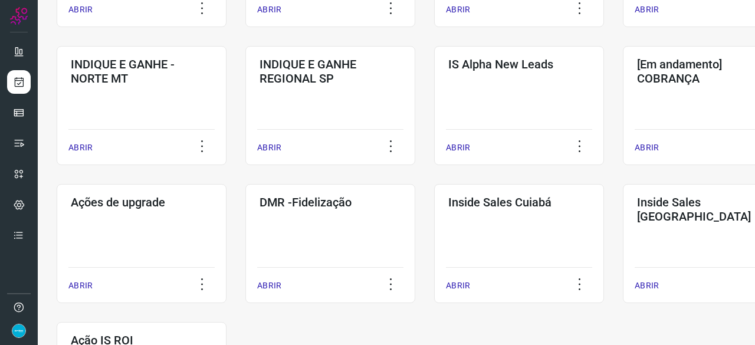
scroll to position [531, 0]
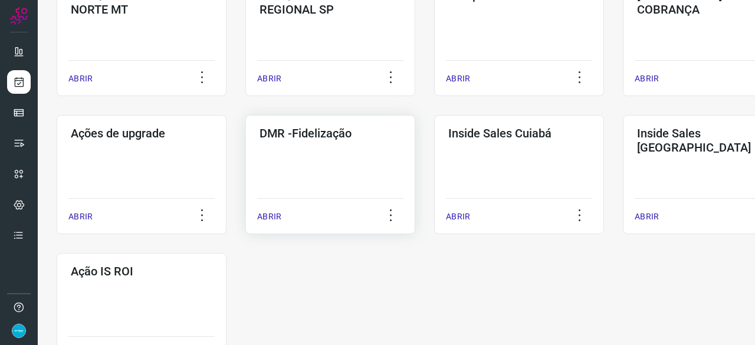
click at [275, 217] on p "ABRIR" at bounding box center [269, 217] width 24 height 12
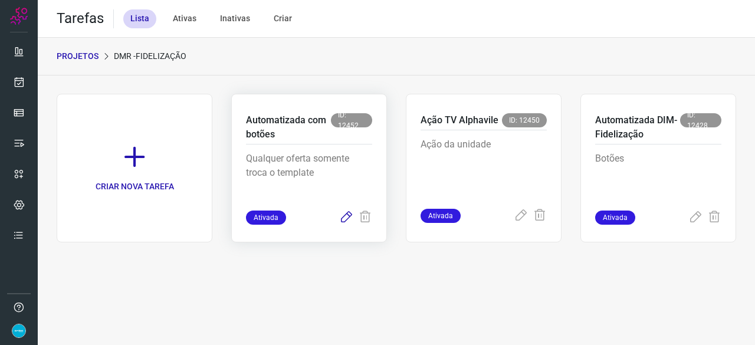
click at [349, 215] on icon at bounding box center [346, 218] width 14 height 14
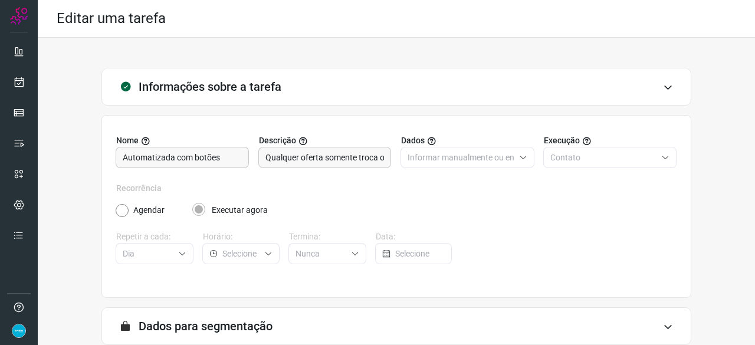
scroll to position [115, 0]
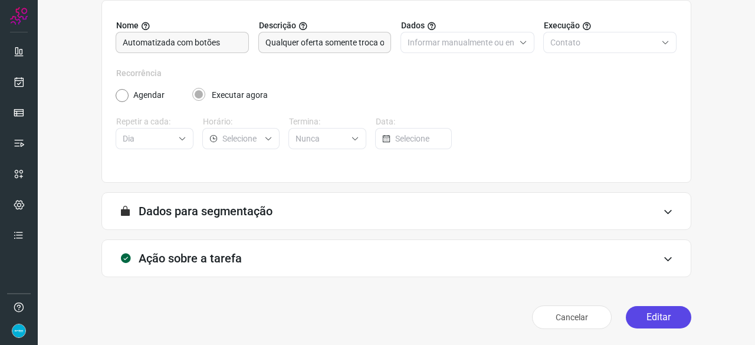
click at [657, 320] on button "Editar" at bounding box center [658, 317] width 65 height 22
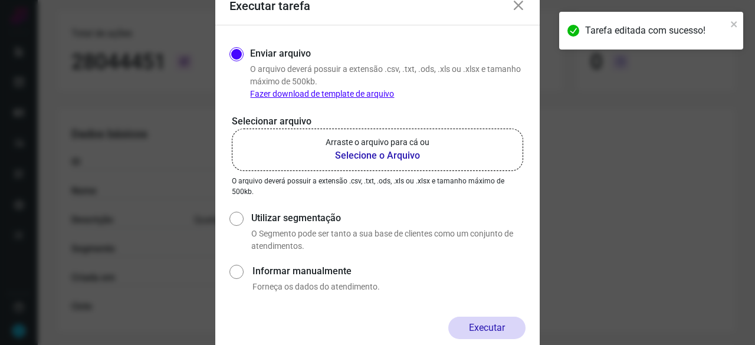
click at [355, 156] on b "Selecione o Arquivo" at bounding box center [378, 156] width 104 height 14
click at [0, 0] on input "Arraste o arquivo para cá ou Selecione o Arquivo" at bounding box center [0, 0] width 0 height 0
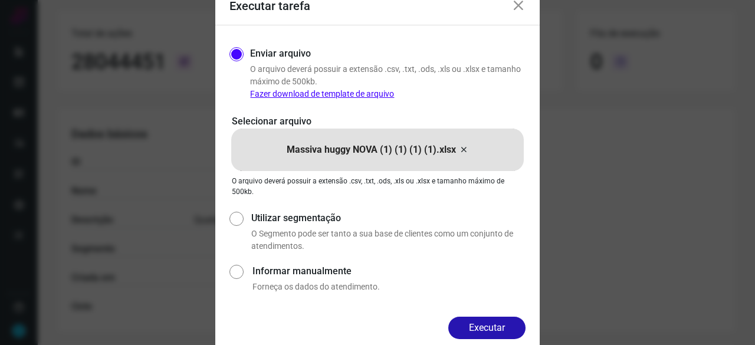
click at [501, 324] on button "Executar" at bounding box center [486, 328] width 77 height 22
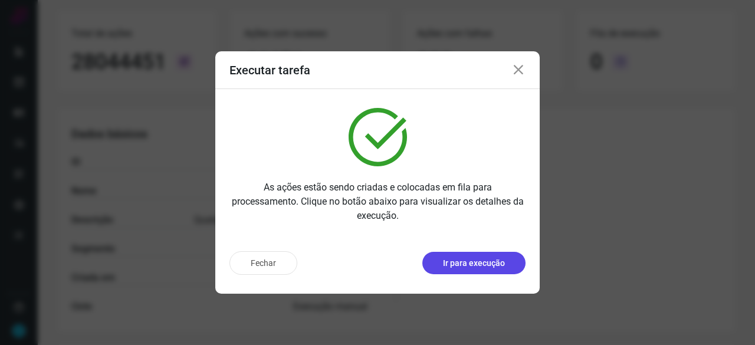
click at [470, 261] on p "Ir para execução" at bounding box center [474, 263] width 62 height 12
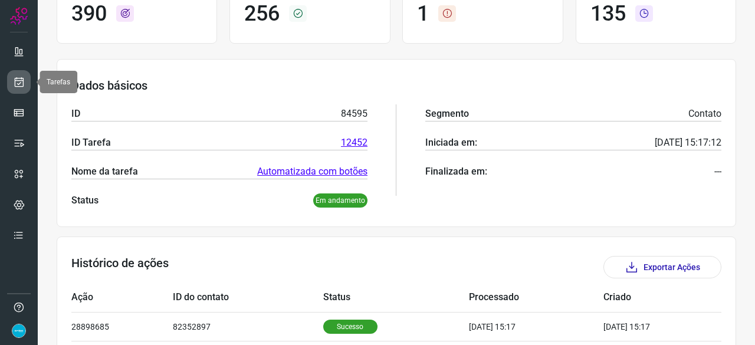
click at [22, 84] on icon at bounding box center [19, 82] width 12 height 12
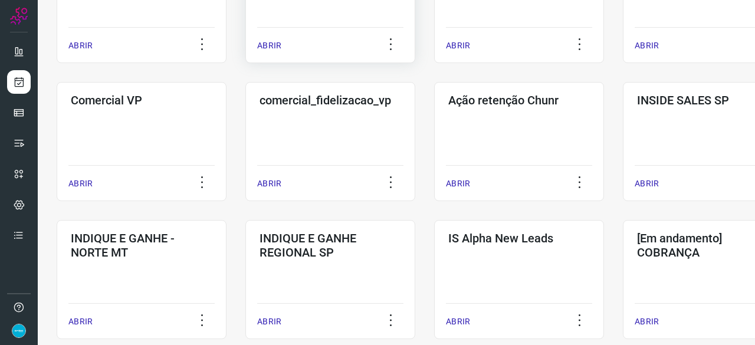
scroll to position [330, 0]
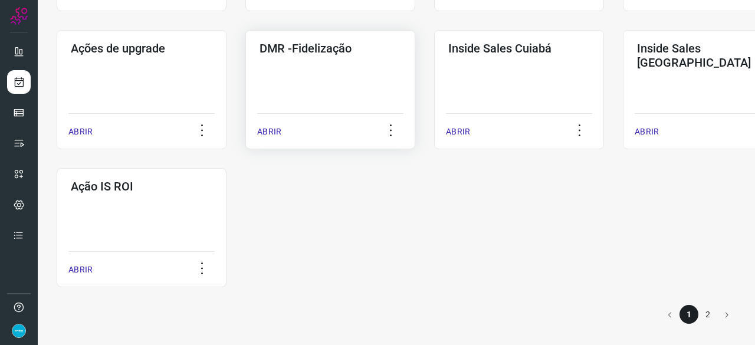
click at [274, 130] on p "ABRIR" at bounding box center [269, 132] width 24 height 12
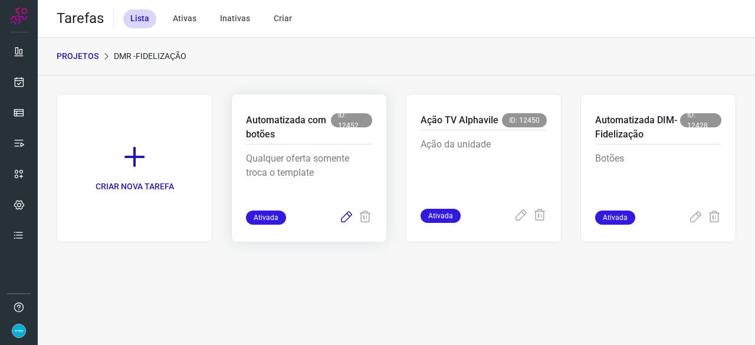
click at [346, 215] on icon at bounding box center [346, 218] width 14 height 14
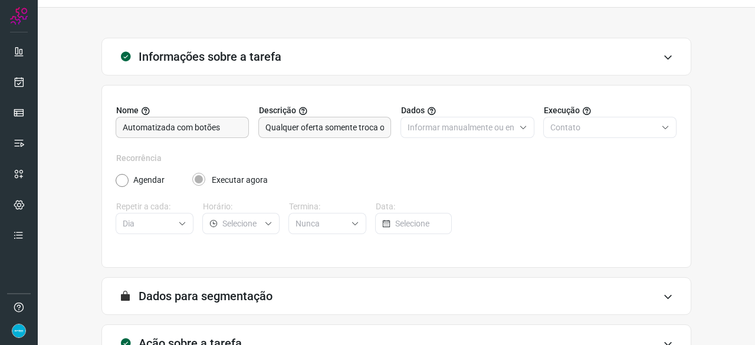
scroll to position [115, 0]
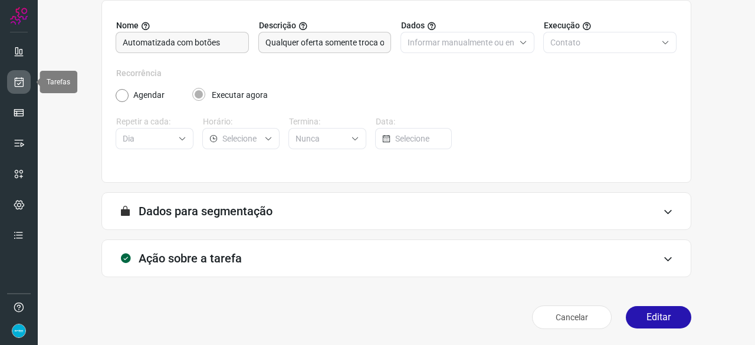
click at [20, 83] on icon at bounding box center [19, 82] width 12 height 12
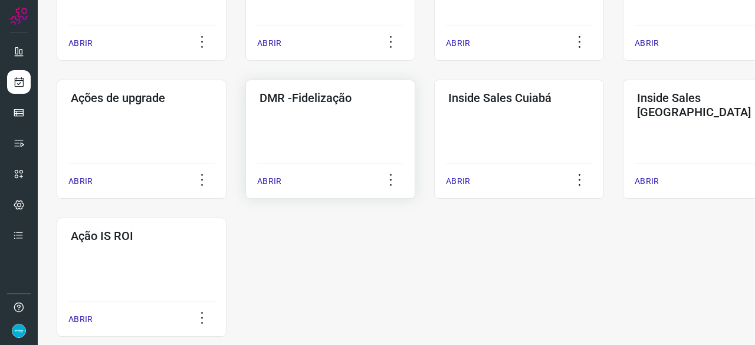
click at [277, 182] on p "ABRIR" at bounding box center [269, 181] width 24 height 12
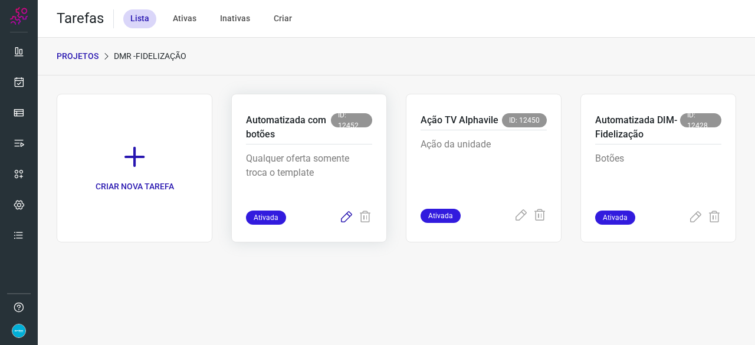
click at [342, 216] on icon at bounding box center [346, 218] width 14 height 14
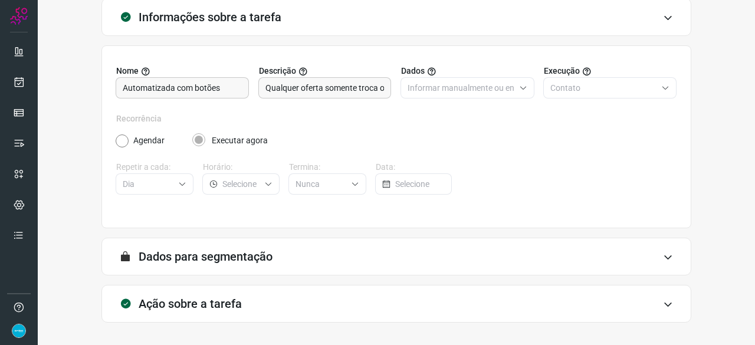
scroll to position [115, 0]
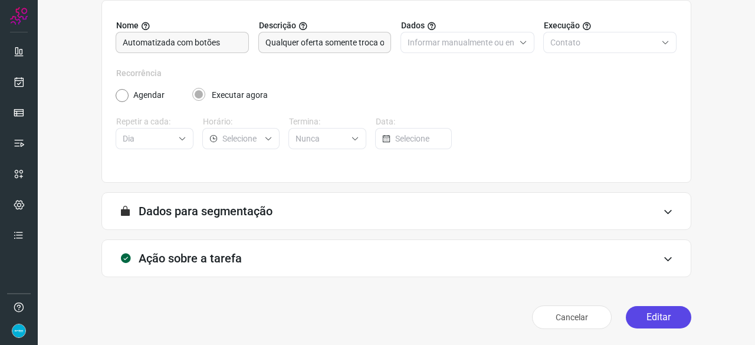
click at [645, 323] on button "Editar" at bounding box center [658, 317] width 65 height 22
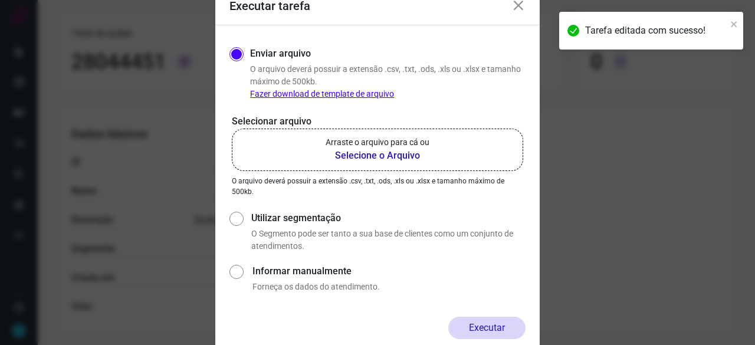
click at [366, 153] on b "Selecione o Arquivo" at bounding box center [378, 156] width 104 height 14
click at [0, 0] on input "Arraste o arquivo para cá ou Selecione o Arquivo" at bounding box center [0, 0] width 0 height 0
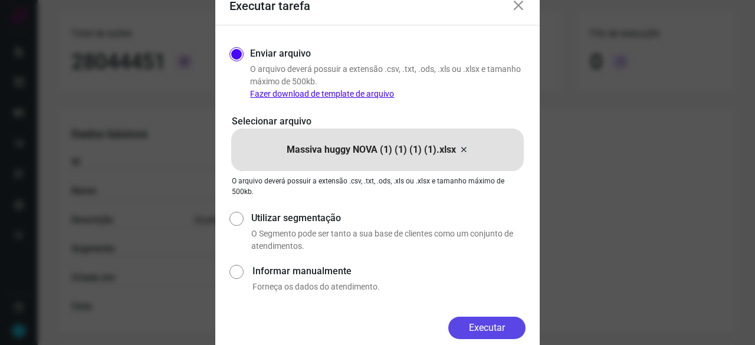
click at [495, 323] on button "Executar" at bounding box center [486, 328] width 77 height 22
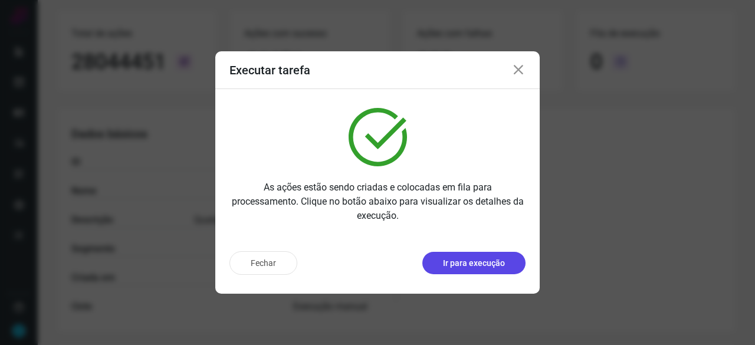
click at [460, 266] on p "Ir para execução" at bounding box center [474, 263] width 62 height 12
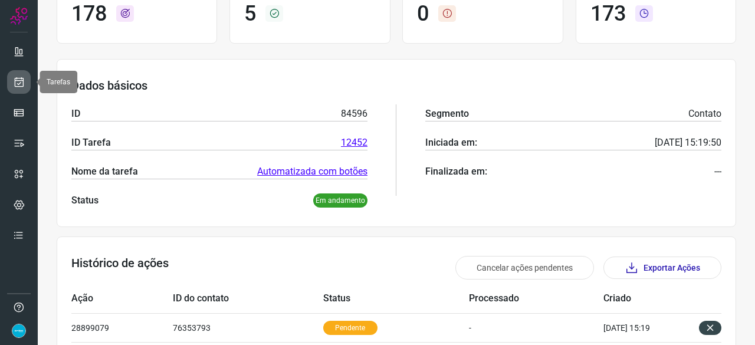
click at [19, 83] on icon at bounding box center [19, 82] width 12 height 12
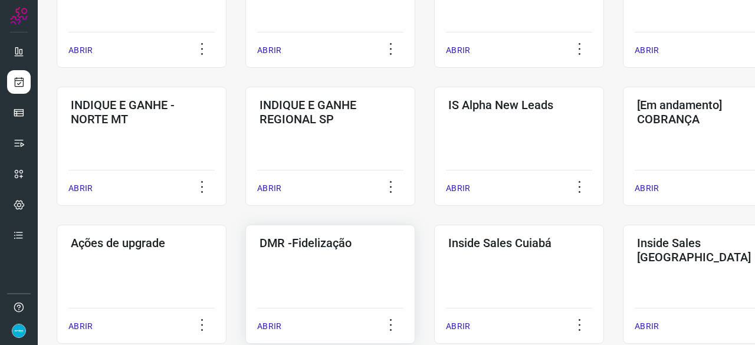
scroll to position [448, 0]
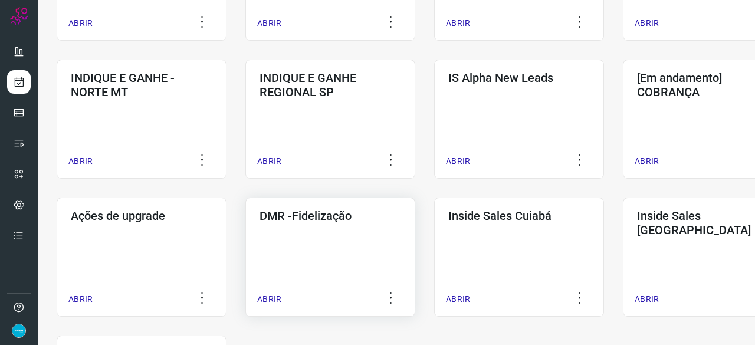
click at [272, 299] on p "ABRIR" at bounding box center [269, 299] width 24 height 12
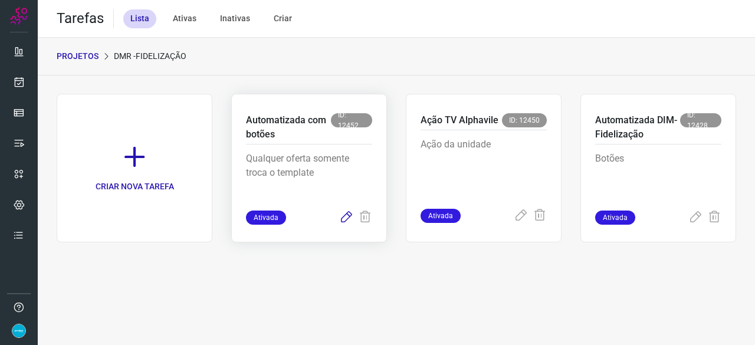
click at [347, 218] on icon at bounding box center [346, 218] width 14 height 14
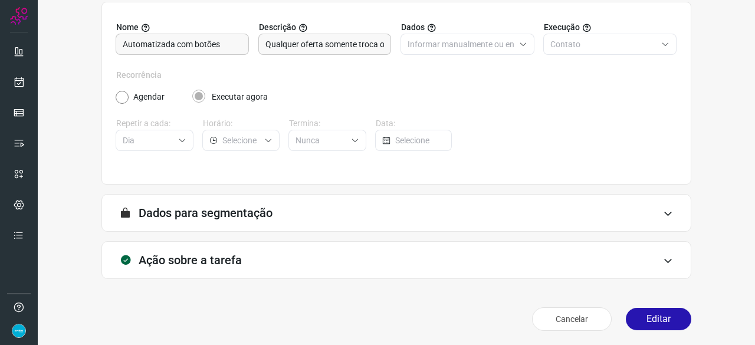
scroll to position [115, 0]
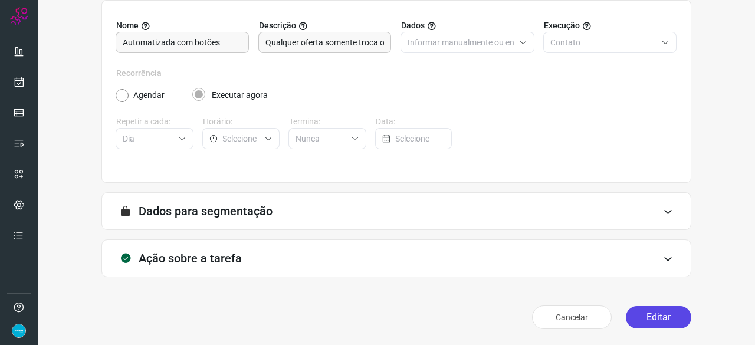
click at [666, 317] on button "Editar" at bounding box center [658, 317] width 65 height 22
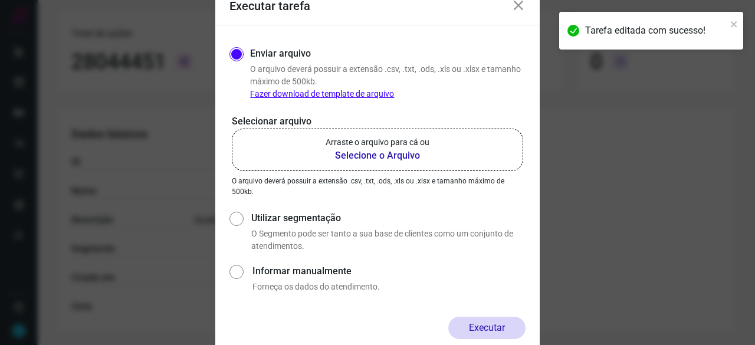
click at [361, 152] on b "Selecione o Arquivo" at bounding box center [378, 156] width 104 height 14
click at [0, 0] on input "Arraste o arquivo para cá ou Selecione o Arquivo" at bounding box center [0, 0] width 0 height 0
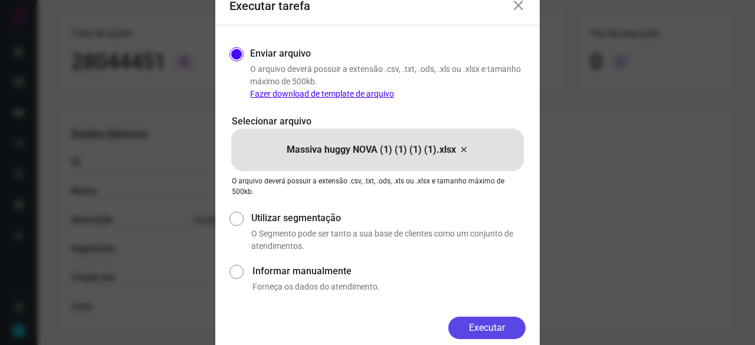
click at [480, 323] on button "Executar" at bounding box center [486, 328] width 77 height 22
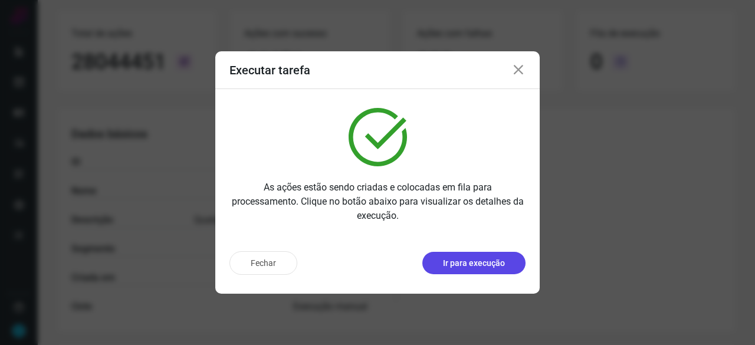
click at [456, 268] on p "Ir para execução" at bounding box center [474, 263] width 62 height 12
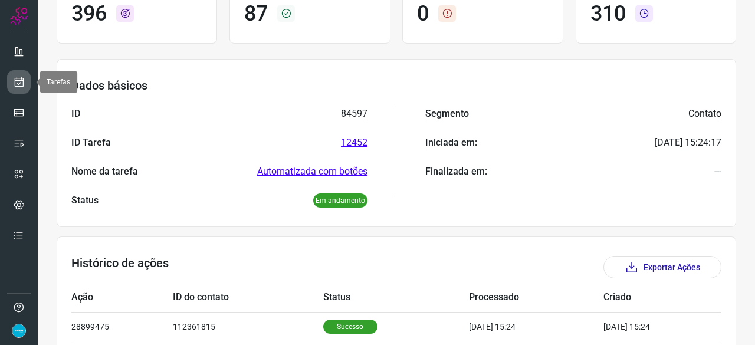
click at [25, 83] on link at bounding box center [19, 82] width 24 height 24
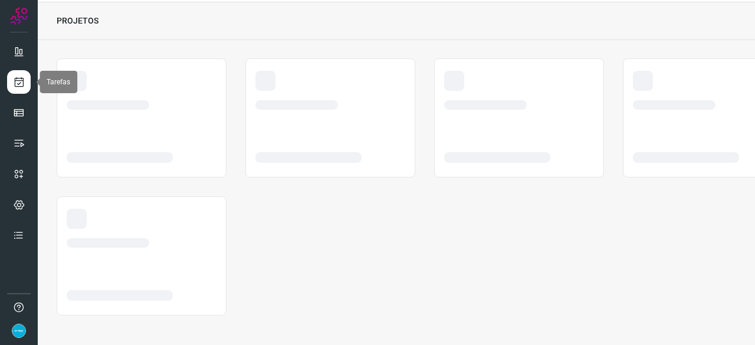
scroll to position [35, 0]
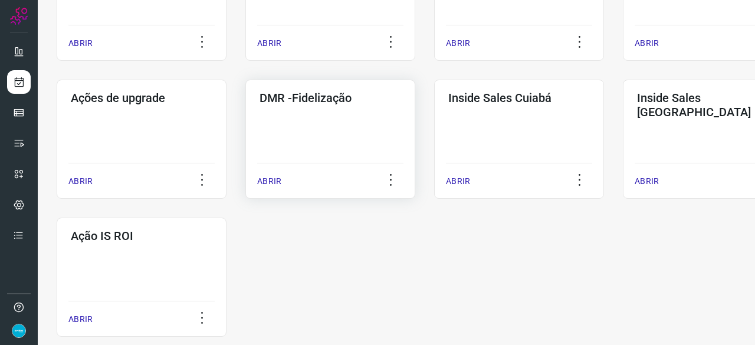
click at [271, 176] on p "ABRIR" at bounding box center [269, 181] width 24 height 12
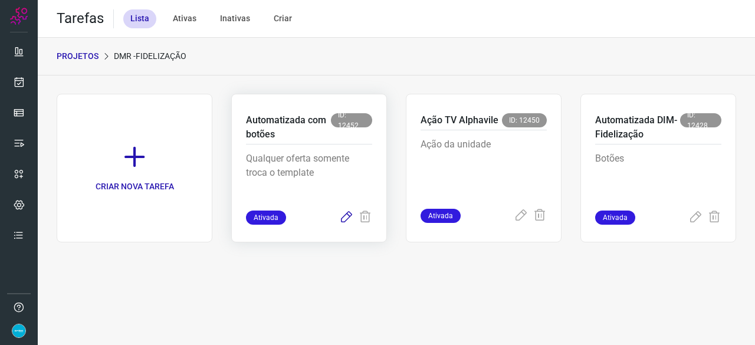
click at [352, 216] on icon at bounding box center [346, 218] width 14 height 14
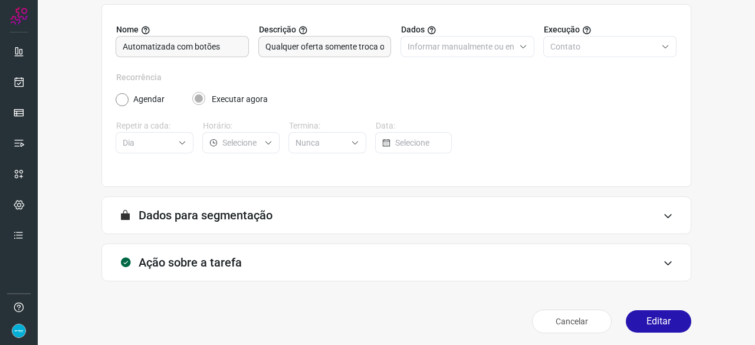
scroll to position [115, 0]
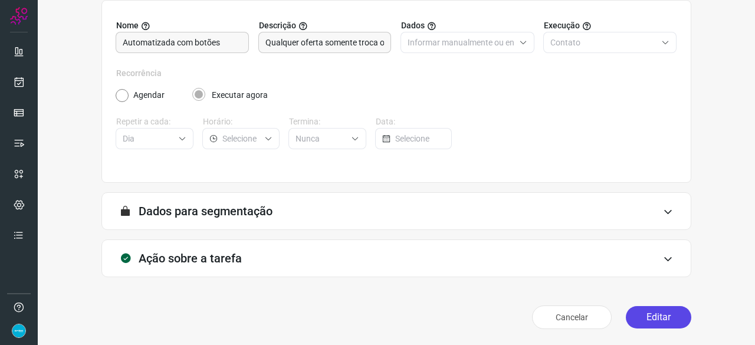
click at [654, 317] on button "Editar" at bounding box center [658, 317] width 65 height 22
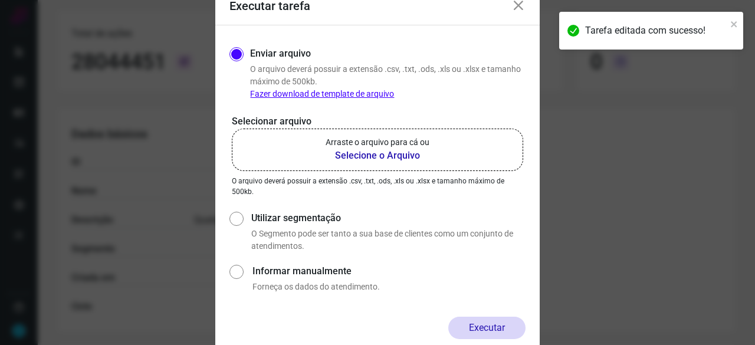
click at [355, 153] on b "Selecione o Arquivo" at bounding box center [378, 156] width 104 height 14
click at [0, 0] on input "Arraste o arquivo para cá ou Selecione o Arquivo" at bounding box center [0, 0] width 0 height 0
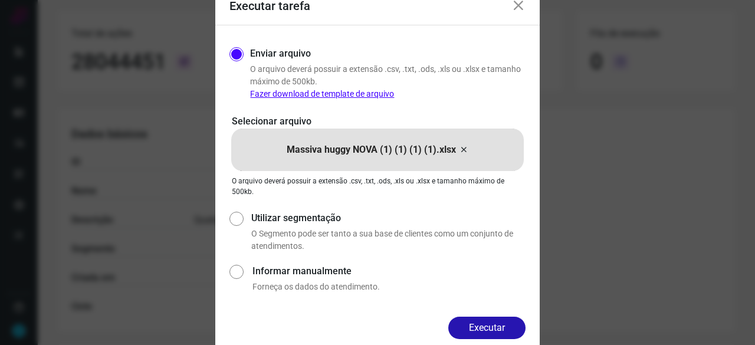
click at [487, 327] on button "Executar" at bounding box center [486, 328] width 77 height 22
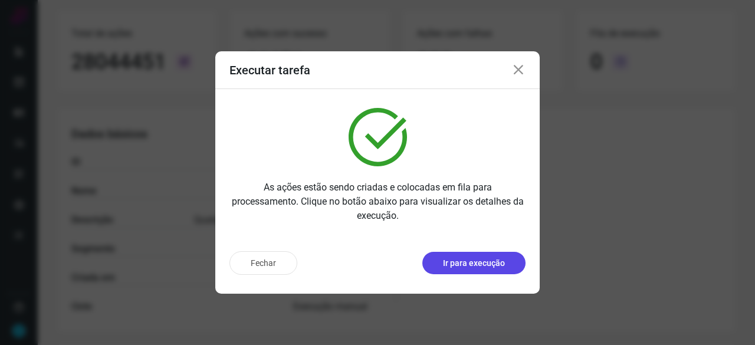
click at [479, 268] on p "Ir para execução" at bounding box center [474, 263] width 62 height 12
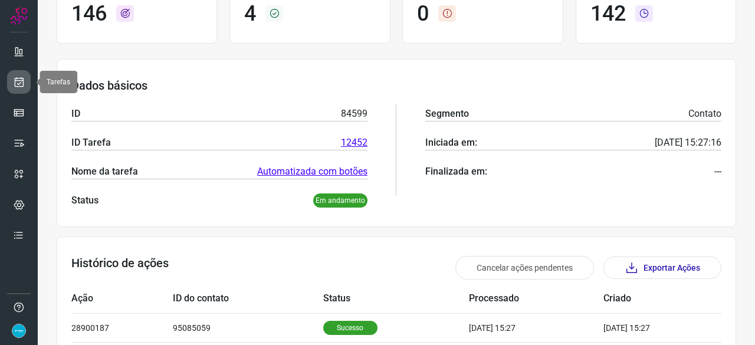
click at [19, 80] on icon at bounding box center [19, 82] width 12 height 12
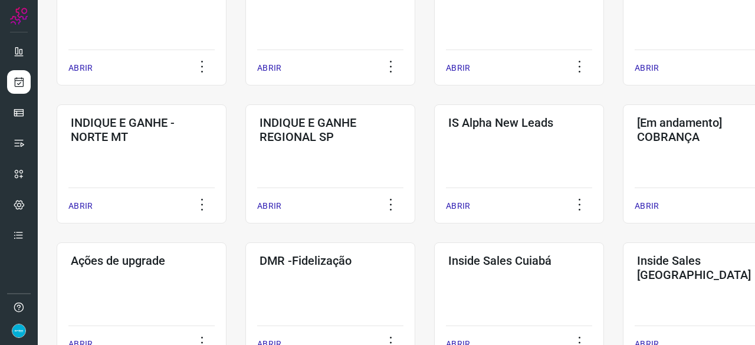
scroll to position [448, 0]
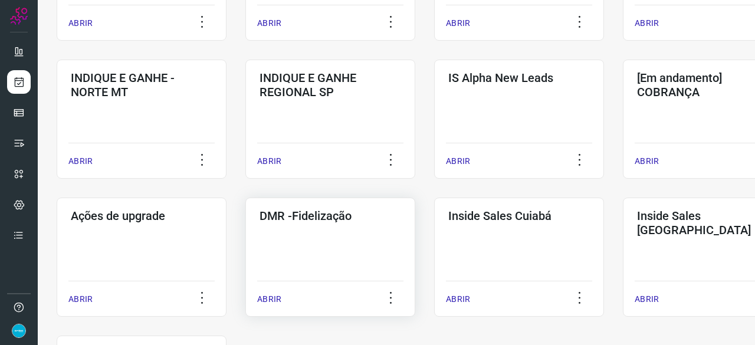
click at [275, 295] on p "ABRIR" at bounding box center [269, 299] width 24 height 12
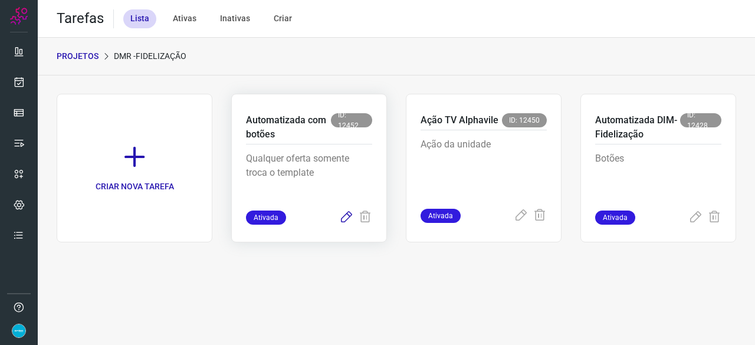
click at [345, 214] on icon at bounding box center [346, 218] width 14 height 14
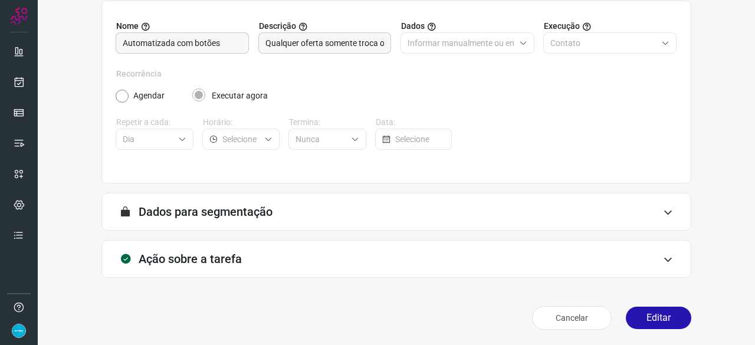
scroll to position [115, 0]
click at [642, 321] on button "Editar" at bounding box center [658, 317] width 65 height 22
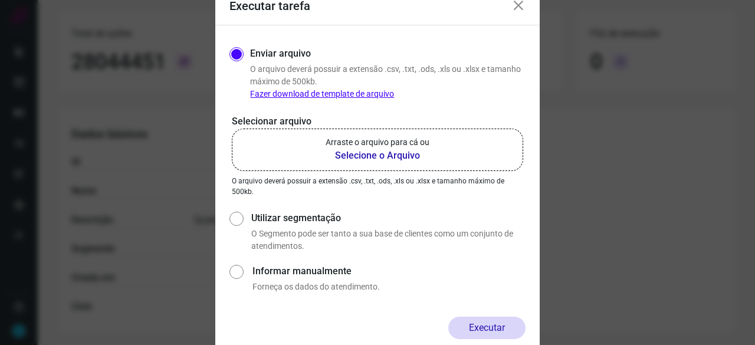
click at [369, 155] on b "Selecione o Arquivo" at bounding box center [378, 156] width 104 height 14
click at [0, 0] on input "Arraste o arquivo para cá ou Selecione o Arquivo" at bounding box center [0, 0] width 0 height 0
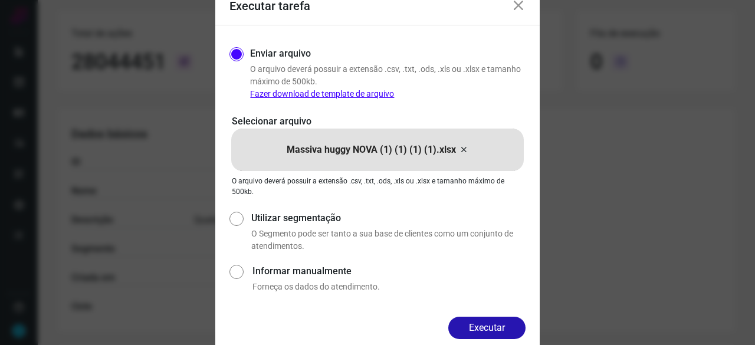
drag, startPoint x: 497, startPoint y: 329, endPoint x: 523, endPoint y: 340, distance: 28.3
click at [498, 328] on button "Executar" at bounding box center [486, 328] width 77 height 22
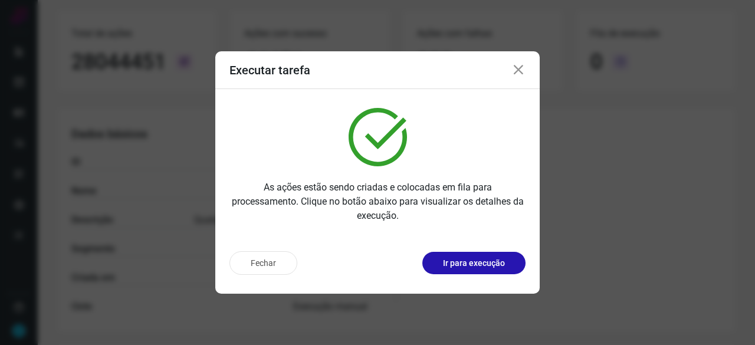
click at [475, 270] on button "Ir para execução" at bounding box center [473, 263] width 103 height 22
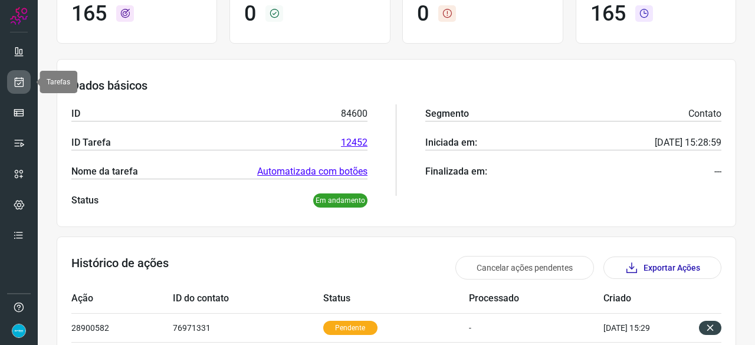
click at [22, 81] on icon at bounding box center [19, 82] width 12 height 12
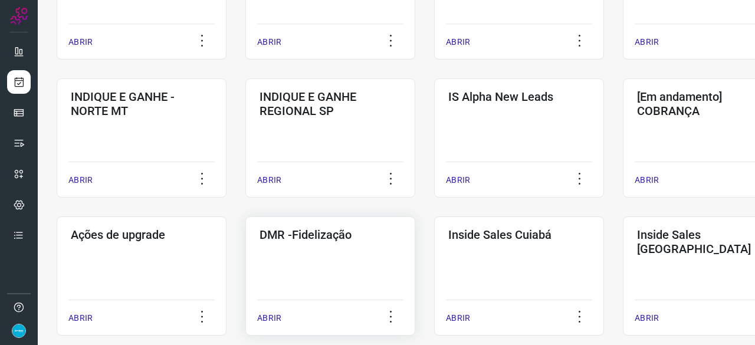
scroll to position [448, 0]
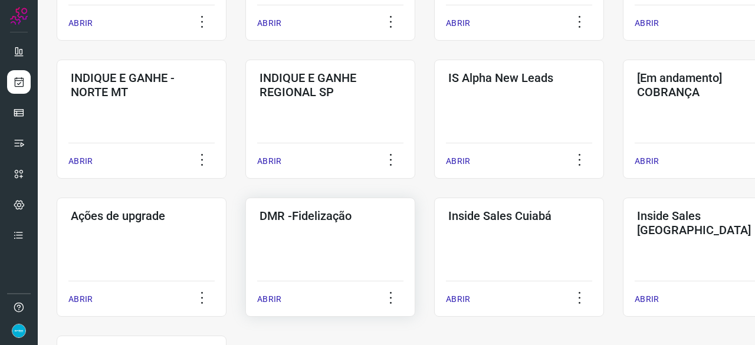
click at [270, 297] on p "ABRIR" at bounding box center [269, 299] width 24 height 12
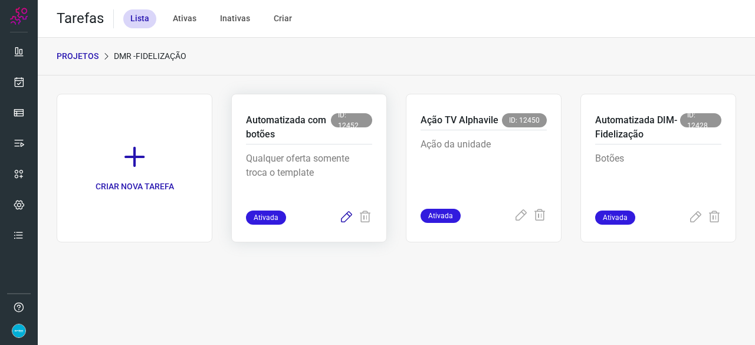
click at [346, 216] on icon at bounding box center [346, 218] width 14 height 14
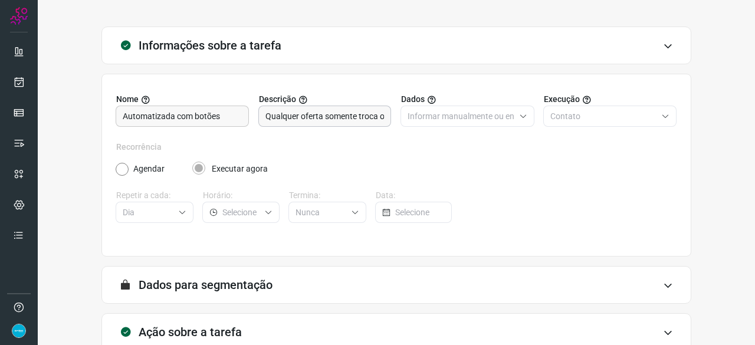
scroll to position [115, 0]
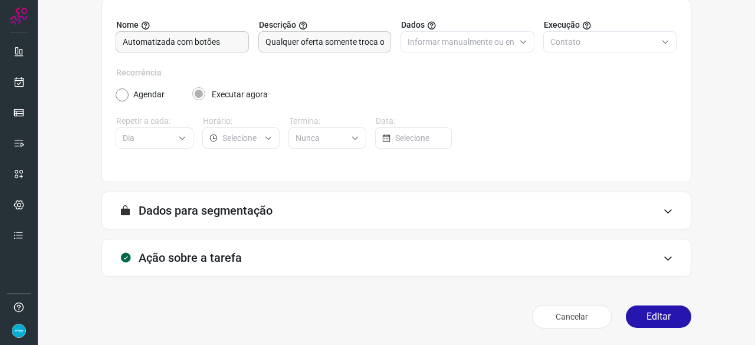
scroll to position [115, 0]
click at [657, 314] on button "Editar" at bounding box center [658, 317] width 65 height 22
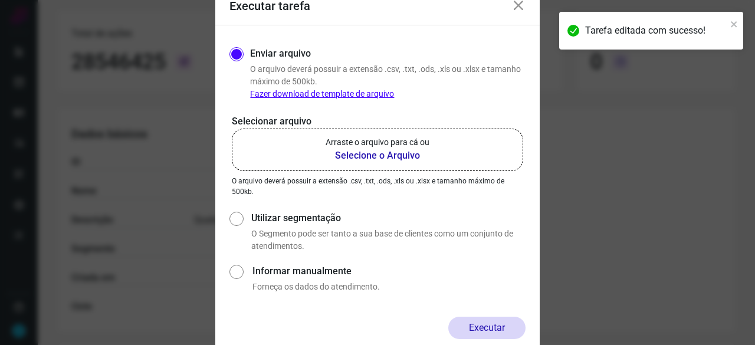
click at [373, 159] on b "Selecione o Arquivo" at bounding box center [378, 156] width 104 height 14
click at [0, 0] on input "Arraste o arquivo para cá ou Selecione o Arquivo" at bounding box center [0, 0] width 0 height 0
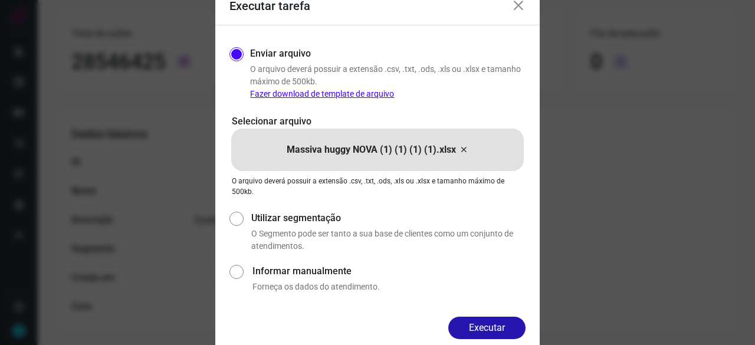
click at [503, 325] on button "Executar" at bounding box center [486, 328] width 77 height 22
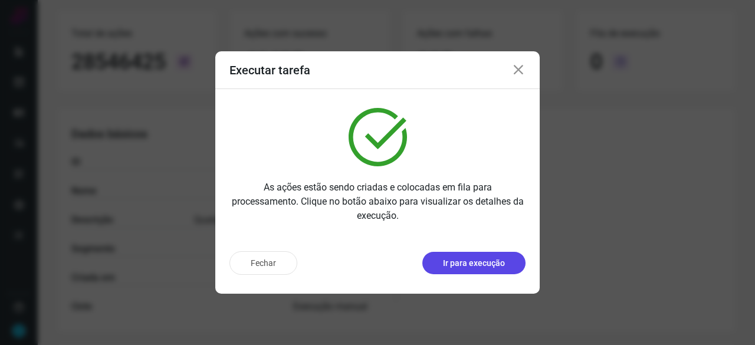
click at [477, 266] on p "Ir para execução" at bounding box center [474, 263] width 62 height 12
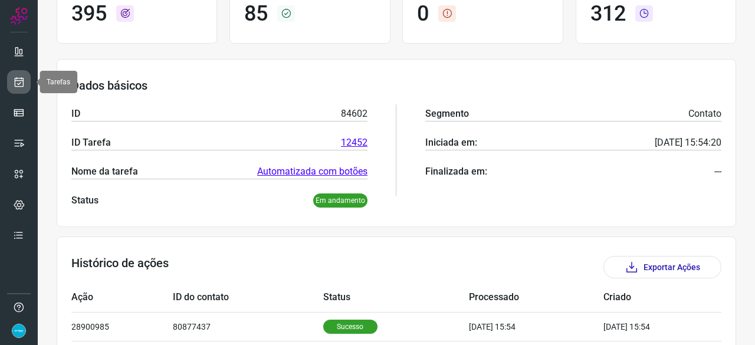
click at [20, 77] on icon at bounding box center [19, 82] width 12 height 12
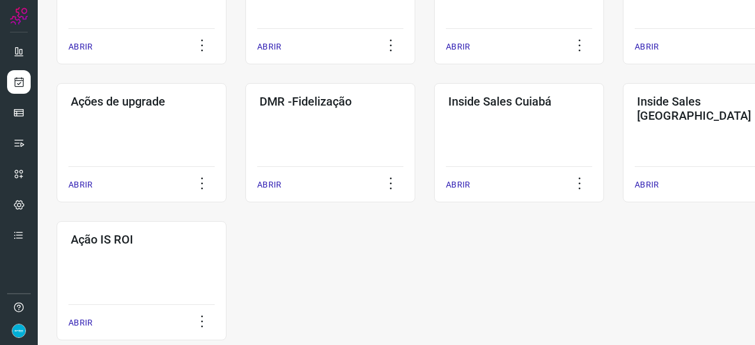
scroll to position [566, 0]
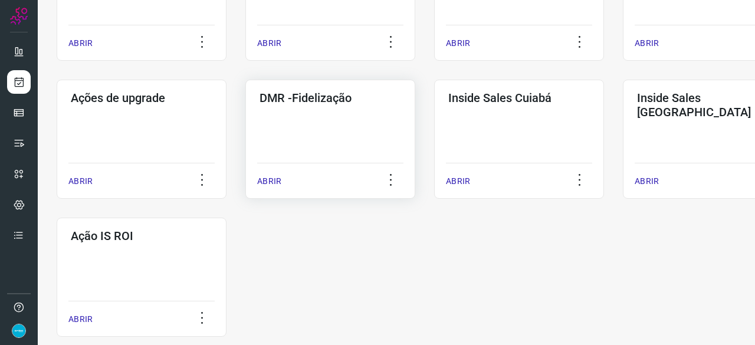
click at [265, 180] on p "ABRIR" at bounding box center [269, 181] width 24 height 12
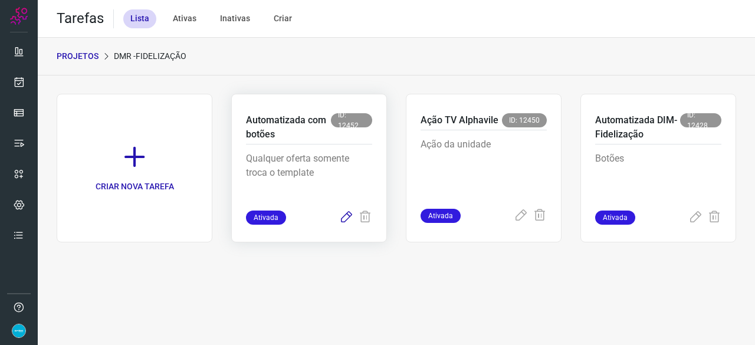
click at [350, 212] on icon at bounding box center [346, 218] width 14 height 14
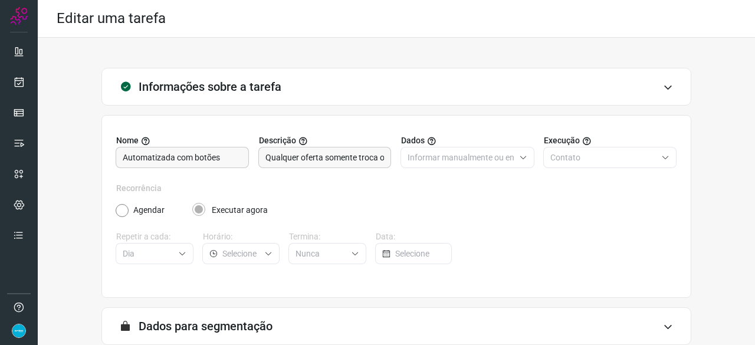
scroll to position [115, 0]
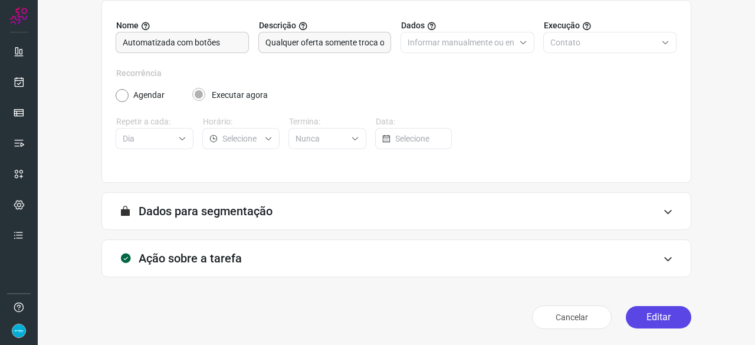
click at [652, 314] on button "Editar" at bounding box center [658, 317] width 65 height 22
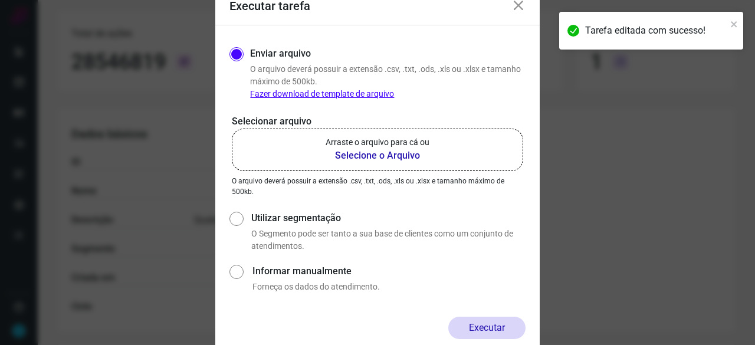
click at [366, 154] on b "Selecione o Arquivo" at bounding box center [378, 156] width 104 height 14
click at [0, 0] on input "Arraste o arquivo para cá ou Selecione o Arquivo" at bounding box center [0, 0] width 0 height 0
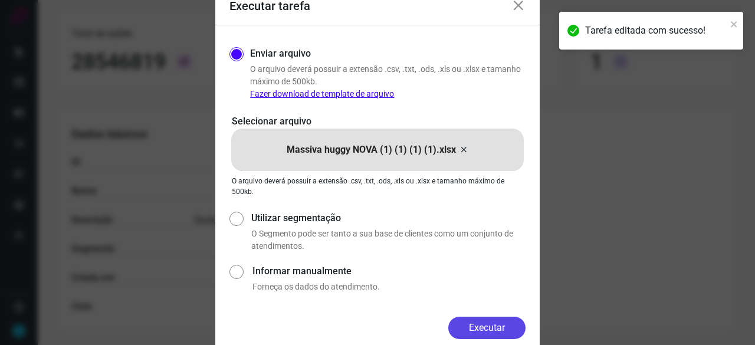
click at [504, 328] on button "Executar" at bounding box center [486, 328] width 77 height 22
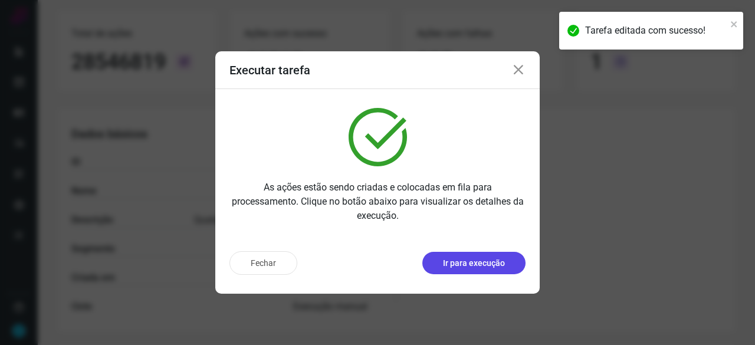
click at [470, 265] on p "Ir para execução" at bounding box center [474, 263] width 62 height 12
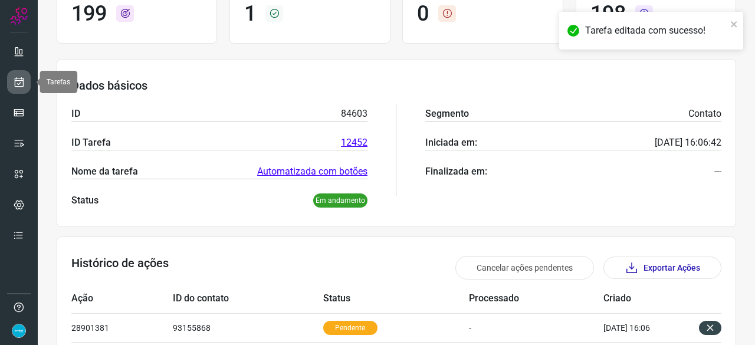
click at [18, 85] on icon at bounding box center [19, 82] width 12 height 12
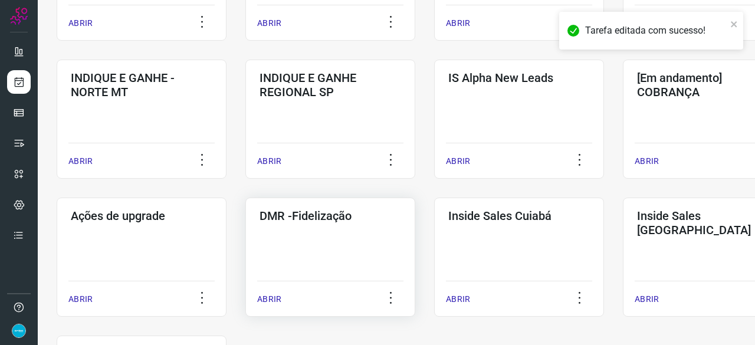
click at [275, 298] on p "ABRIR" at bounding box center [269, 299] width 24 height 12
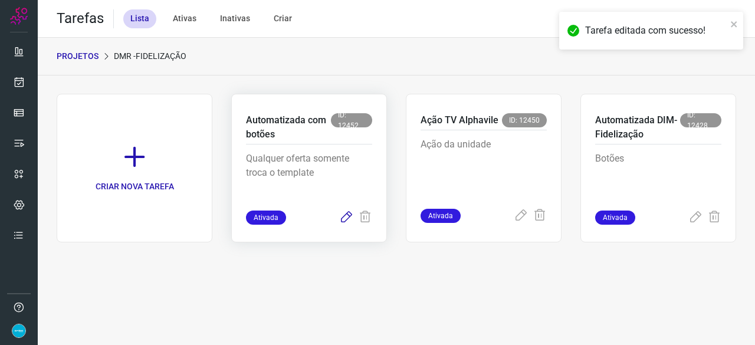
click at [345, 216] on icon at bounding box center [346, 218] width 14 height 14
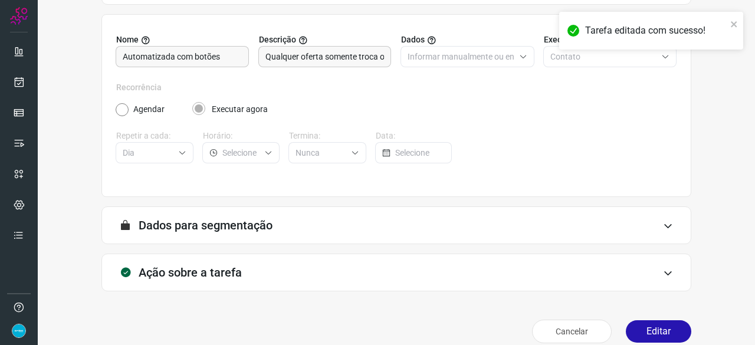
scroll to position [115, 0]
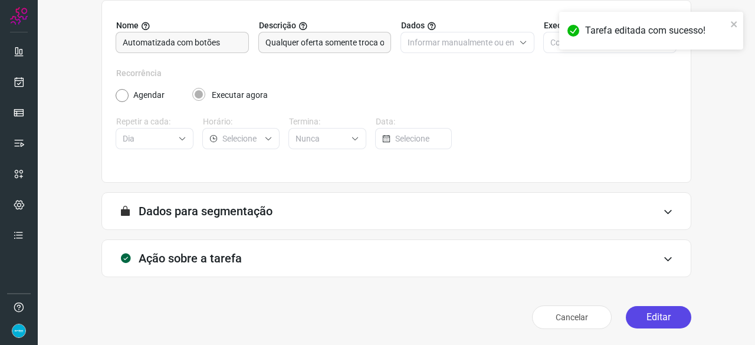
click at [633, 321] on button "Editar" at bounding box center [658, 317] width 65 height 22
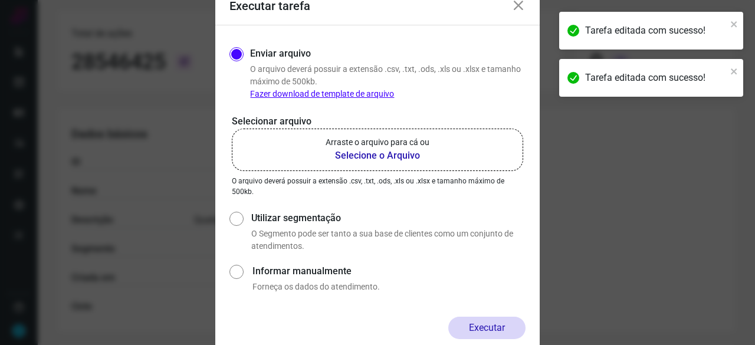
click at [349, 156] on b "Selecione o Arquivo" at bounding box center [378, 156] width 104 height 14
click at [0, 0] on input "Arraste o arquivo para cá ou Selecione o Arquivo" at bounding box center [0, 0] width 0 height 0
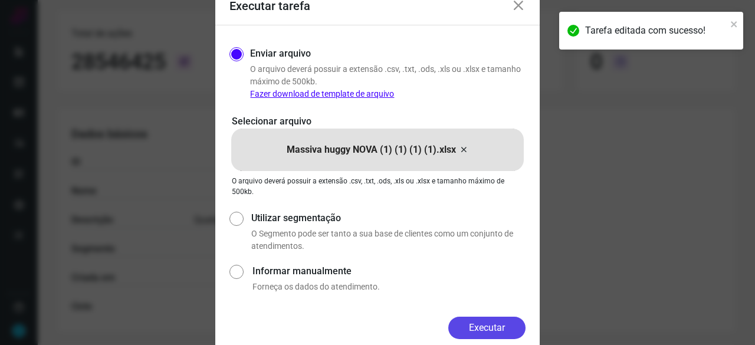
click at [505, 323] on button "Executar" at bounding box center [486, 328] width 77 height 22
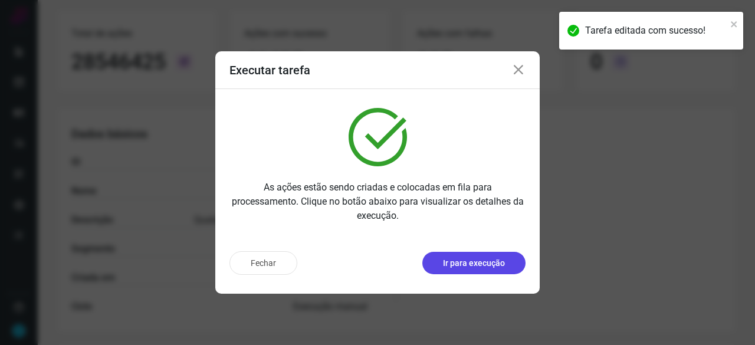
click at [452, 265] on p "Ir para execução" at bounding box center [474, 263] width 62 height 12
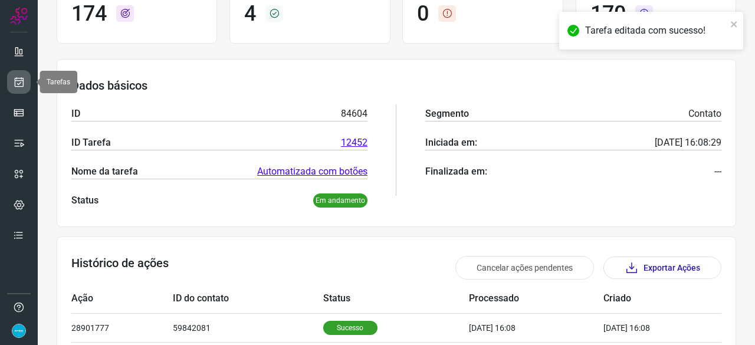
click at [9, 77] on link at bounding box center [19, 82] width 24 height 24
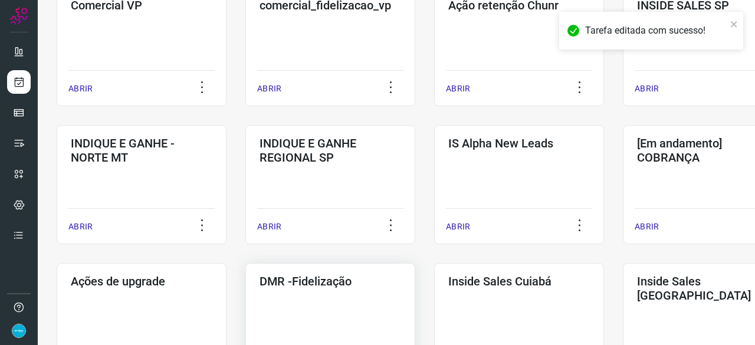
scroll to position [448, 0]
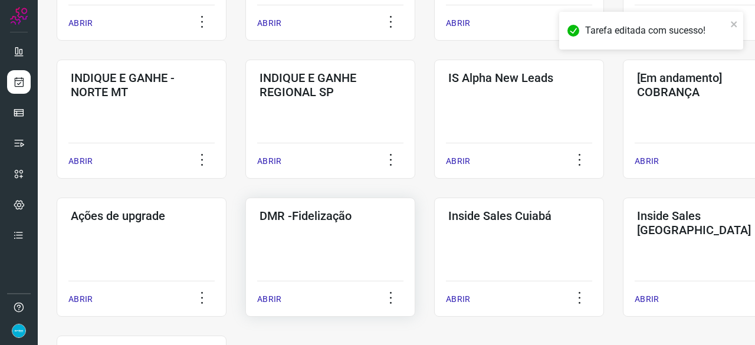
click at [274, 300] on p "ABRIR" at bounding box center [269, 299] width 24 height 12
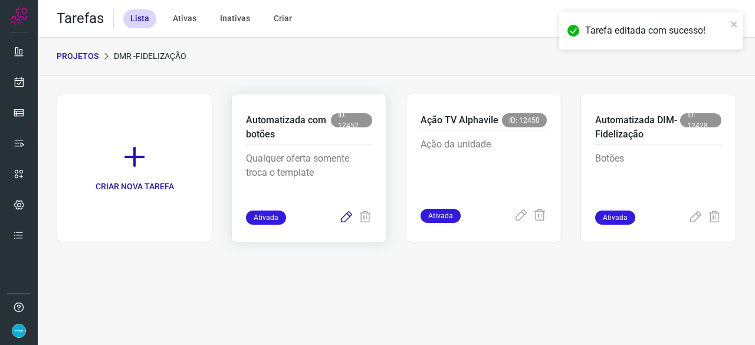
click at [346, 214] on icon at bounding box center [346, 218] width 14 height 14
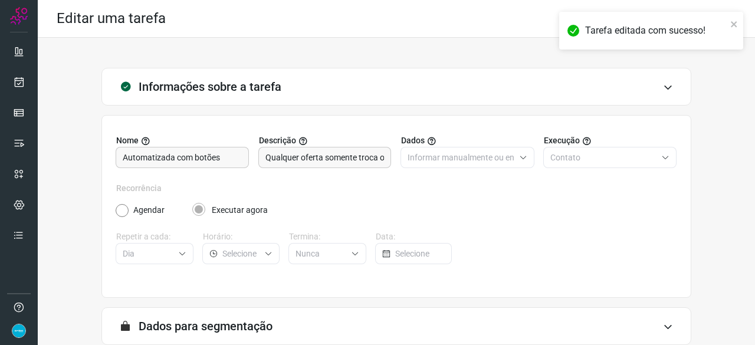
scroll to position [115, 0]
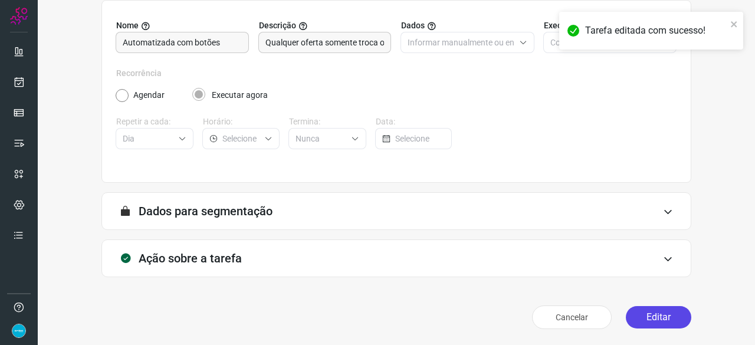
click at [654, 321] on button "Editar" at bounding box center [658, 317] width 65 height 22
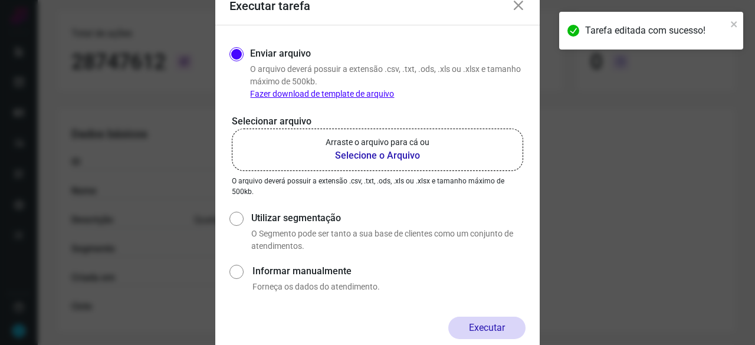
click at [355, 155] on b "Selecione o Arquivo" at bounding box center [378, 156] width 104 height 14
click at [0, 0] on input "Arraste o arquivo para cá ou Selecione o Arquivo" at bounding box center [0, 0] width 0 height 0
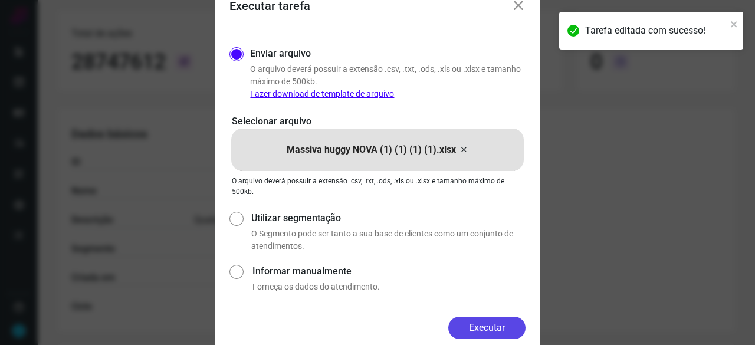
click at [487, 321] on button "Executar" at bounding box center [486, 328] width 77 height 22
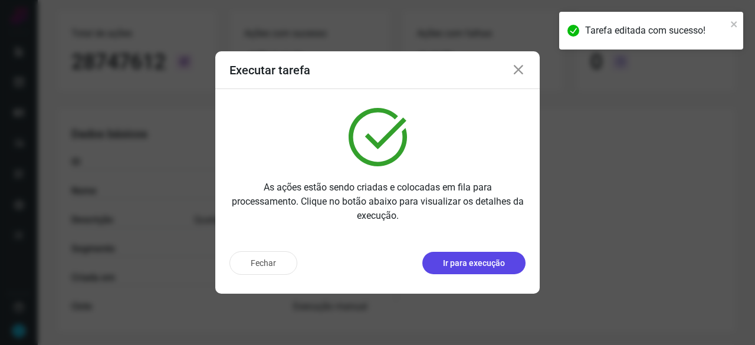
click at [483, 264] on p "Ir para execução" at bounding box center [474, 263] width 62 height 12
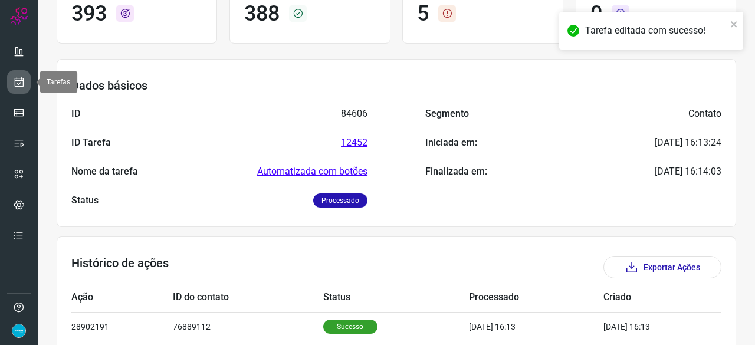
click at [19, 81] on icon at bounding box center [19, 82] width 12 height 12
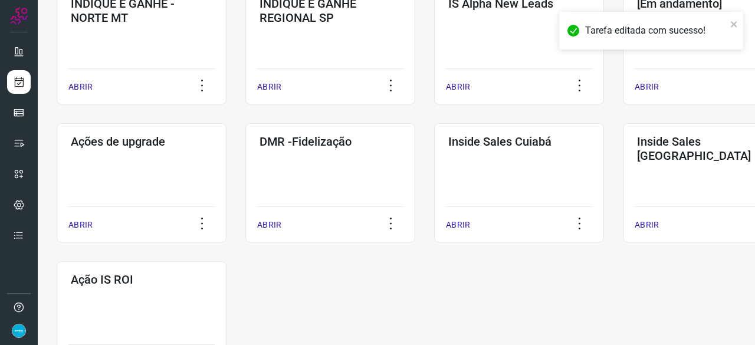
scroll to position [566, 0]
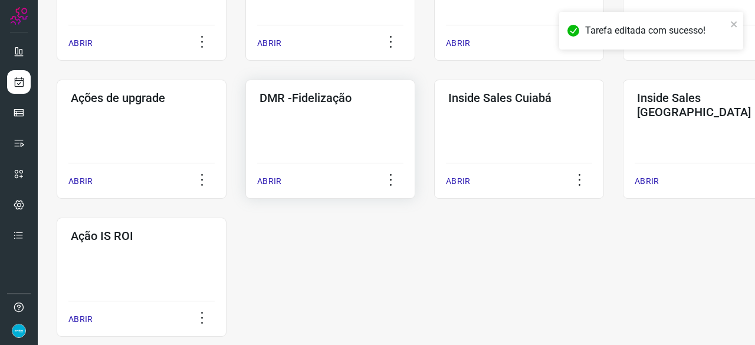
click at [264, 180] on p "ABRIR" at bounding box center [269, 181] width 24 height 12
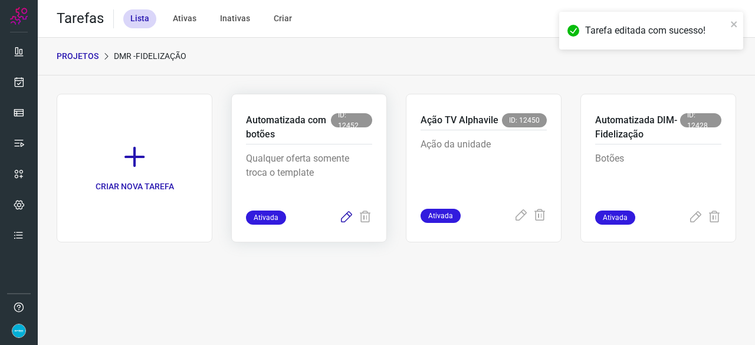
click at [345, 215] on icon at bounding box center [346, 218] width 14 height 14
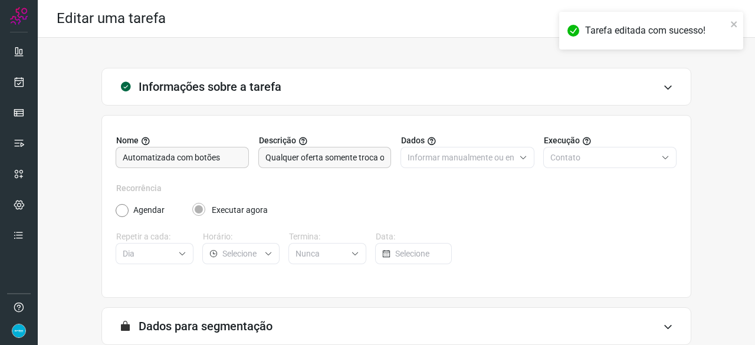
scroll to position [115, 0]
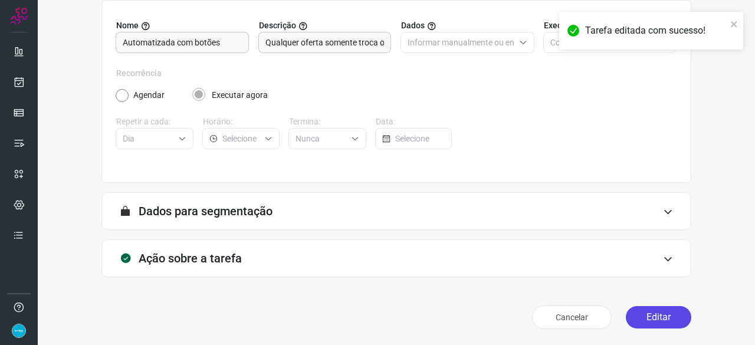
click at [659, 320] on button "Editar" at bounding box center [658, 317] width 65 height 22
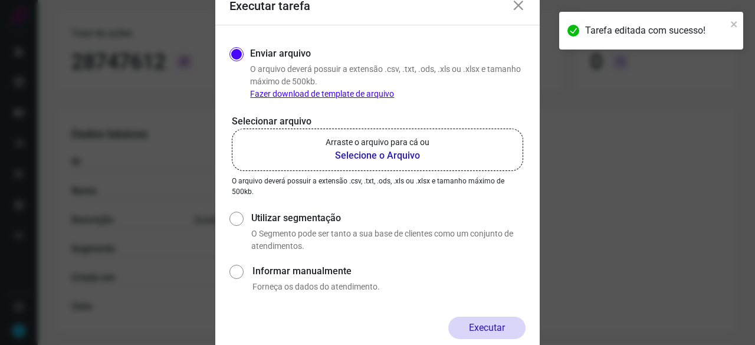
click at [361, 157] on b "Selecione o Arquivo" at bounding box center [378, 156] width 104 height 14
click at [0, 0] on input "Arraste o arquivo para cá ou Selecione o Arquivo" at bounding box center [0, 0] width 0 height 0
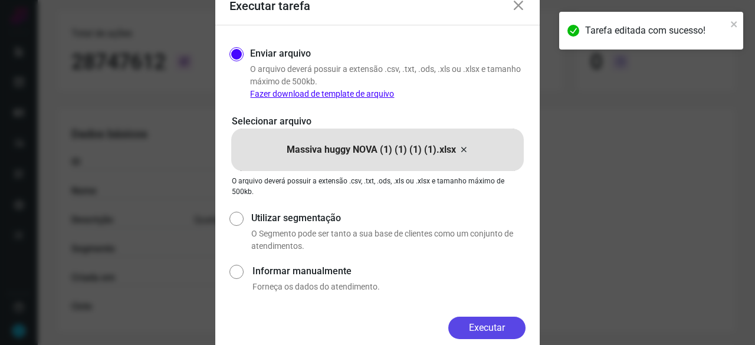
click at [477, 329] on button "Executar" at bounding box center [486, 328] width 77 height 22
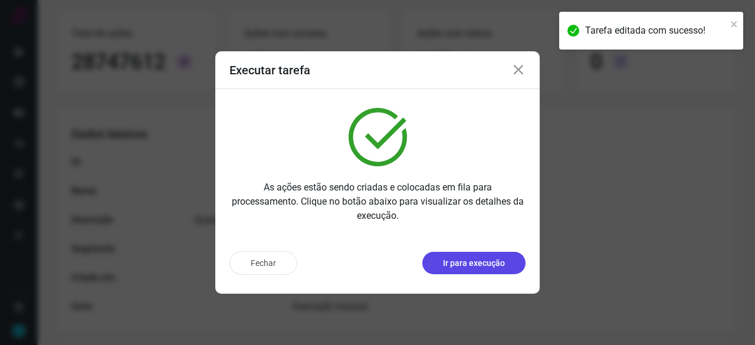
click at [472, 264] on p "Ir para execução" at bounding box center [474, 263] width 62 height 12
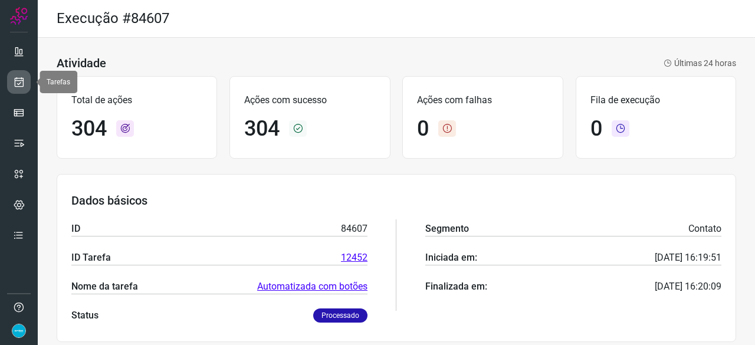
click at [18, 87] on icon at bounding box center [19, 82] width 12 height 12
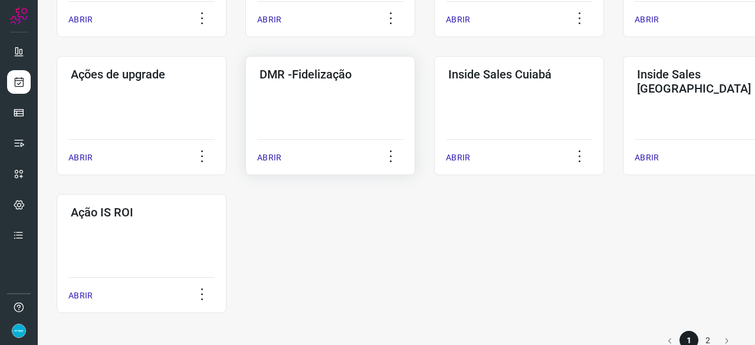
click at [267, 162] on p "ABRIR" at bounding box center [269, 158] width 24 height 12
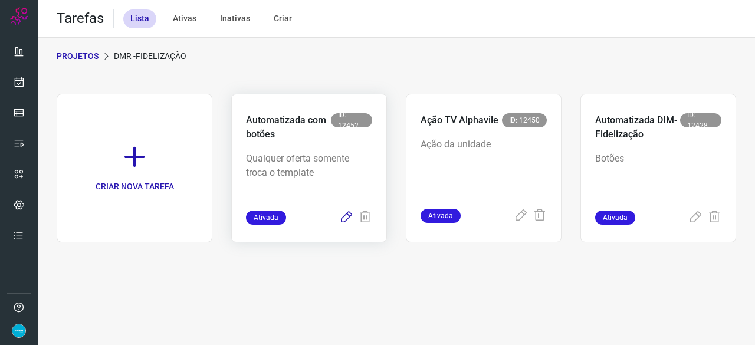
click at [346, 214] on icon at bounding box center [346, 218] width 14 height 14
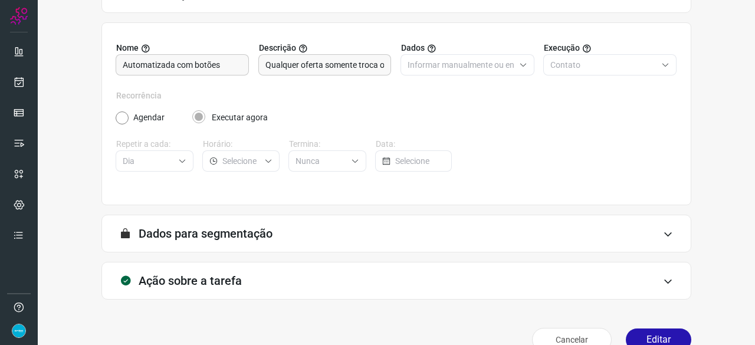
scroll to position [115, 0]
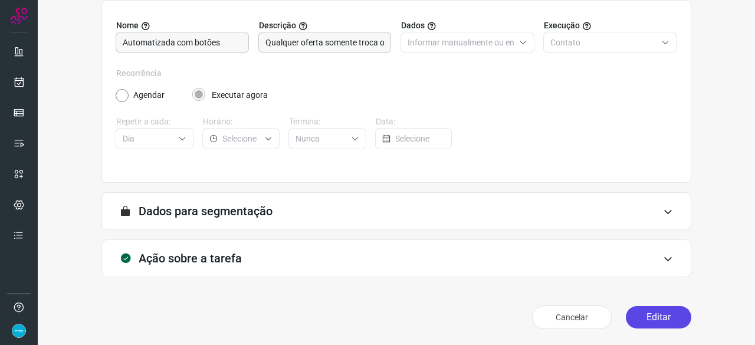
click at [639, 314] on button "Editar" at bounding box center [658, 317] width 65 height 22
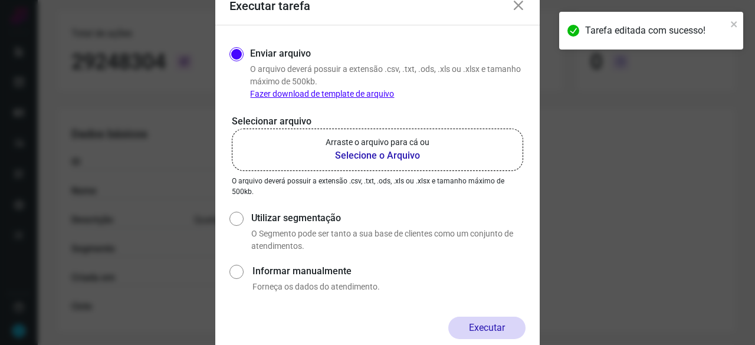
click at [366, 153] on b "Selecione o Arquivo" at bounding box center [378, 156] width 104 height 14
click at [0, 0] on input "Arraste o arquivo para cá ou Selecione o Arquivo" at bounding box center [0, 0] width 0 height 0
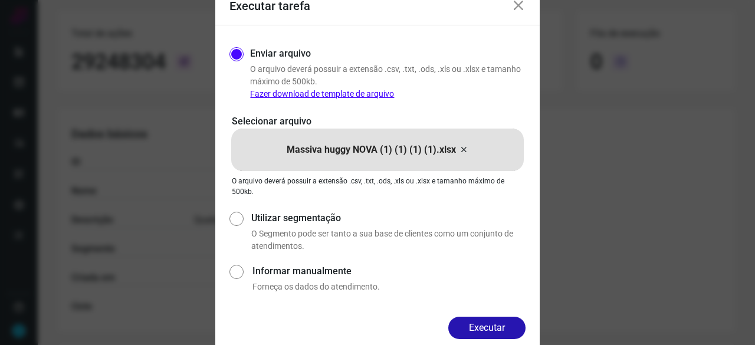
click at [521, 329] on button "Executar" at bounding box center [486, 328] width 77 height 22
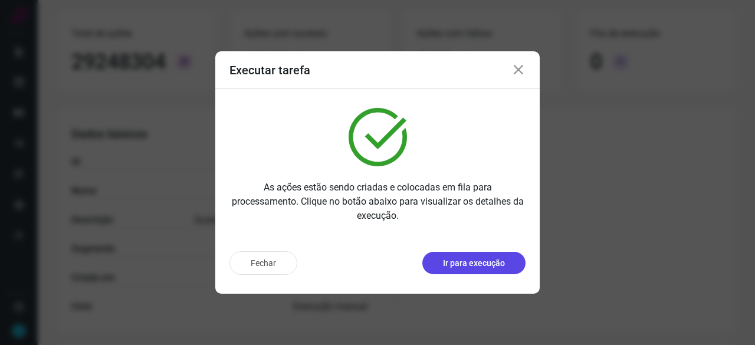
click at [461, 271] on button "Ir para execução" at bounding box center [473, 263] width 103 height 22
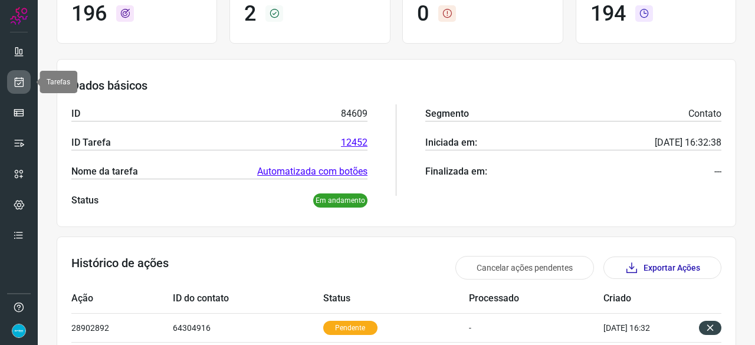
click at [20, 83] on icon at bounding box center [19, 82] width 12 height 12
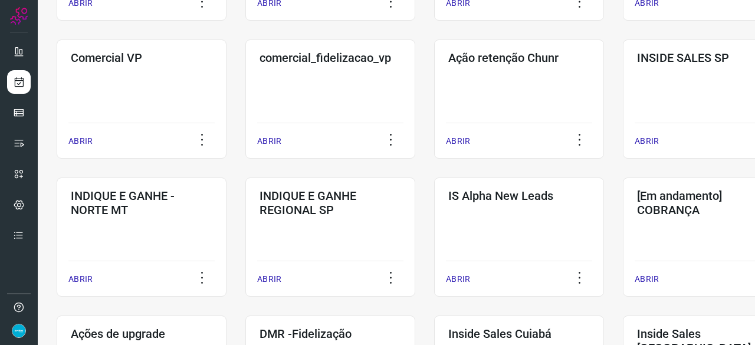
scroll to position [448, 0]
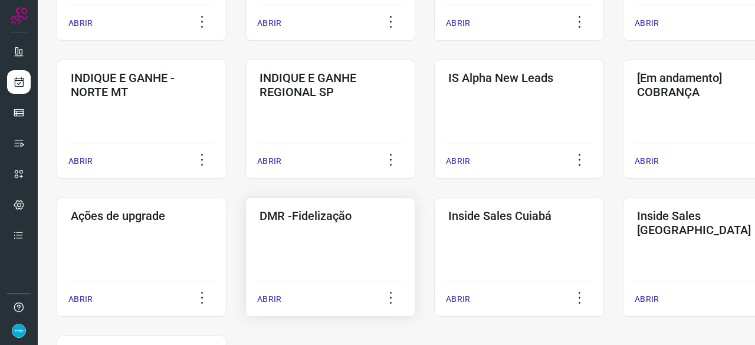
click at [275, 296] on p "ABRIR" at bounding box center [269, 299] width 24 height 12
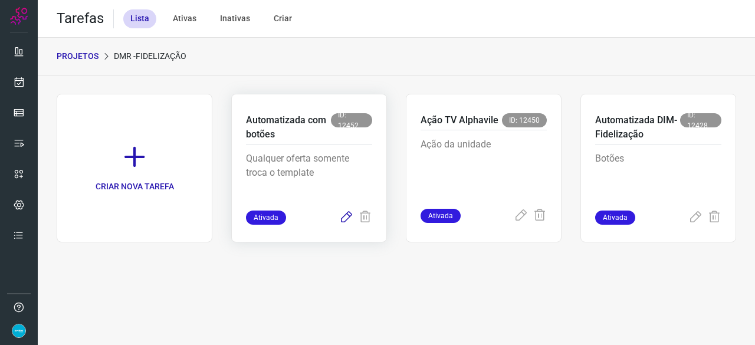
click at [347, 216] on icon at bounding box center [346, 218] width 14 height 14
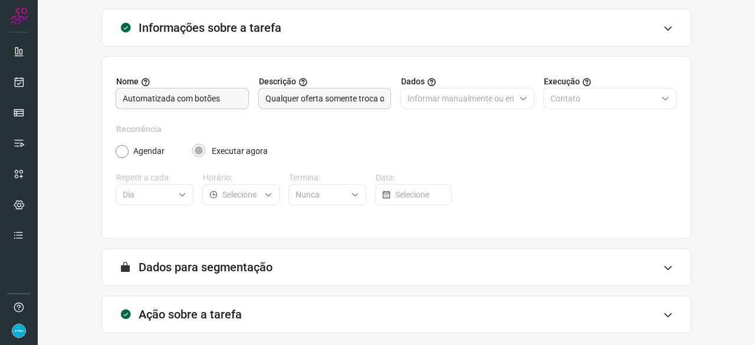
scroll to position [115, 0]
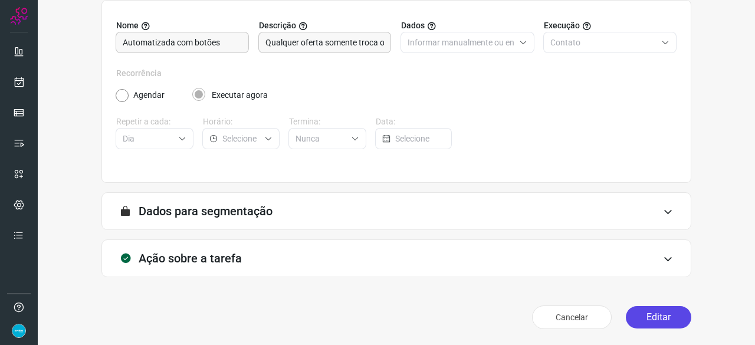
click at [646, 317] on button "Editar" at bounding box center [658, 317] width 65 height 22
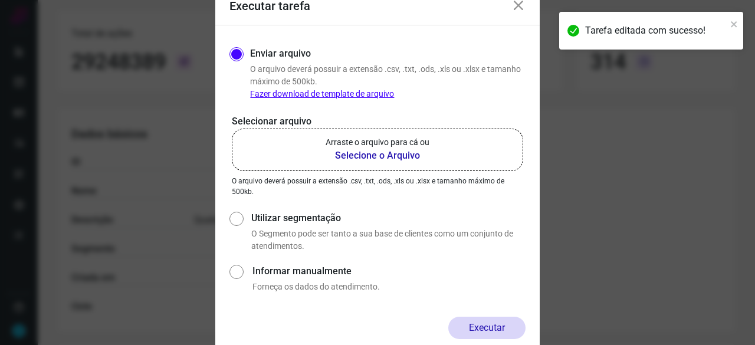
click at [359, 153] on b "Selecione o Arquivo" at bounding box center [378, 156] width 104 height 14
click at [0, 0] on input "Arraste o arquivo para cá ou Selecione o Arquivo" at bounding box center [0, 0] width 0 height 0
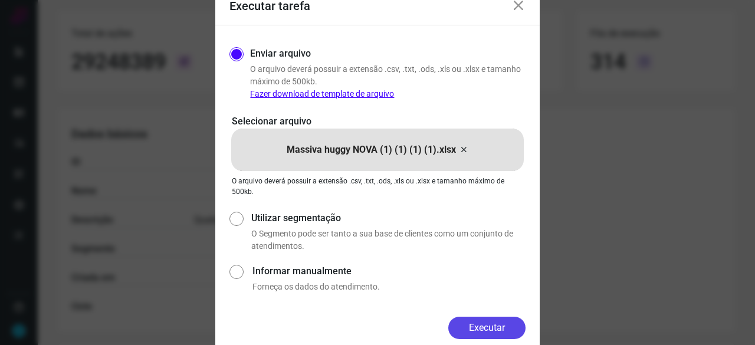
click at [486, 332] on button "Executar" at bounding box center [486, 328] width 77 height 22
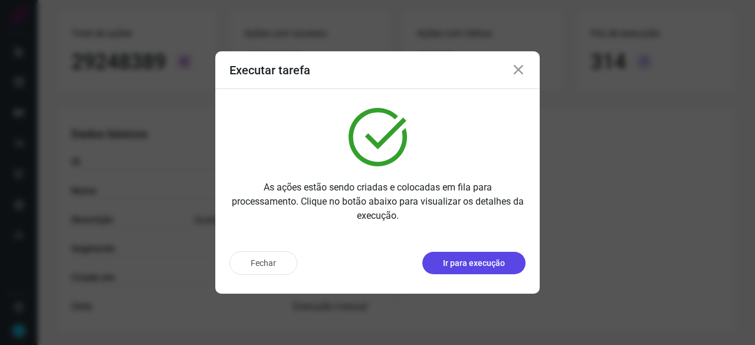
click at [482, 269] on p "Ir para execução" at bounding box center [474, 263] width 62 height 12
